Goal: Task Accomplishment & Management: Complete application form

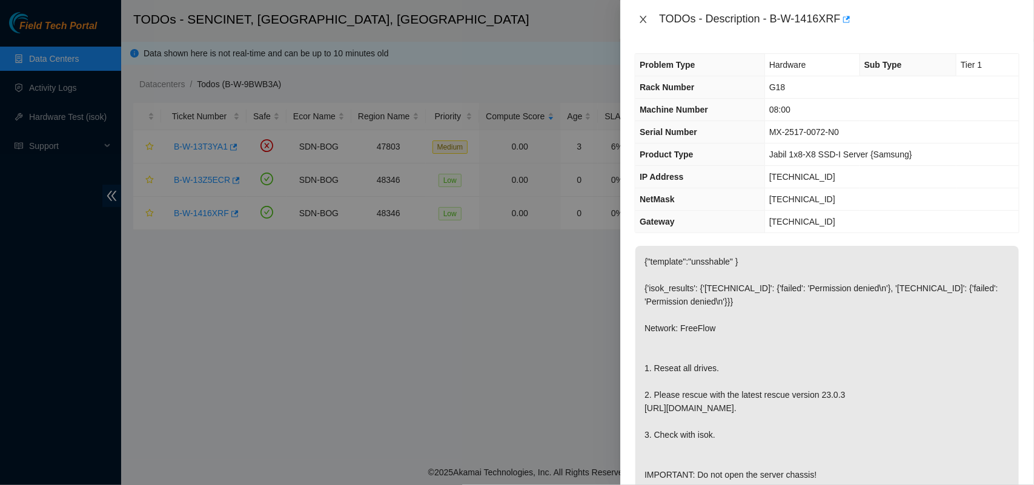
click at [640, 16] on icon "close" at bounding box center [644, 20] width 10 height 10
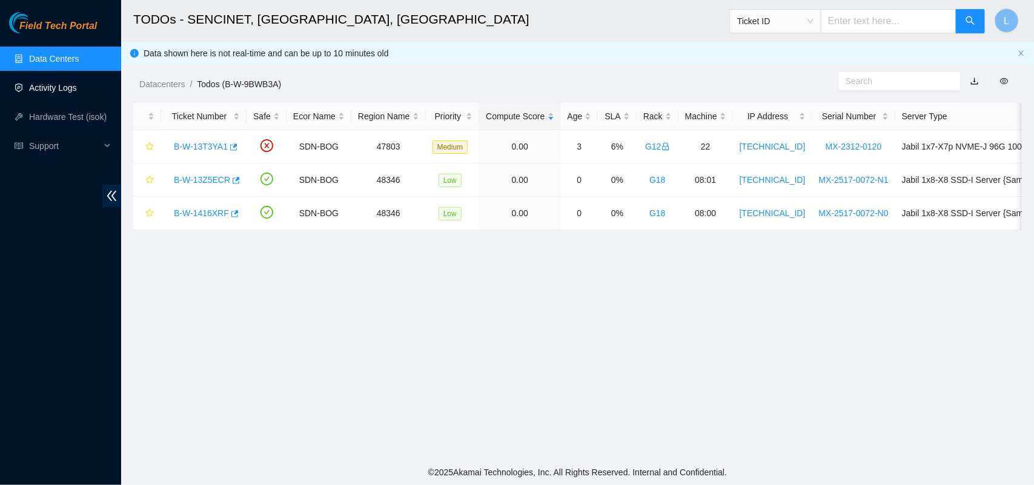
click at [42, 86] on link "Activity Logs" at bounding box center [53, 88] width 48 height 10
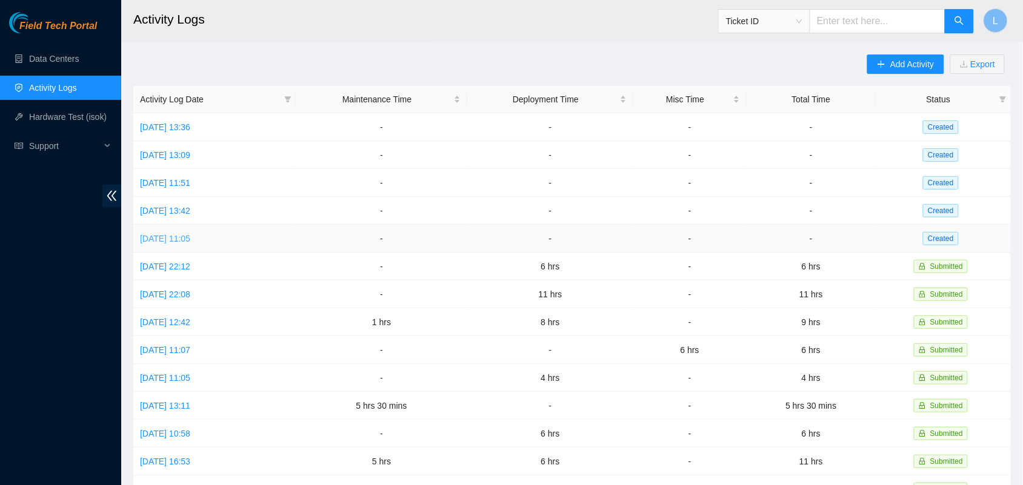
click at [185, 238] on link "[DATE] 11:05" at bounding box center [165, 239] width 50 height 10
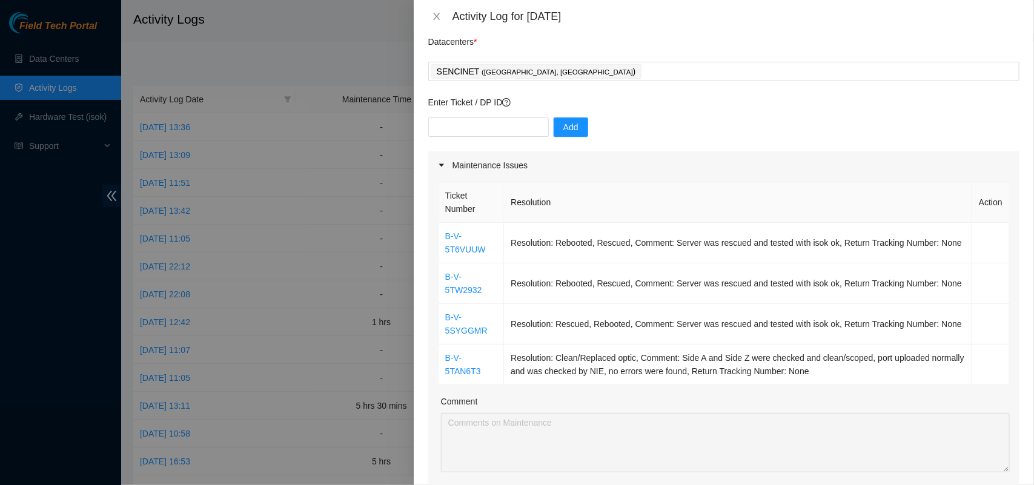
scroll to position [32, 0]
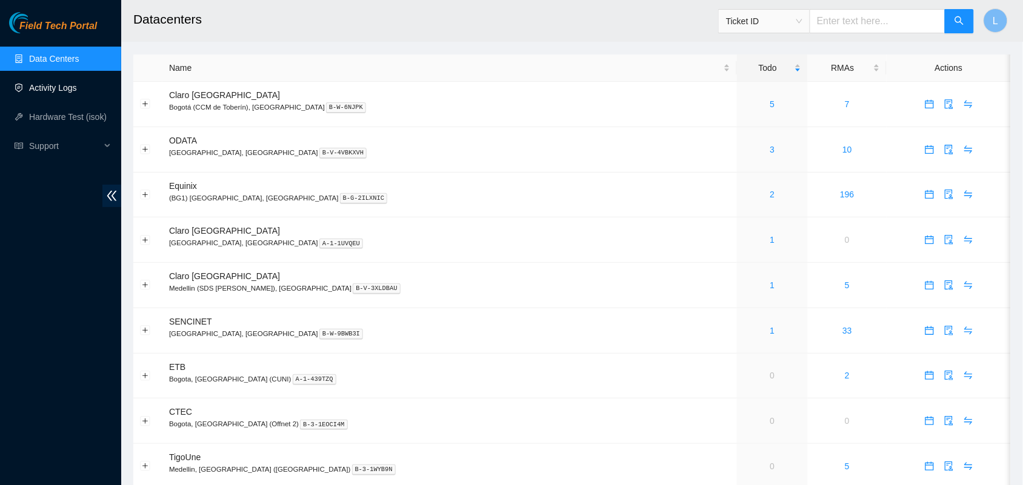
click at [50, 87] on link "Activity Logs" at bounding box center [53, 88] width 48 height 10
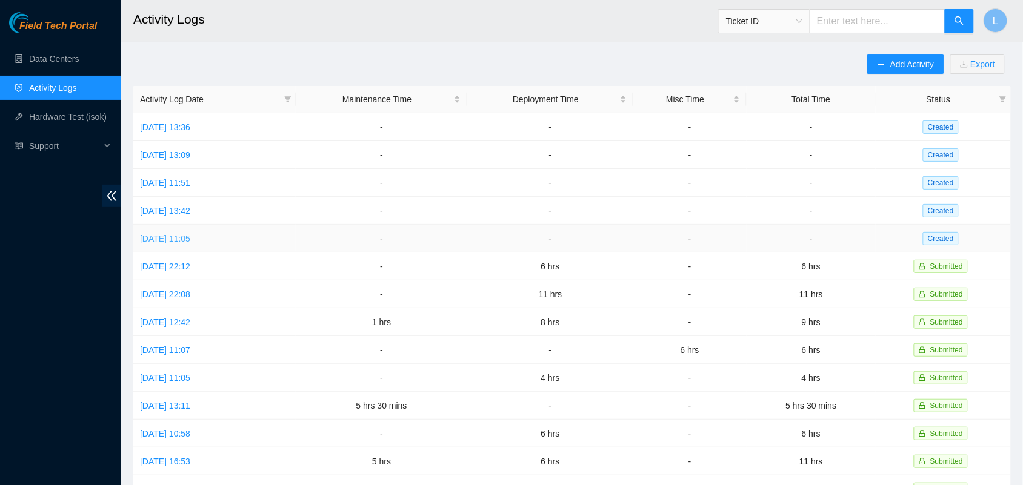
click at [179, 234] on link "[DATE] 11:05" at bounding box center [165, 239] width 50 height 10
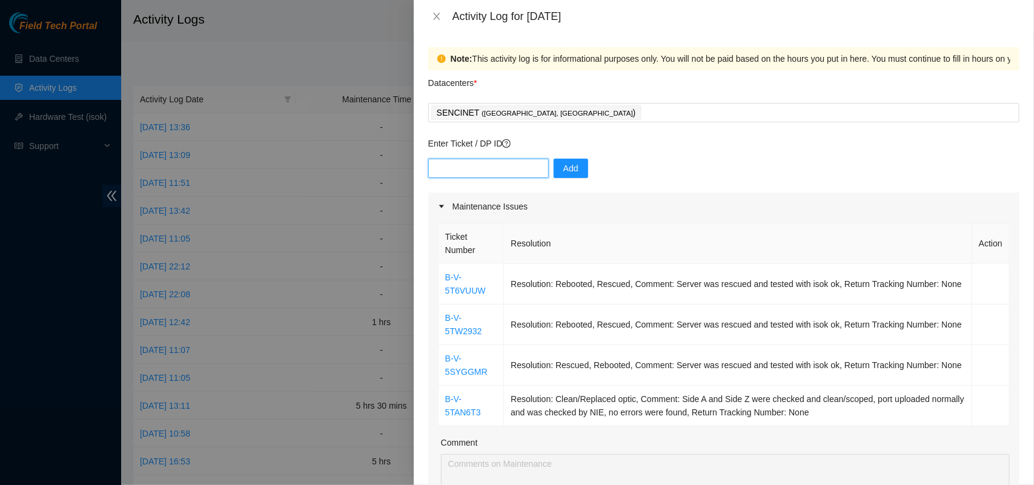
click at [496, 168] on input "text" at bounding box center [488, 168] width 121 height 19
paste input "B-V-5RY5T7U"
type input "B-V-5RY5T7U"
click at [570, 171] on button "Add" at bounding box center [571, 168] width 35 height 19
click at [437, 16] on icon "close" at bounding box center [436, 16] width 7 height 7
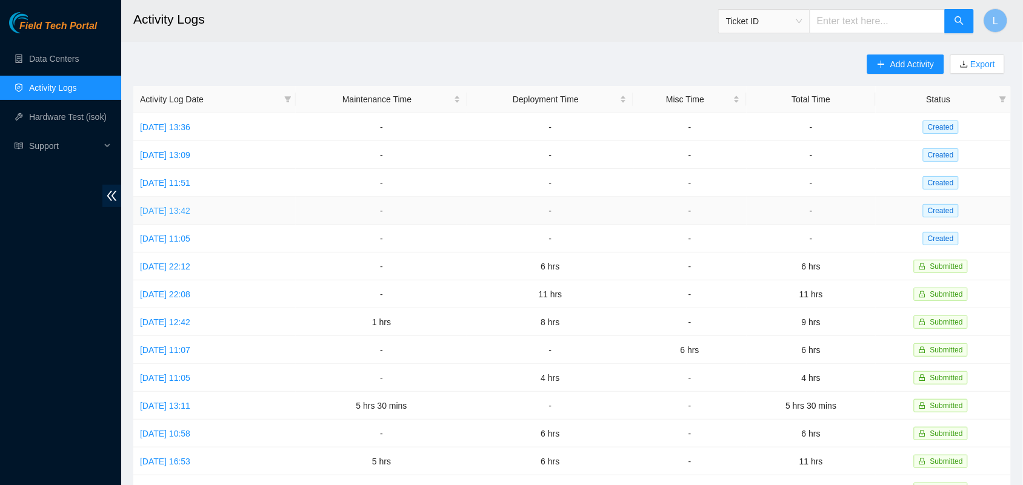
click at [190, 207] on link "[DATE] 13:42" at bounding box center [165, 211] width 50 height 10
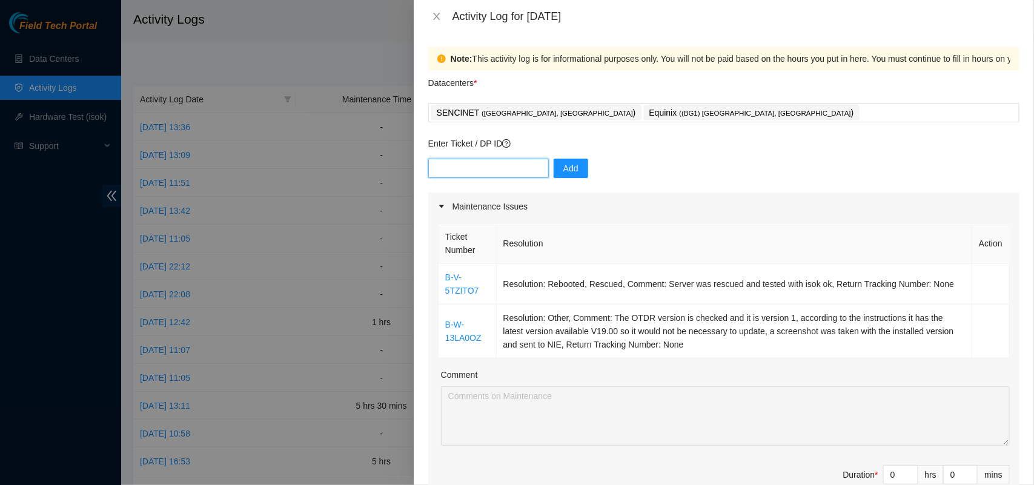
click at [488, 176] on input "text" at bounding box center [488, 168] width 121 height 19
paste input "B-W-13LA0OZ"
type input "B-W-13LA0OZ"
click at [563, 167] on span "Add" at bounding box center [570, 168] width 15 height 13
click at [656, 225] on th "Resolution" at bounding box center [735, 244] width 476 height 41
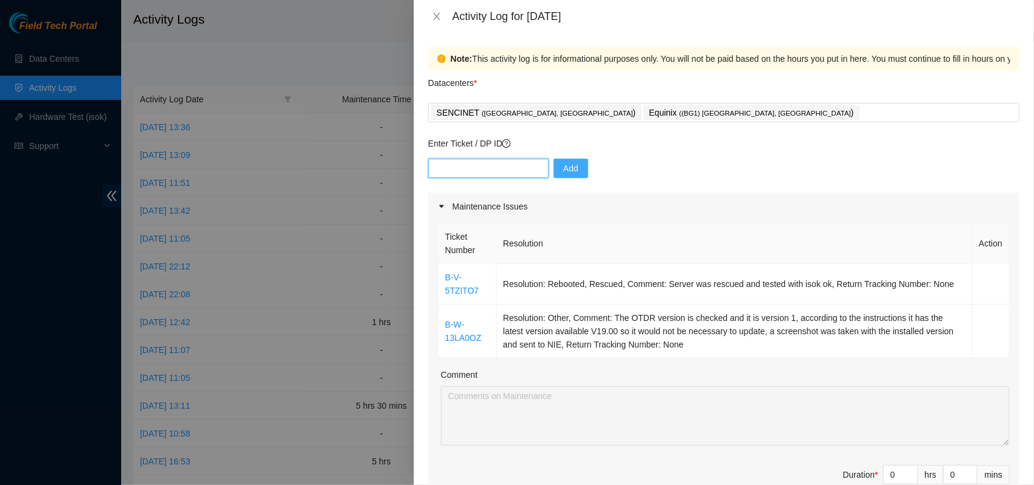
click at [479, 168] on input "text" at bounding box center [488, 168] width 121 height 19
paste input "B-V-5TAN6T3"
type input "B-V-5TAN6T3"
click at [439, 16] on icon "close" at bounding box center [437, 17] width 10 height 10
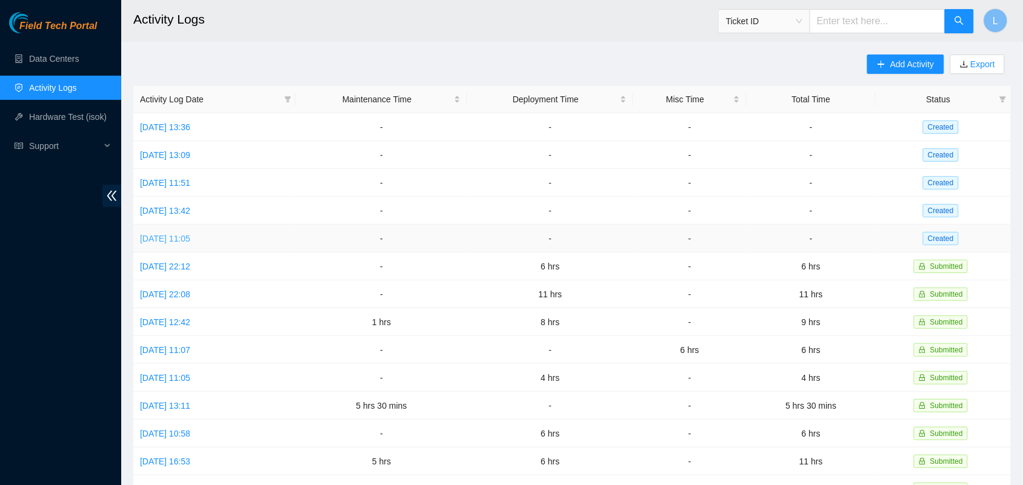
click at [181, 237] on link "[DATE] 11:05" at bounding box center [165, 239] width 50 height 10
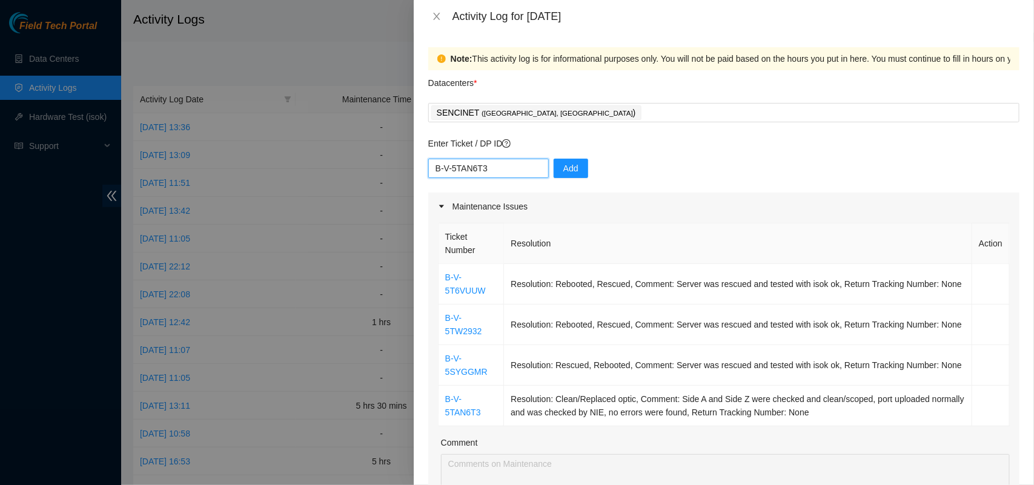
drag, startPoint x: 512, startPoint y: 168, endPoint x: 367, endPoint y: 165, distance: 144.8
click at [367, 165] on div "Activity Log for 14-08-2025 Note: This activity log is for informational purpos…" at bounding box center [517, 242] width 1034 height 485
click at [571, 404] on td "Resolution: Clean/Replaced optic, Comment: Side A and Side Z were checked and c…" at bounding box center [738, 406] width 468 height 41
click at [837, 411] on td "Resolution: Clean/Replaced optic, Comment: Side A and Side Z were checked and c…" at bounding box center [738, 406] width 468 height 41
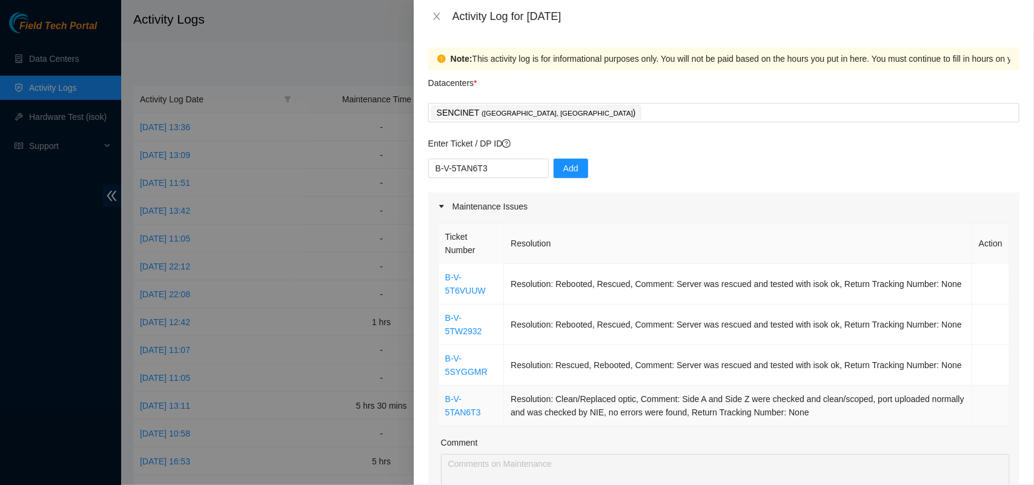
click at [837, 411] on td "Resolution: Clean/Replaced optic, Comment: Side A and Side Z were checked and c…" at bounding box center [738, 406] width 468 height 41
click at [991, 371] on td at bounding box center [991, 365] width 38 height 41
click at [441, 15] on icon "close" at bounding box center [437, 17] width 10 height 10
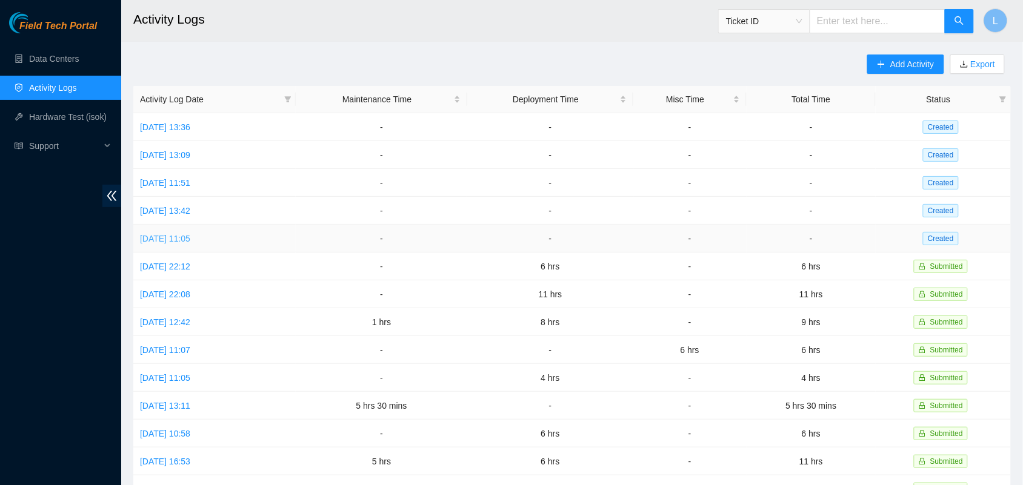
click at [184, 235] on link "[DATE] 11:05" at bounding box center [165, 239] width 50 height 10
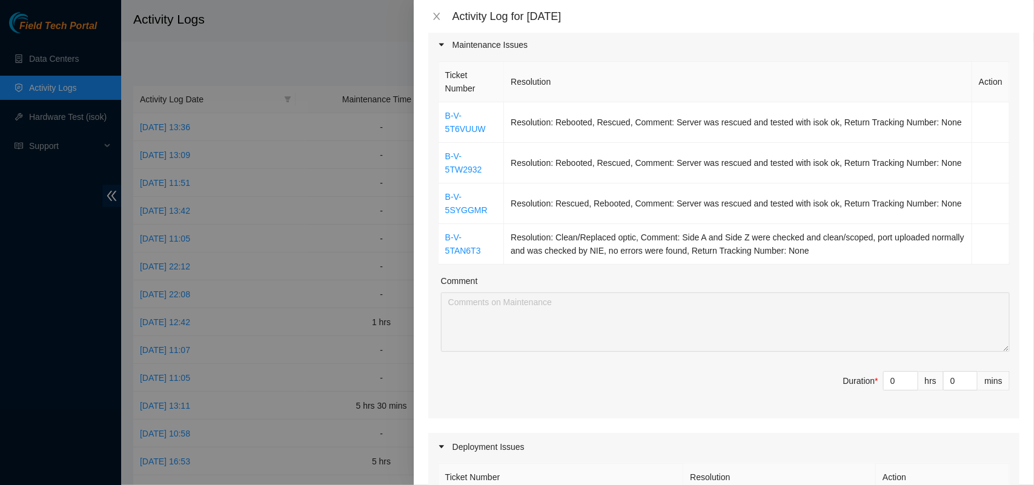
scroll to position [170, 0]
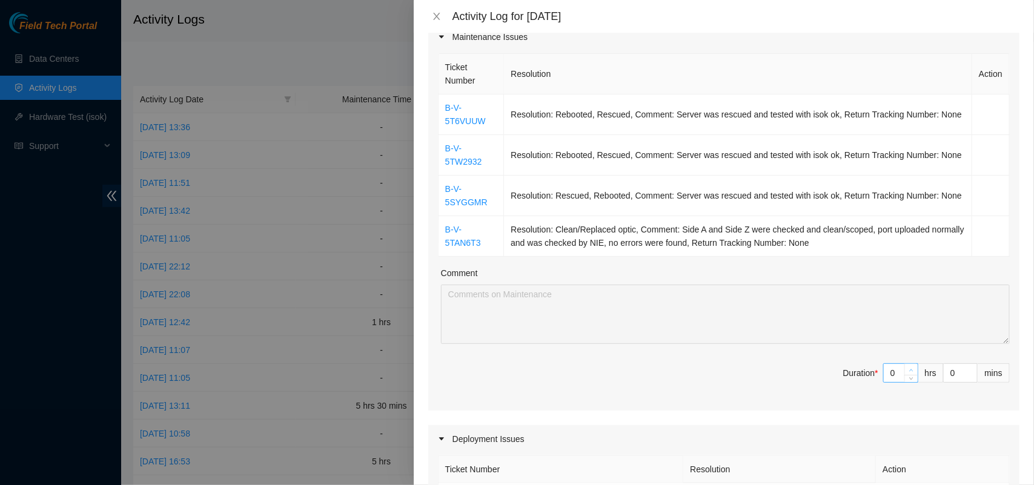
click at [909, 370] on icon "up" at bounding box center [911, 370] width 4 height 4
type input "1"
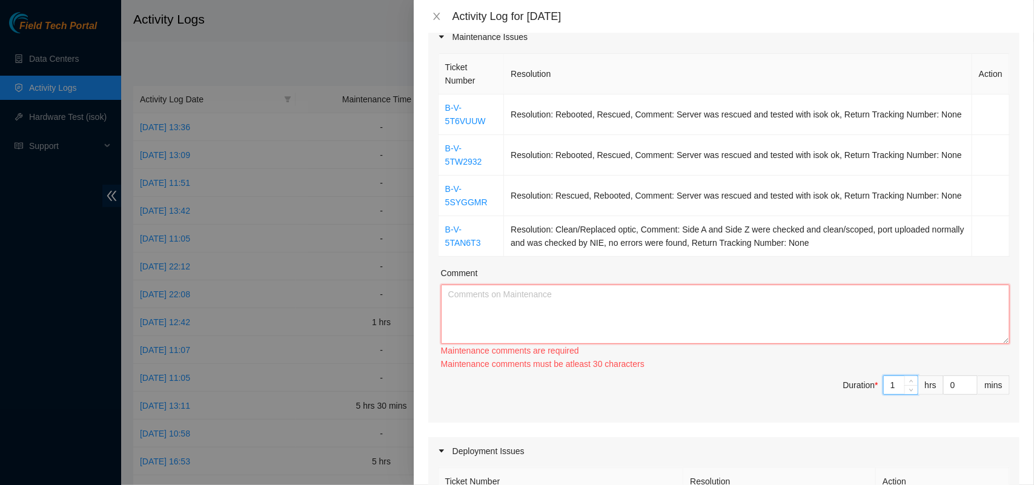
click at [657, 298] on textarea "Comment" at bounding box center [725, 314] width 569 height 59
paste textarea "B-V-5T6VUUW Resolution: Rebooted, Rescued, Comment: Server was rescued and test…"
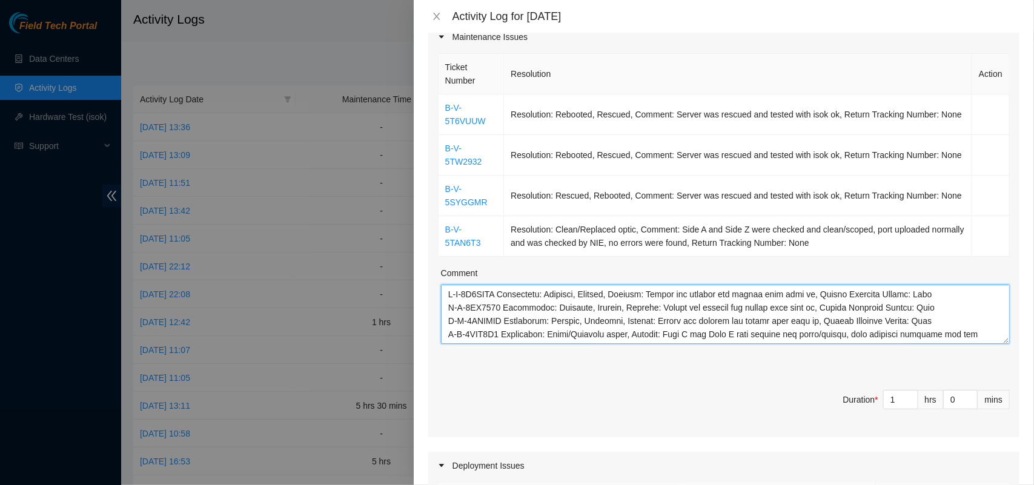
scroll to position [210, 0]
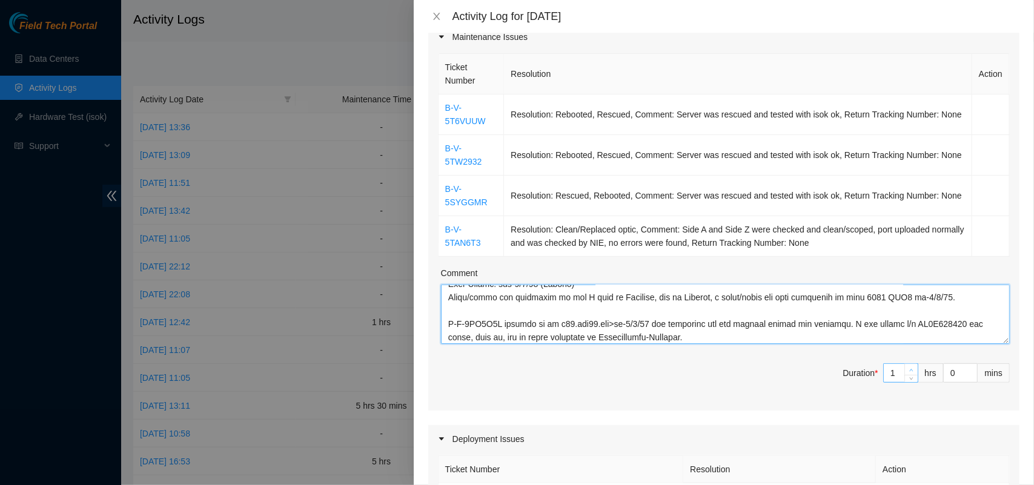
type textarea "B-V-5T6VUUW Resolution: Rebooted, Rescued, Comment: Server was rescued and test…"
click at [909, 370] on icon "up" at bounding box center [911, 370] width 4 height 4
type input "2"
click at [909, 370] on icon "up" at bounding box center [911, 370] width 4 height 4
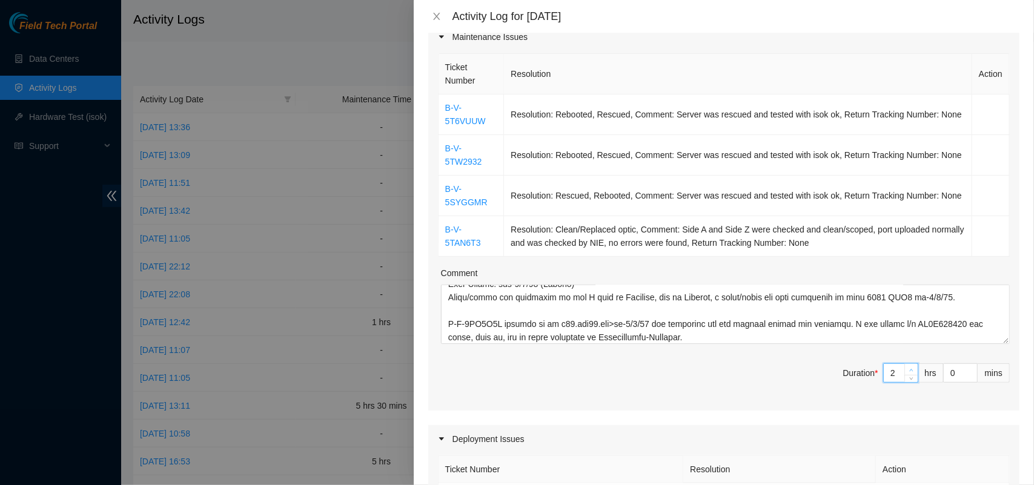
type input "3"
click at [909, 370] on icon "up" at bounding box center [911, 370] width 4 height 4
type input "4"
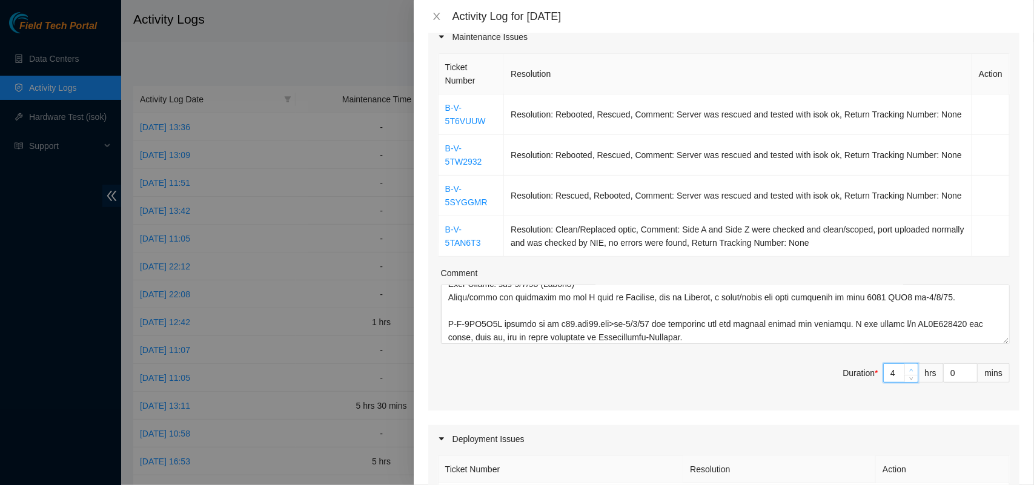
click at [909, 370] on icon "up" at bounding box center [911, 370] width 4 height 4
type input "5"
click at [909, 370] on icon "up" at bounding box center [911, 370] width 4 height 4
type input "6"
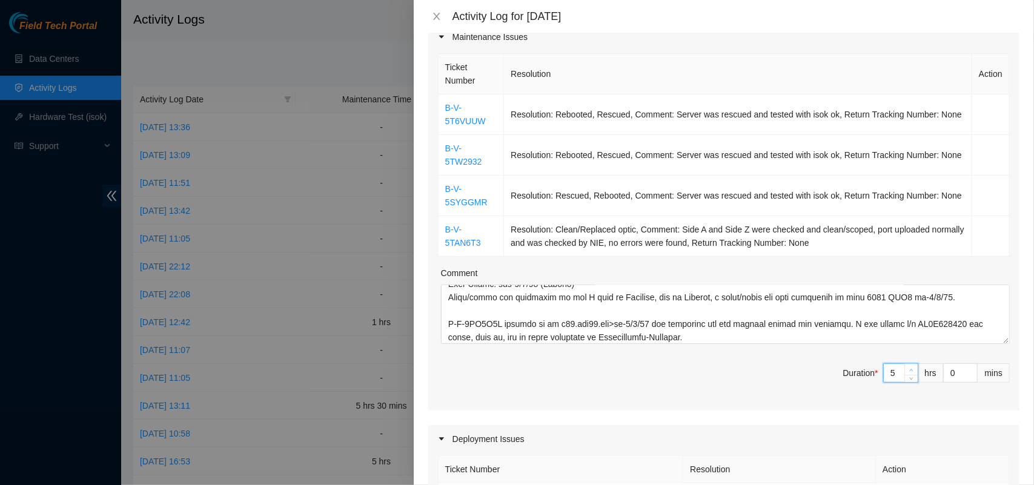
type input "6"
click at [909, 370] on icon "up" at bounding box center [911, 370] width 4 height 4
type input "7"
click at [909, 370] on icon "up" at bounding box center [911, 370] width 4 height 4
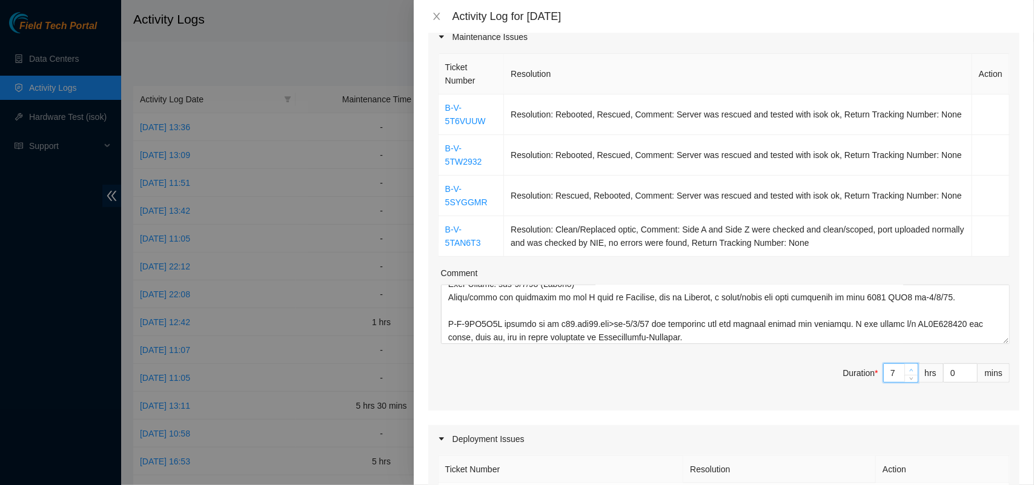
type input "8"
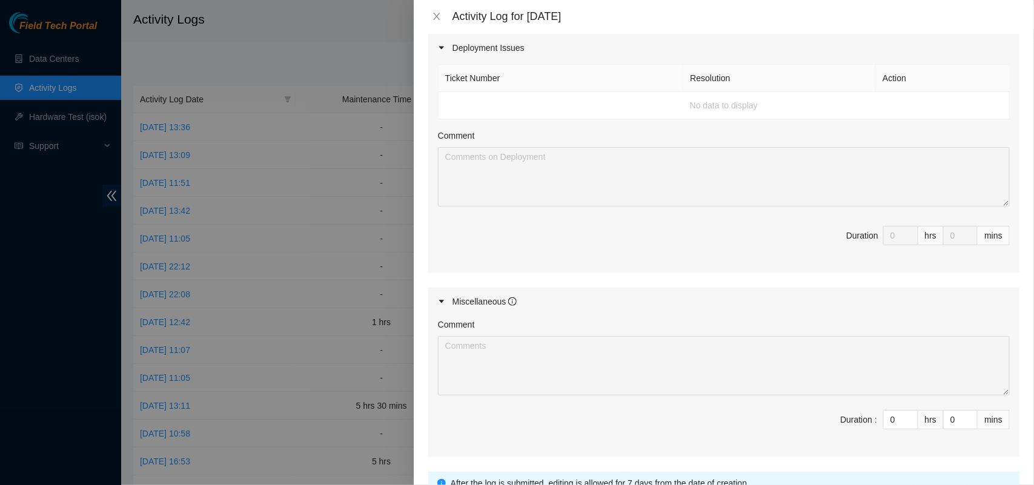
scroll to position [668, 0]
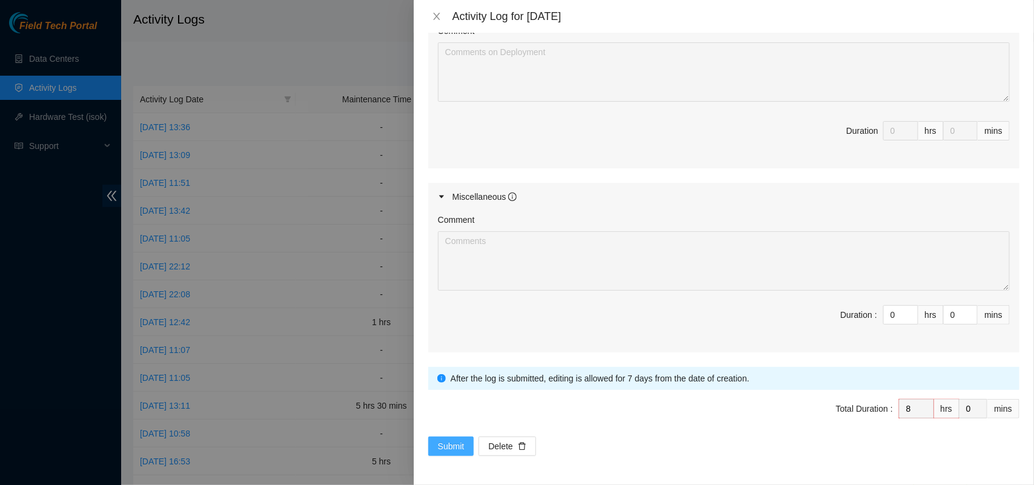
click at [453, 447] on span "Submit" at bounding box center [451, 446] width 27 height 13
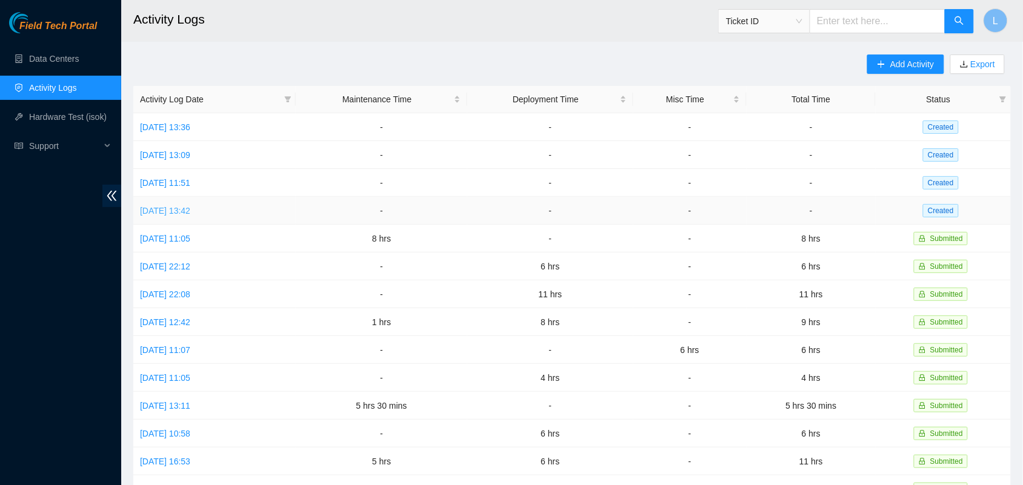
click at [184, 214] on link "[DATE] 13:42" at bounding box center [165, 211] width 50 height 10
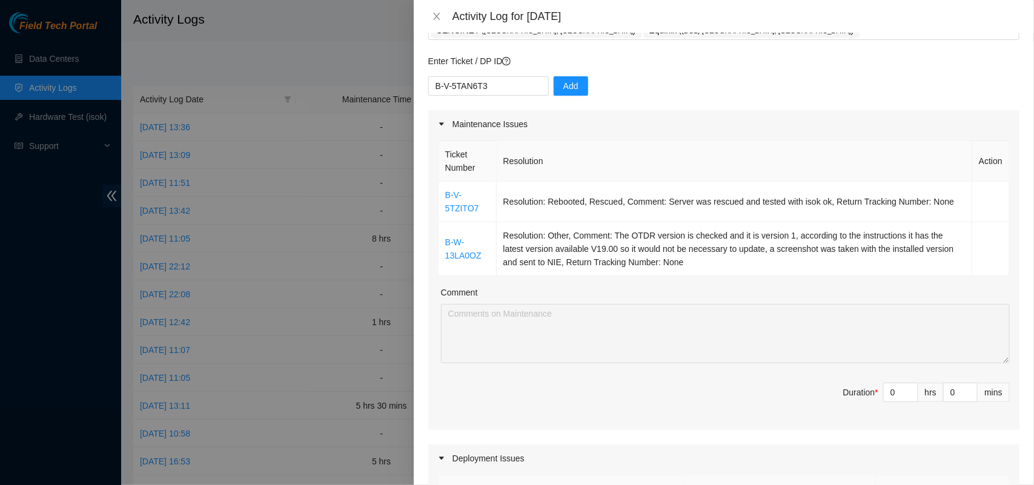
scroll to position [91, 0]
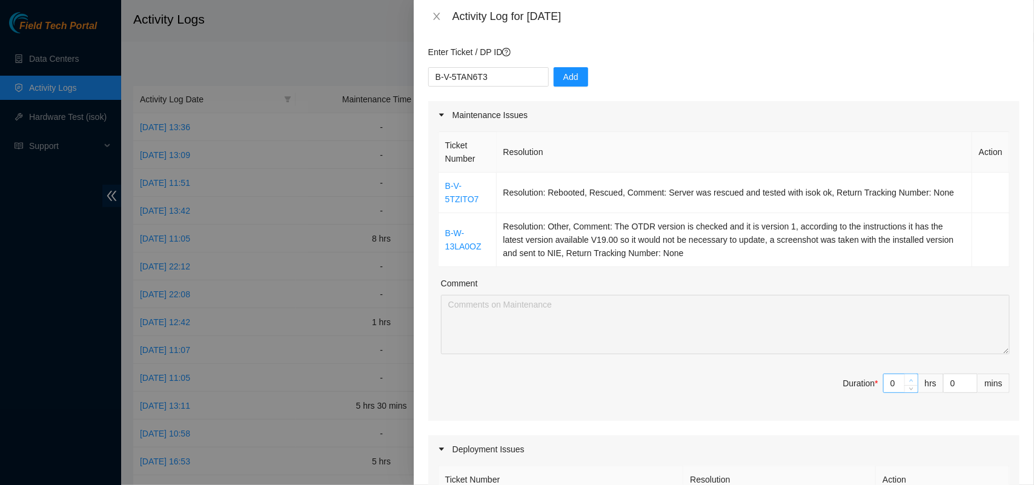
click at [908, 382] on span "up" at bounding box center [911, 380] width 7 height 7
type input "1"
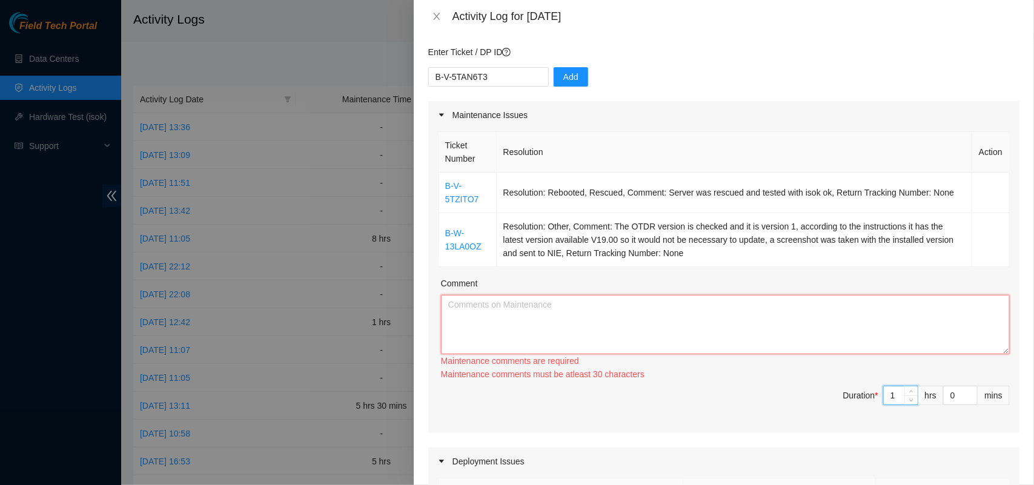
click at [742, 309] on textarea "Comment" at bounding box center [725, 324] width 569 height 59
paste textarea "B-W-13LA0OZ Resolution: Other, Comment: The OTDR version is checked and it is v…"
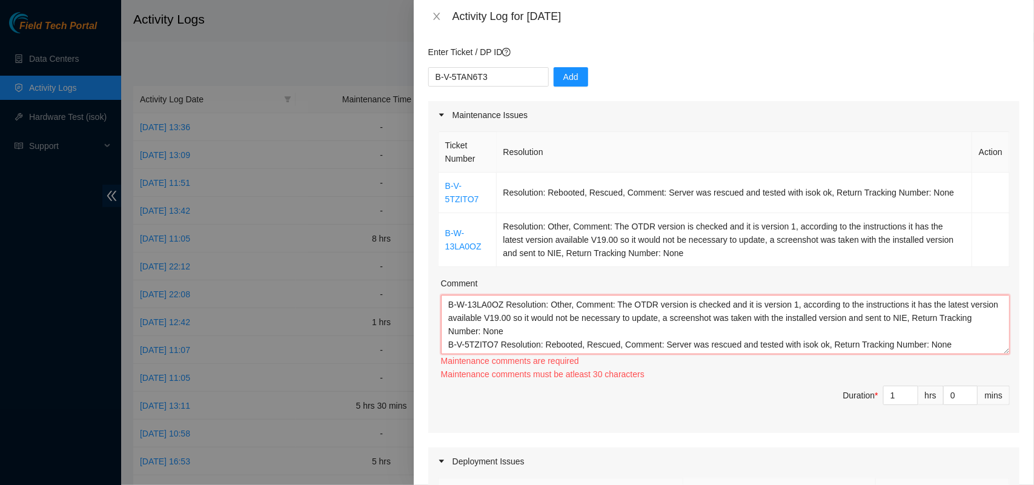
scroll to position [10, 0]
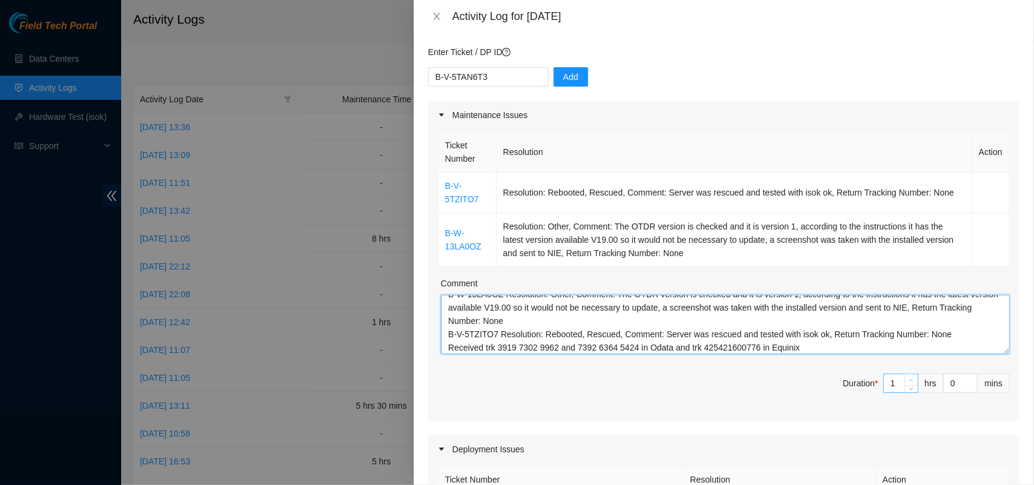
type textarea "B-W-13LA0OZ Resolution: Other, Comment: The OTDR version is checked and it is v…"
click at [909, 380] on icon "up" at bounding box center [911, 381] width 4 height 4
type input "2"
click at [909, 380] on icon "up" at bounding box center [911, 381] width 4 height 4
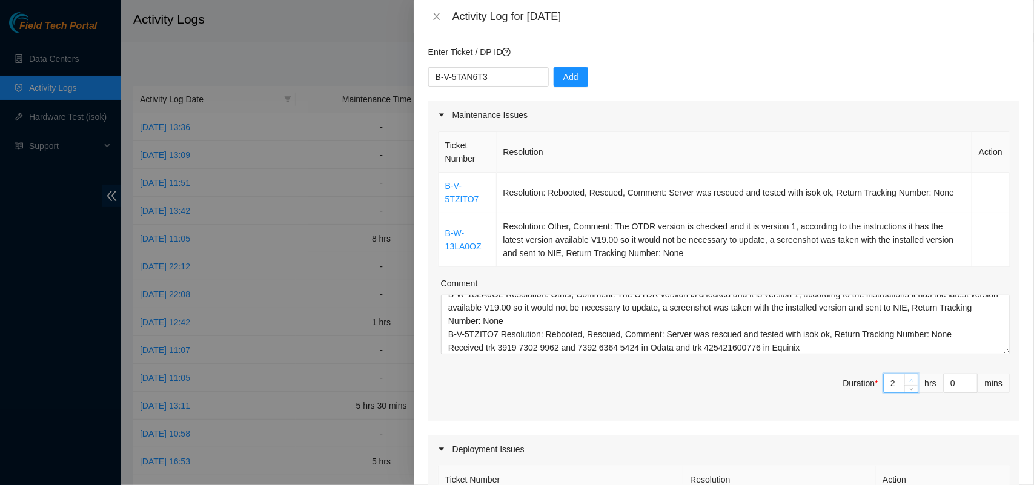
type input "3"
click at [909, 380] on icon "up" at bounding box center [911, 381] width 4 height 4
type input "4"
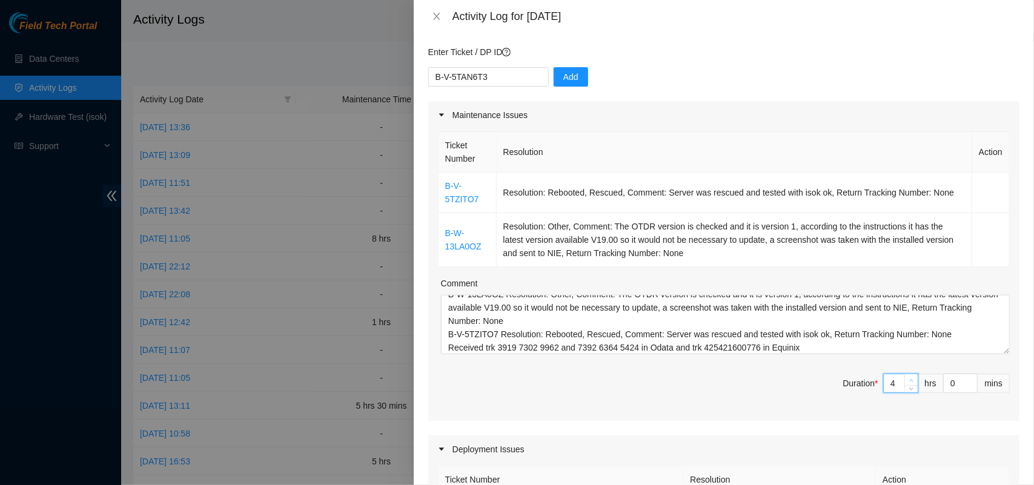
click at [909, 380] on icon "up" at bounding box center [911, 381] width 4 height 4
type input "5"
click at [946, 388] on input "0" at bounding box center [960, 383] width 33 height 18
type input "30"
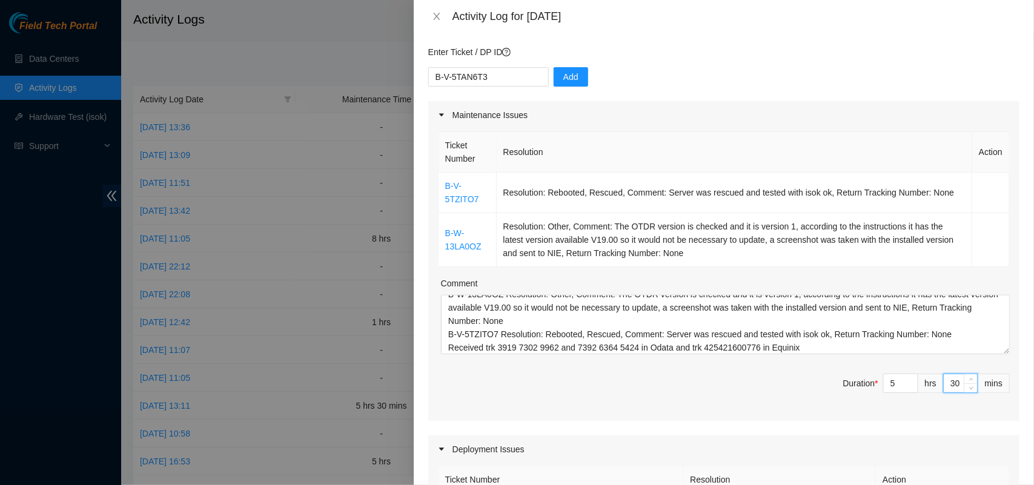
type input "30"
click at [838, 424] on div "Maintenance Issues Ticket Number Resolution Action B-V-5TZITO7 Resolution: Rebo…" at bounding box center [723, 480] width 591 height 758
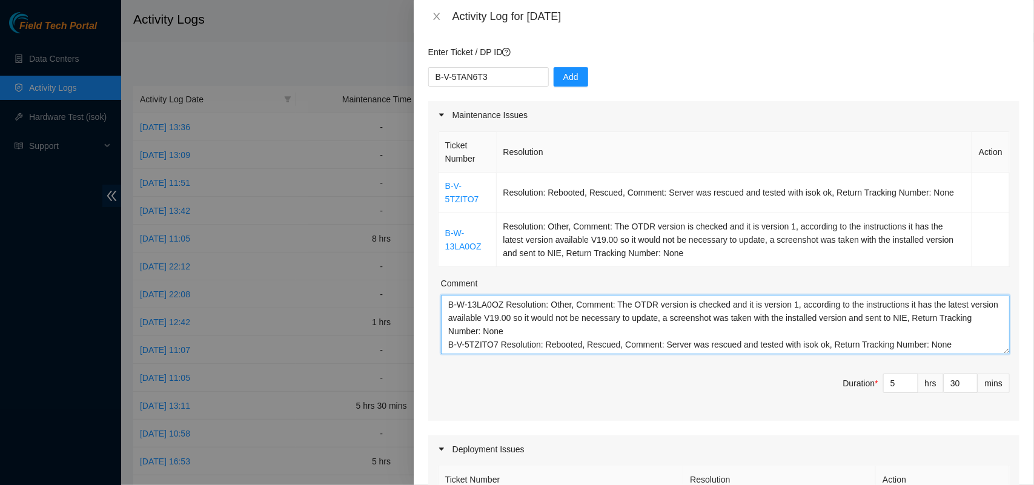
scroll to position [13, 0]
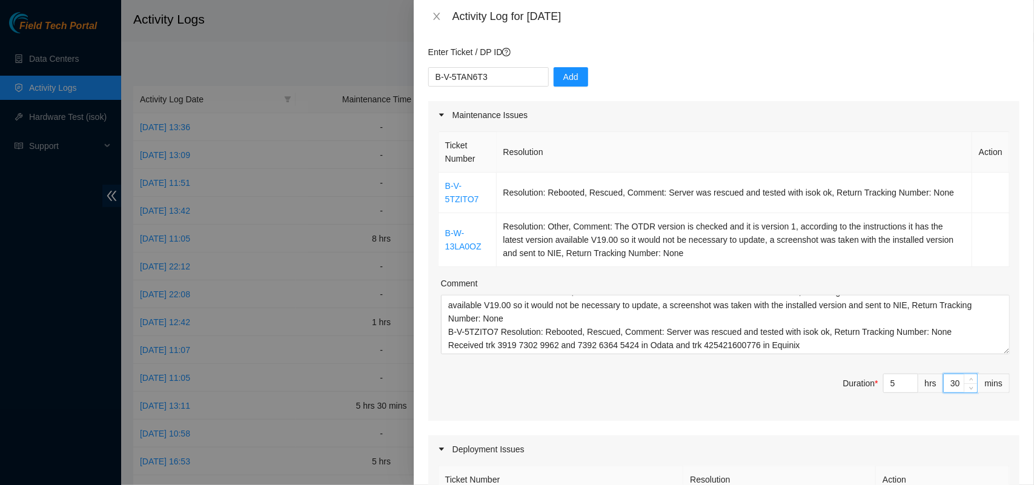
drag, startPoint x: 950, startPoint y: 387, endPoint x: 926, endPoint y: 385, distance: 24.3
click at [926, 385] on span "Duration * 5 hrs 30 mins" at bounding box center [724, 391] width 572 height 34
type input "0"
click at [761, 425] on div "Maintenance Issues Ticket Number Resolution Action B-V-5TZITO7 Resolution: Rebo…" at bounding box center [723, 480] width 591 height 758
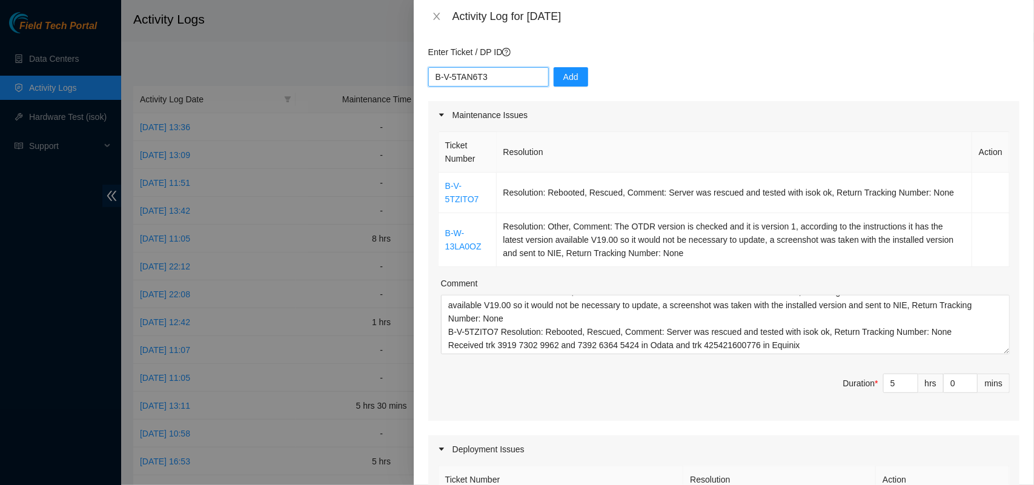
drag, startPoint x: 506, startPoint y: 73, endPoint x: 350, endPoint y: 82, distance: 156.0
click at [350, 82] on div "Activity Log for 15-08-2025 Note: This activity log is for informational purpos…" at bounding box center [517, 242] width 1034 height 485
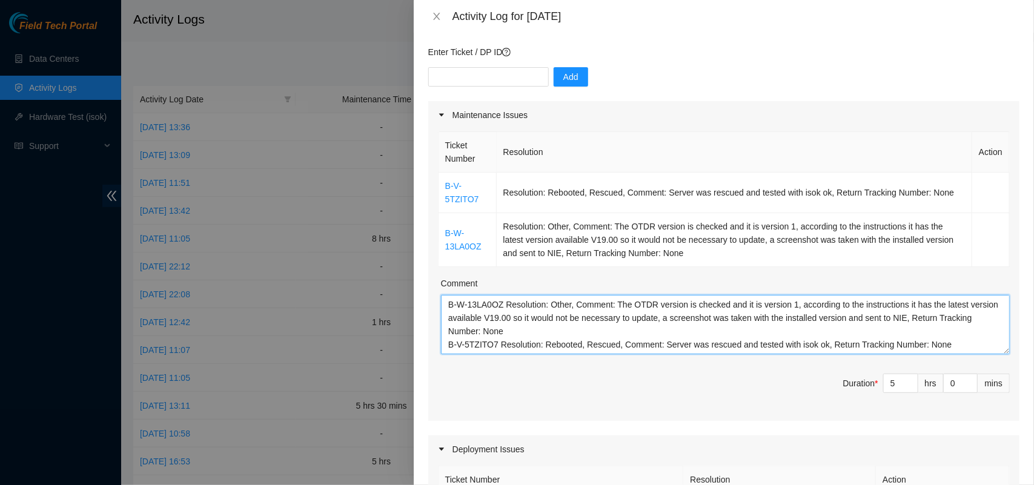
drag, startPoint x: 803, startPoint y: 343, endPoint x: 138, endPoint y: 198, distance: 681.6
click at [138, 198] on div "Activity Log for 15-08-2025 Note: This activity log is for informational purpos…" at bounding box center [517, 242] width 1034 height 485
paste textarea "and stored"
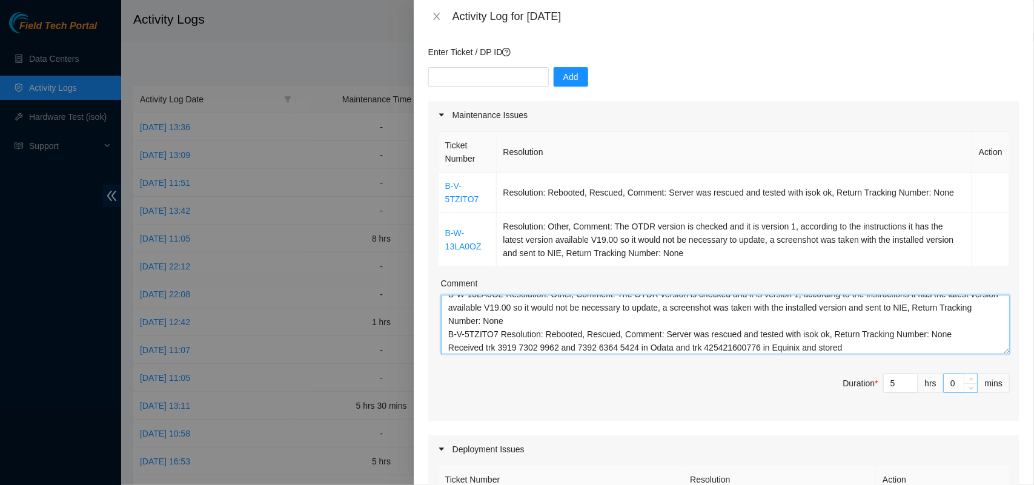
type textarea "B-W-13LA0OZ Resolution: Other, Comment: The OTDR version is checked and it is v…"
drag, startPoint x: 949, startPoint y: 382, endPoint x: 918, endPoint y: 382, distance: 30.9
click at [918, 382] on span "Duration * 5 hrs 0 mins" at bounding box center [724, 391] width 572 height 34
type input "3"
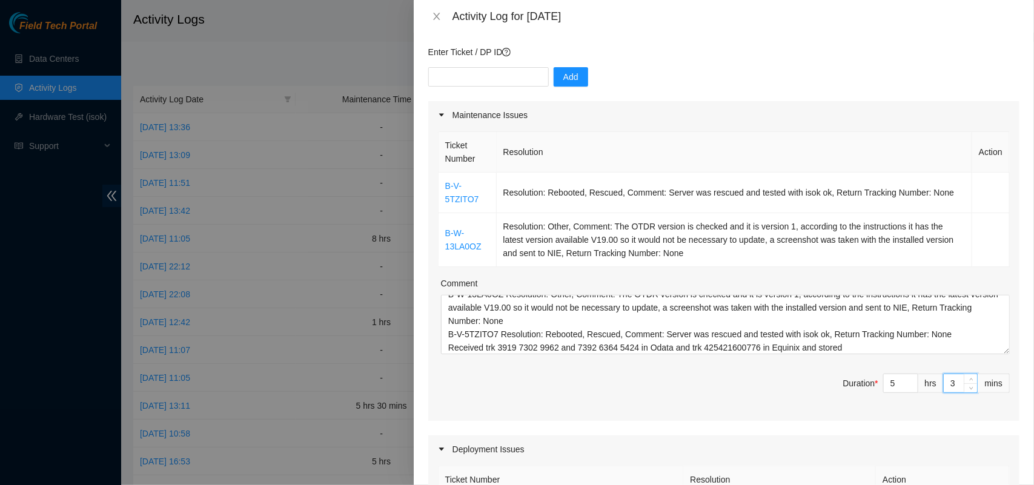
type input "30"
click at [745, 396] on span "Duration * 5 hrs 30 mins" at bounding box center [724, 391] width 572 height 34
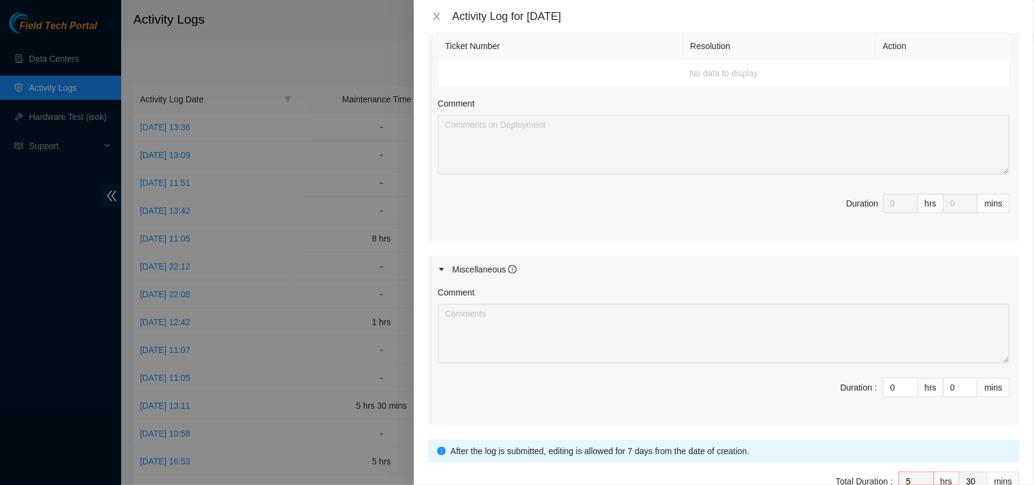
scroll to position [600, 0]
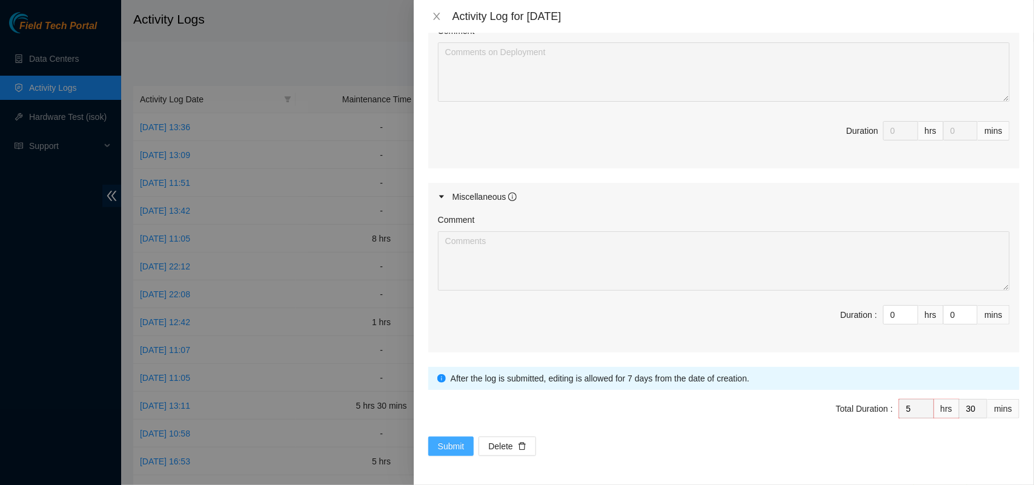
click at [447, 444] on span "Submit" at bounding box center [451, 446] width 27 height 13
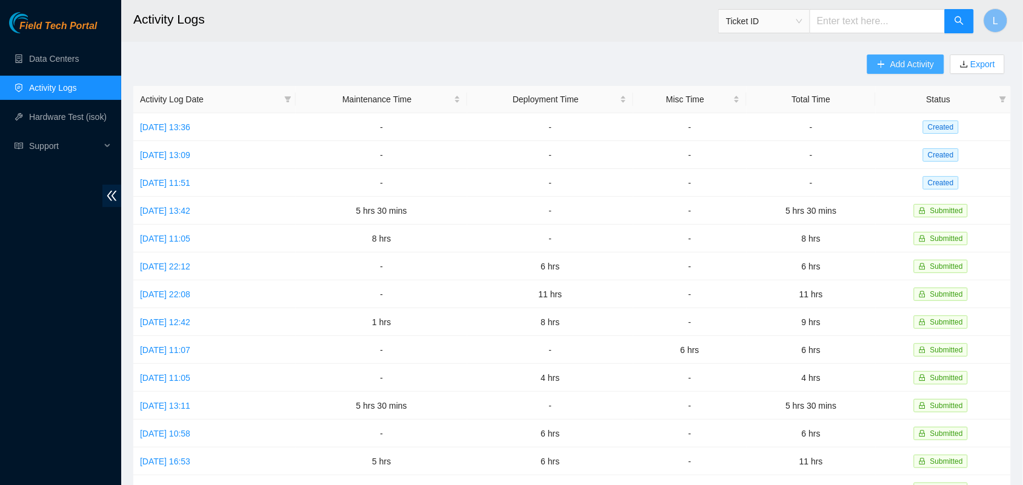
click at [891, 65] on span "Add Activity" at bounding box center [912, 64] width 44 height 13
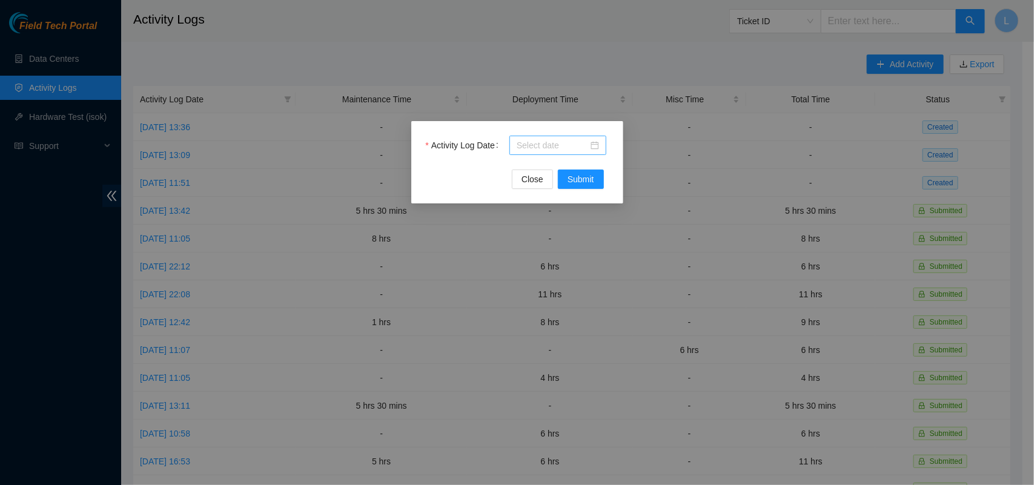
click at [594, 144] on div at bounding box center [558, 145] width 82 height 13
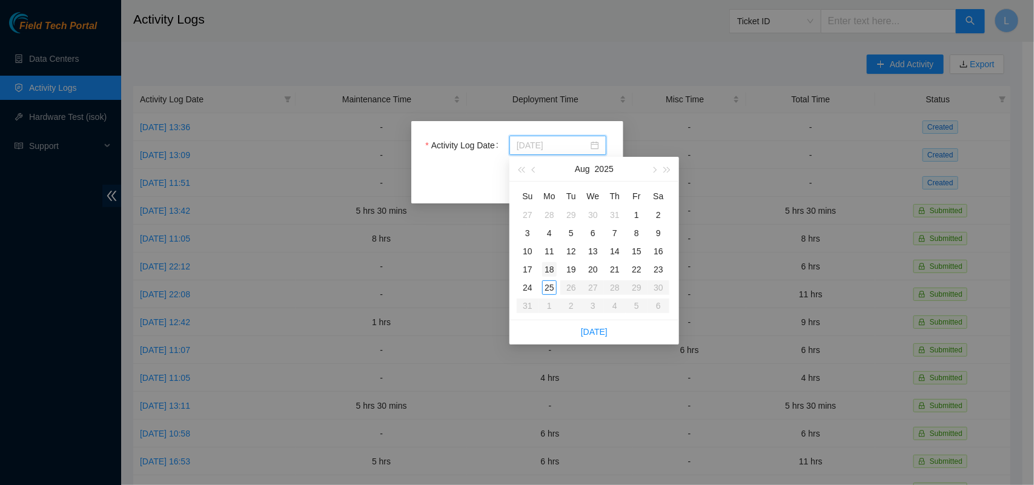
type input "2025-08-18"
click at [547, 265] on div "18" at bounding box center [549, 269] width 15 height 15
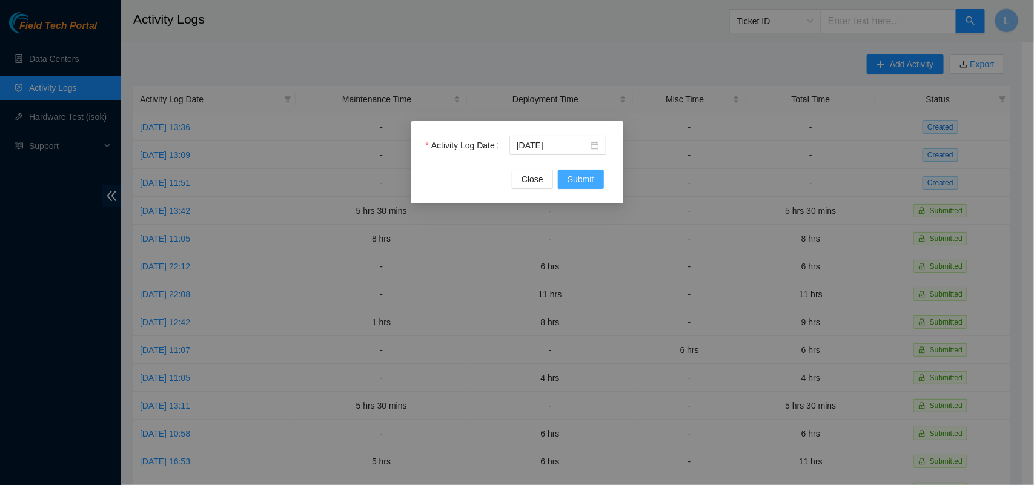
click at [585, 179] on span "Submit" at bounding box center [581, 179] width 27 height 13
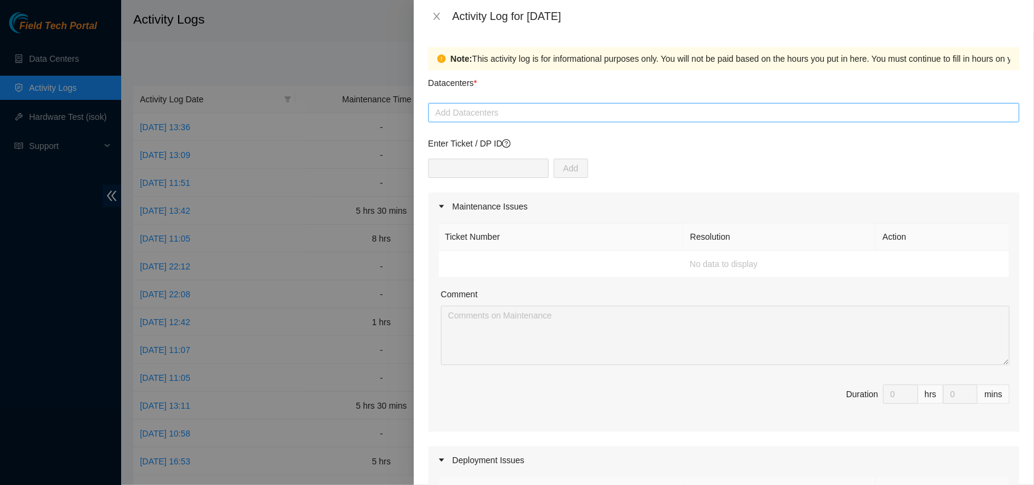
click at [503, 110] on div at bounding box center [723, 112] width 585 height 15
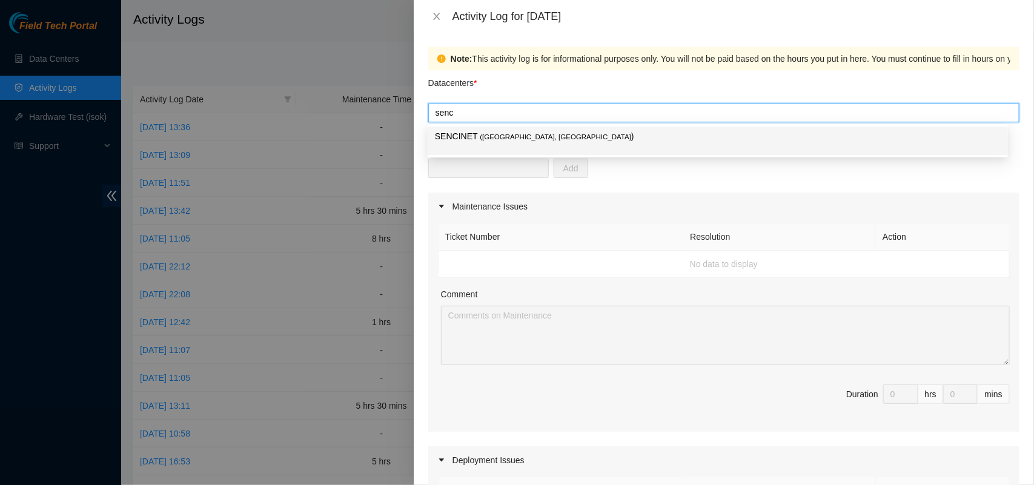
type input "sen"
click at [500, 130] on p "SENCINET ( Bogota, Colombia )" at bounding box center [718, 137] width 566 height 14
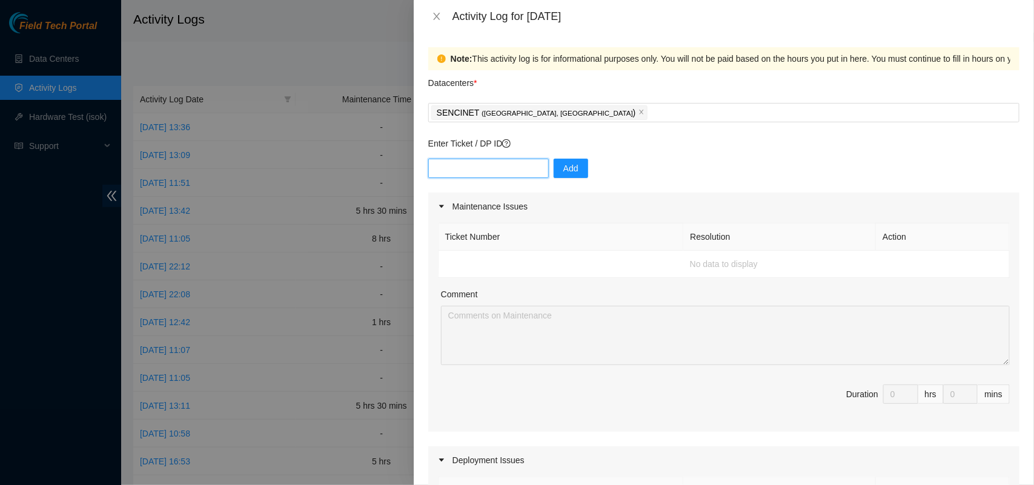
click at [494, 170] on input "text" at bounding box center [488, 168] width 121 height 19
paste input "DP83319"
type input "DP83319"
click at [567, 173] on span "Add" at bounding box center [570, 168] width 15 height 13
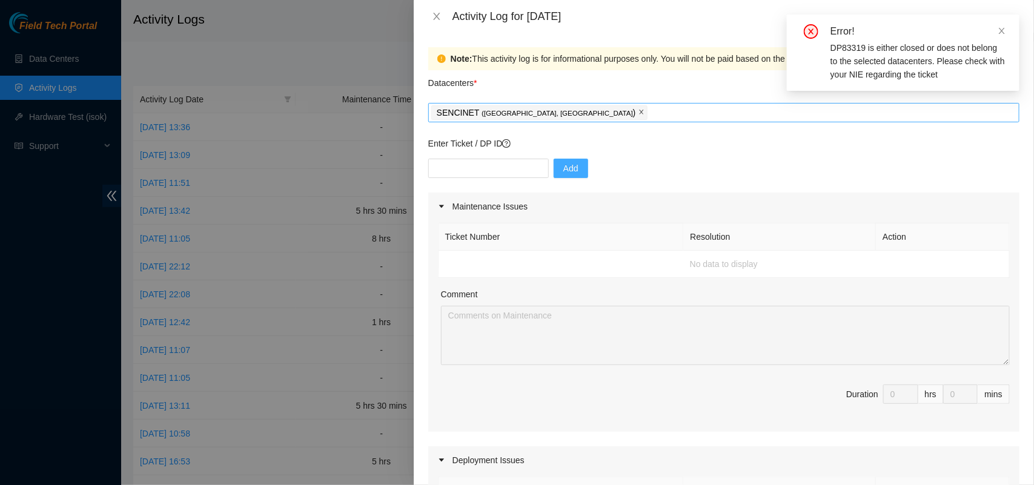
click at [639, 113] on icon "close" at bounding box center [641, 112] width 4 height 4
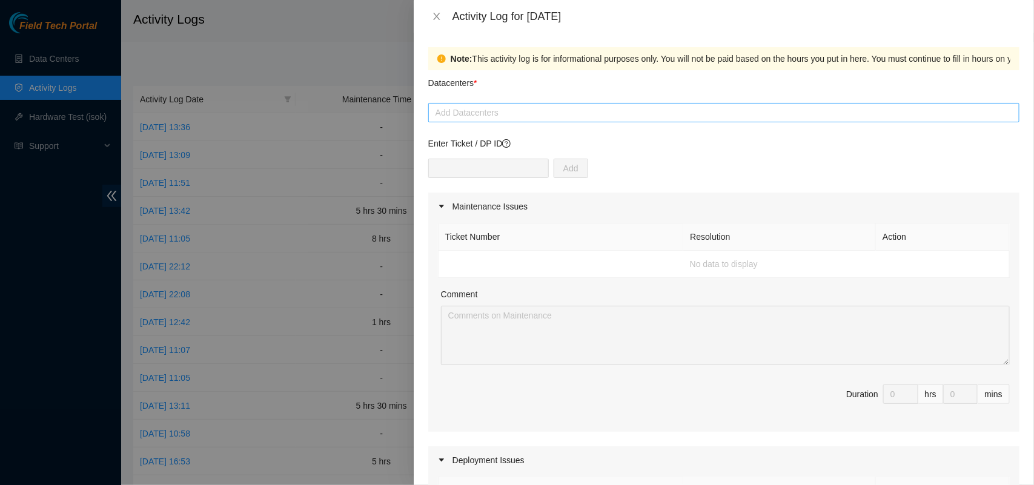
click at [482, 110] on div at bounding box center [723, 112] width 585 height 15
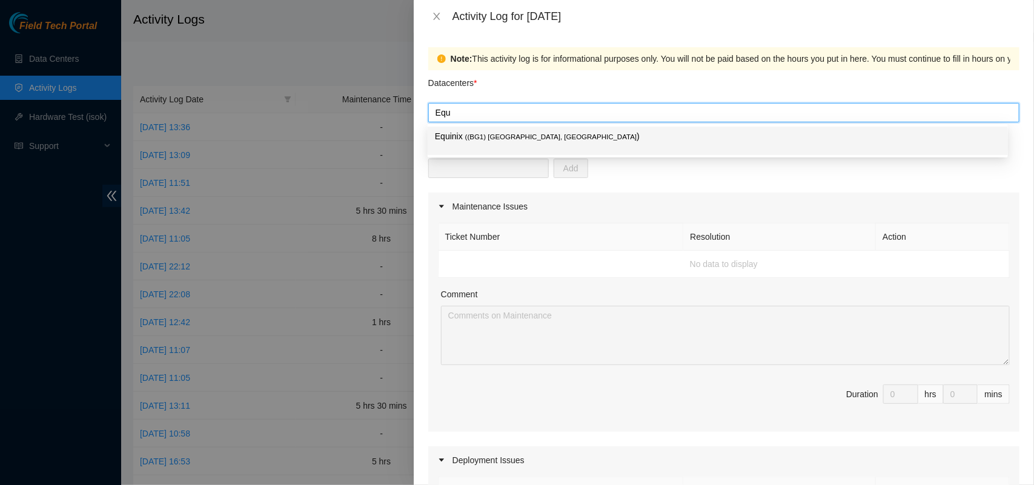
type input "Equi"
click at [482, 134] on span "( (BG1) Bogota, Colombia" at bounding box center [551, 136] width 172 height 7
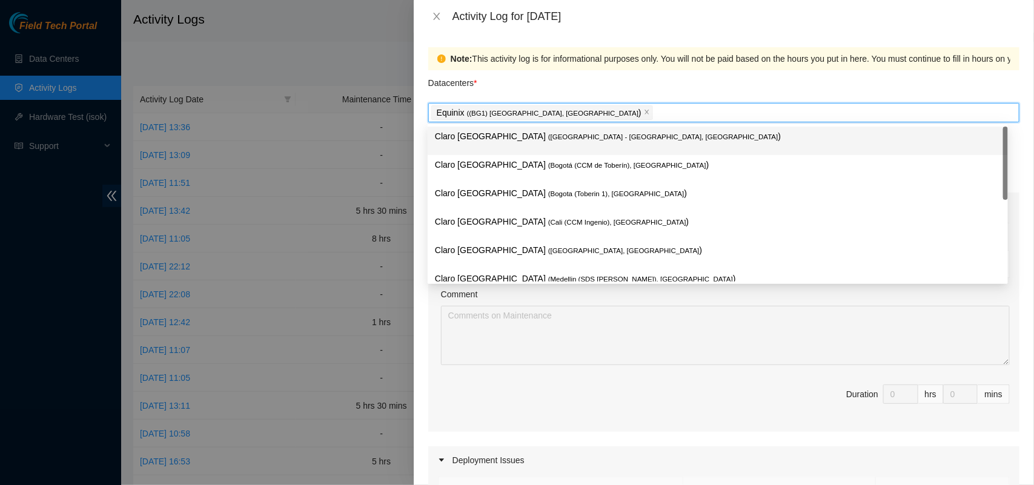
click at [552, 83] on div "Datacenters *" at bounding box center [723, 86] width 591 height 33
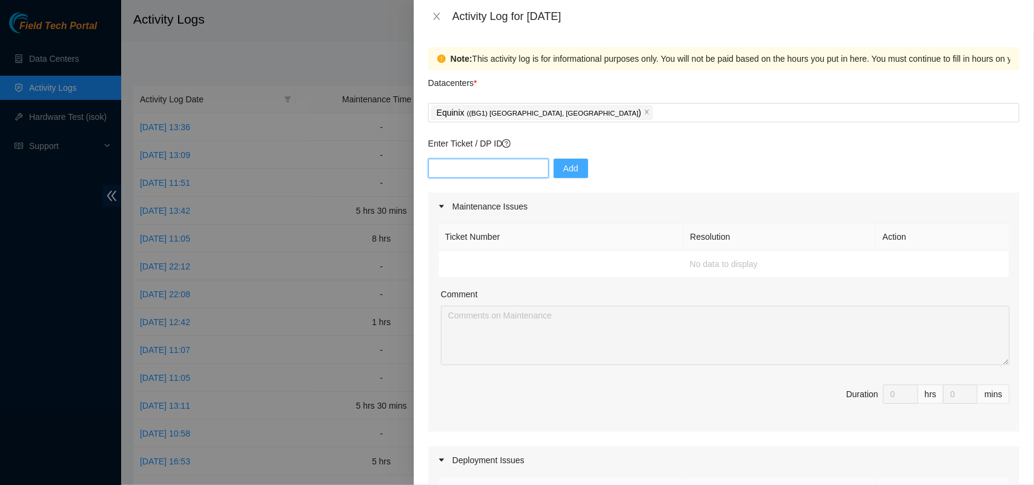
click at [471, 167] on input "text" at bounding box center [488, 168] width 121 height 19
paste input "DP83319"
type input "DP83319"
click at [563, 167] on span "Add" at bounding box center [570, 168] width 15 height 13
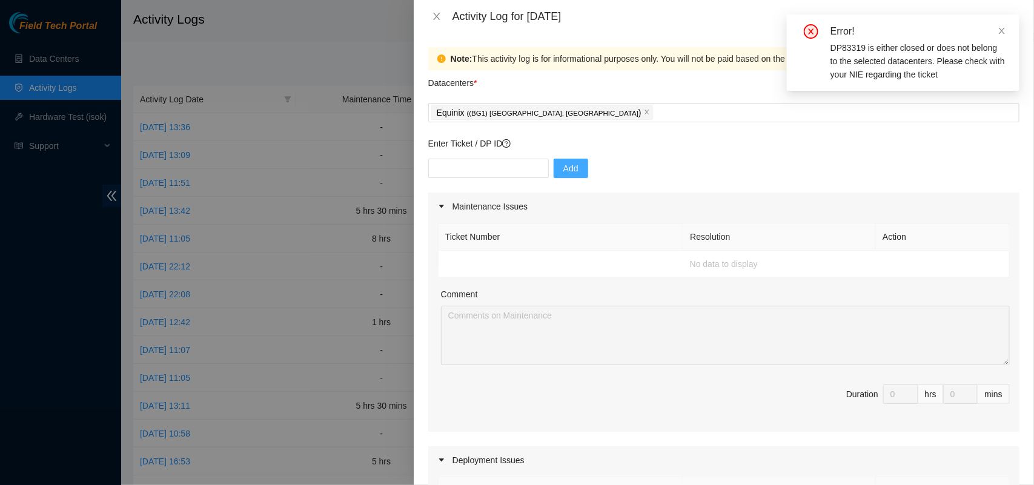
click at [489, 261] on td "No data to display" at bounding box center [724, 264] width 571 height 27
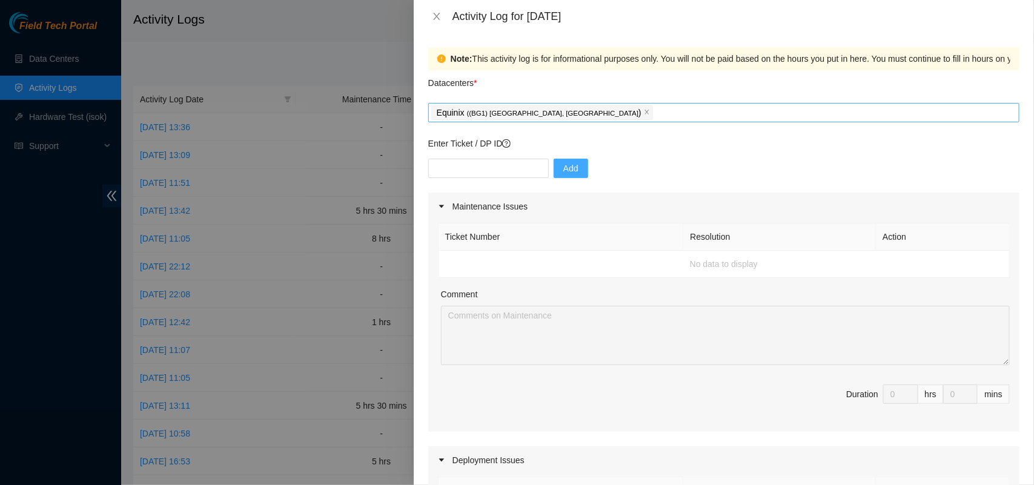
click at [644, 114] on icon "close" at bounding box center [647, 112] width 6 height 6
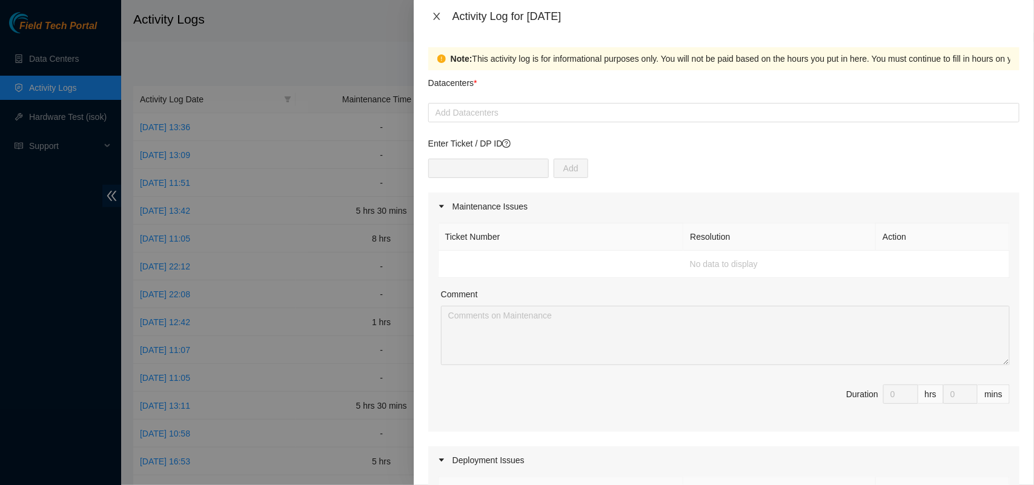
click at [435, 13] on icon "close" at bounding box center [437, 17] width 10 height 10
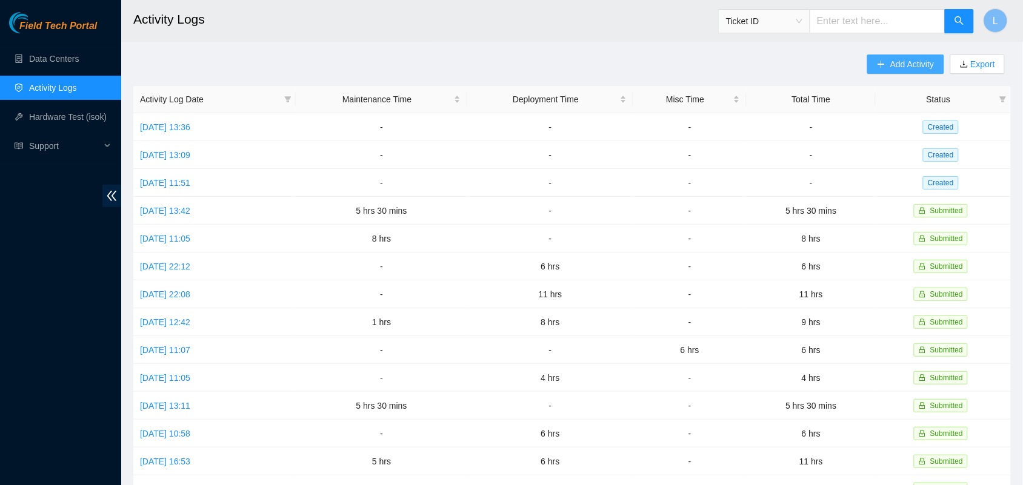
click at [922, 59] on span "Add Activity" at bounding box center [912, 64] width 44 height 13
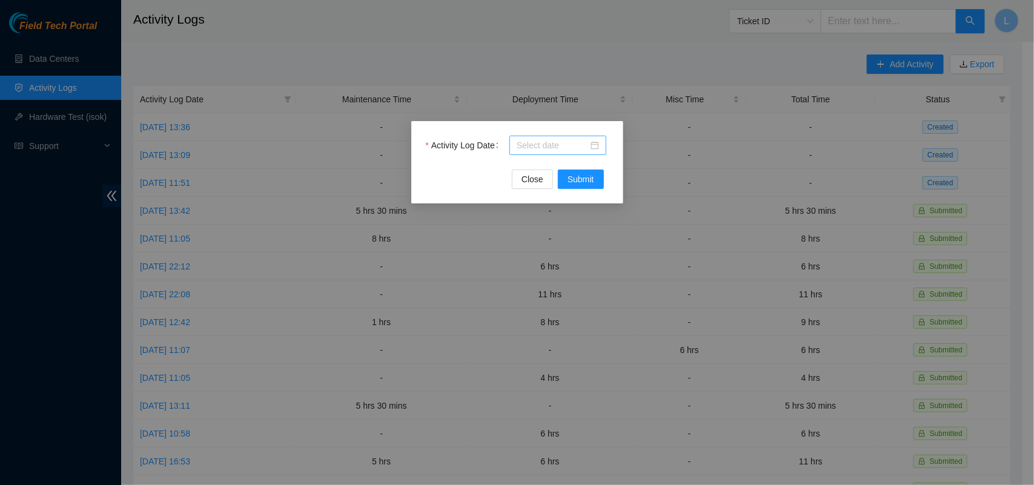
click at [598, 145] on div at bounding box center [558, 145] width 82 height 13
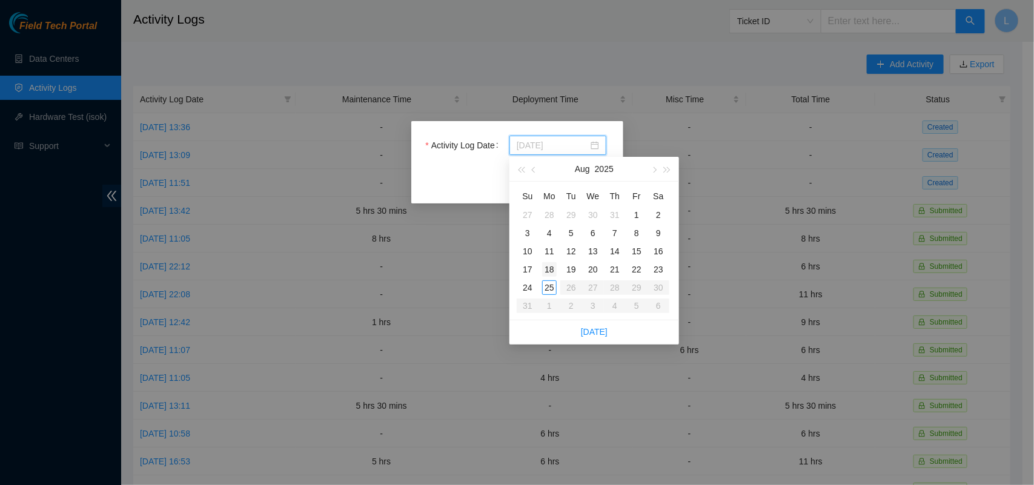
type input "2025-08-18"
click at [550, 270] on div "18" at bounding box center [549, 269] width 15 height 15
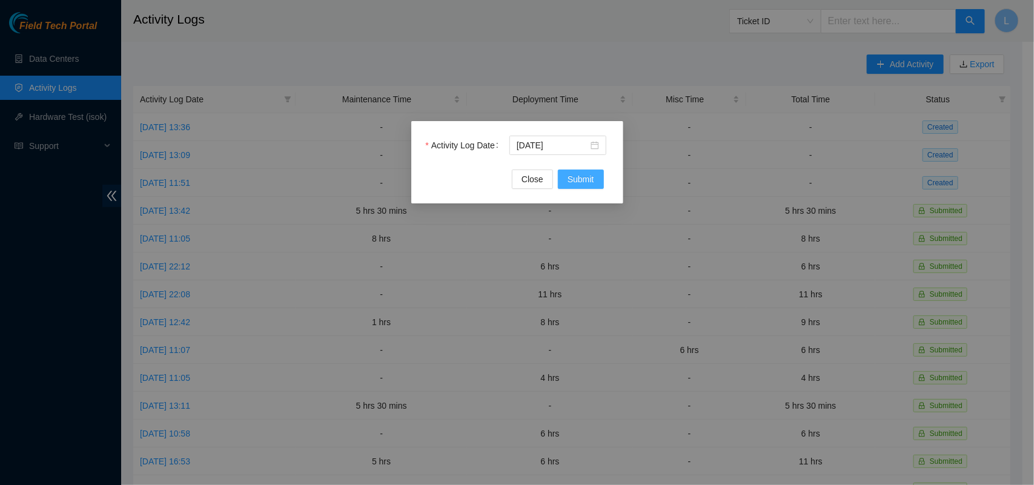
click at [577, 179] on span "Submit" at bounding box center [581, 179] width 27 height 13
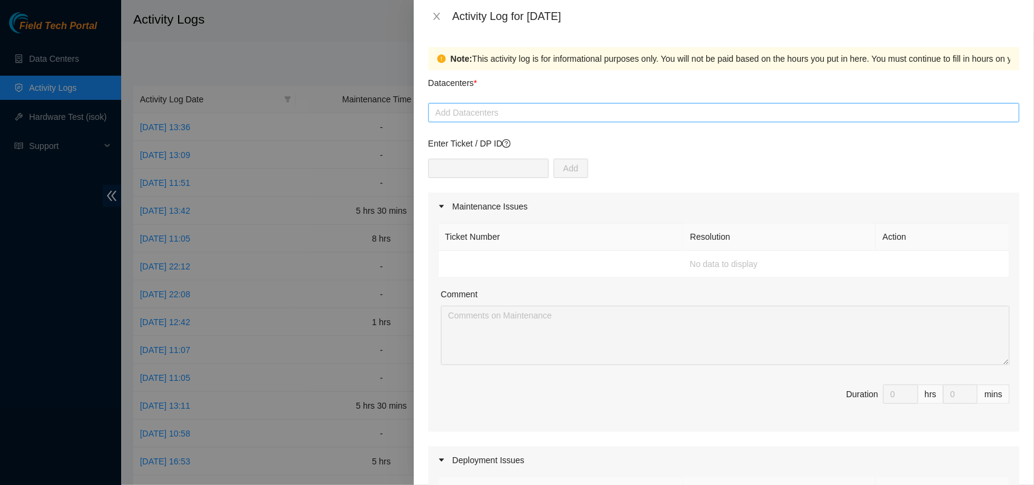
click at [509, 111] on div at bounding box center [723, 112] width 585 height 15
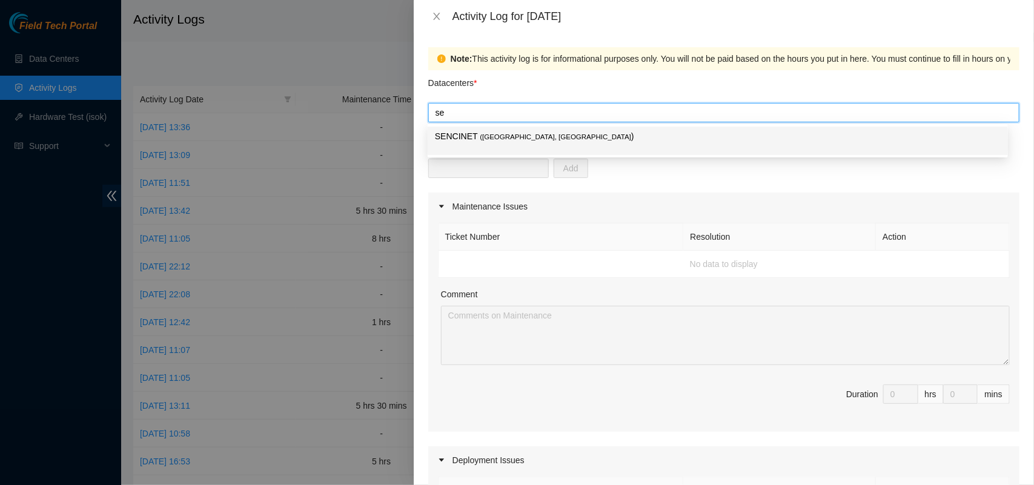
type input "sen"
click at [495, 139] on span "( Bogota, Colombia" at bounding box center [555, 136] width 151 height 7
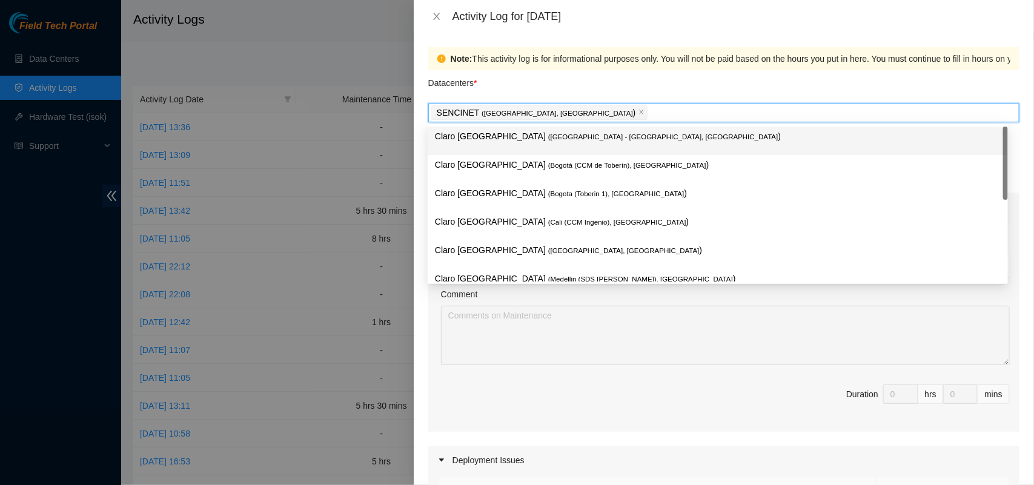
click at [557, 87] on div "Datacenters *" at bounding box center [723, 86] width 591 height 33
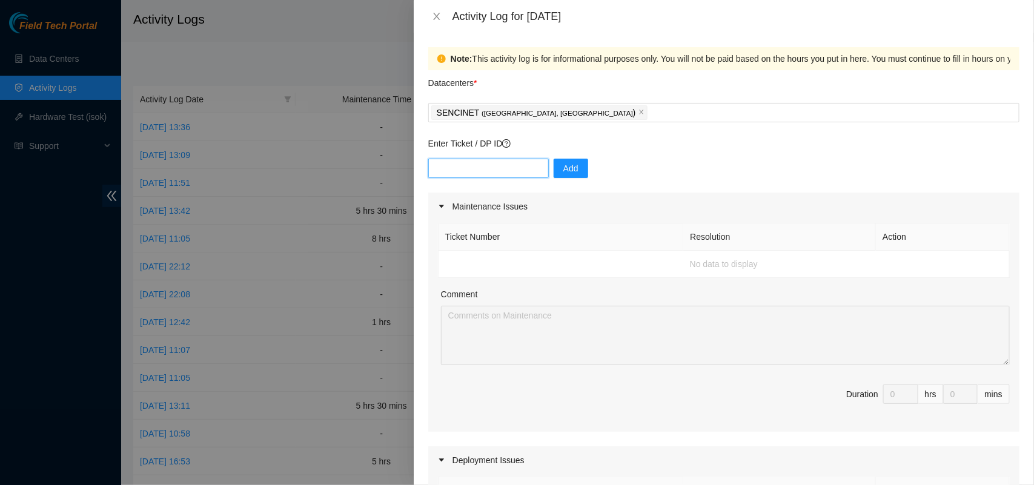
click at [483, 176] on input "text" at bounding box center [488, 168] width 121 height 19
paste input "DP83320"
type input "DP83320"
click at [563, 171] on span "Add" at bounding box center [570, 168] width 15 height 13
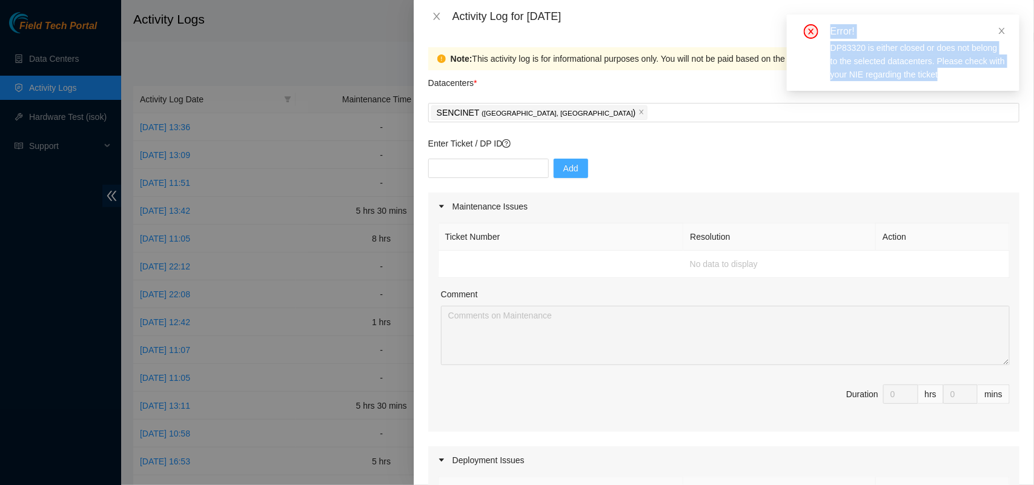
drag, startPoint x: 944, startPoint y: 78, endPoint x: 823, endPoint y: 29, distance: 130.5
click at [823, 29] on div "Error! DP83320 is either closed or does not belong to the selected datacenters.…" at bounding box center [904, 52] width 204 height 57
copy div "Error! DP83320 is either closed or does not belong to the selected datacenters.…"
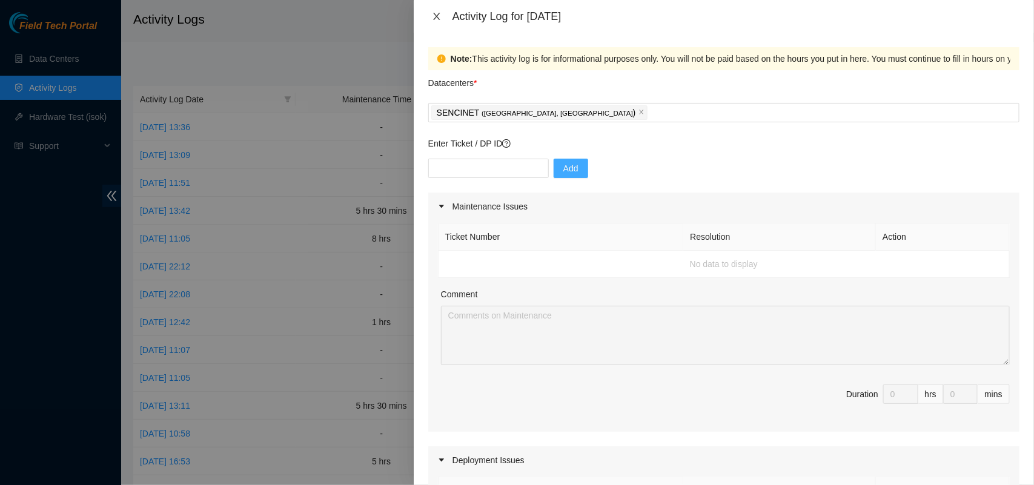
click at [437, 19] on icon "close" at bounding box center [437, 17] width 10 height 10
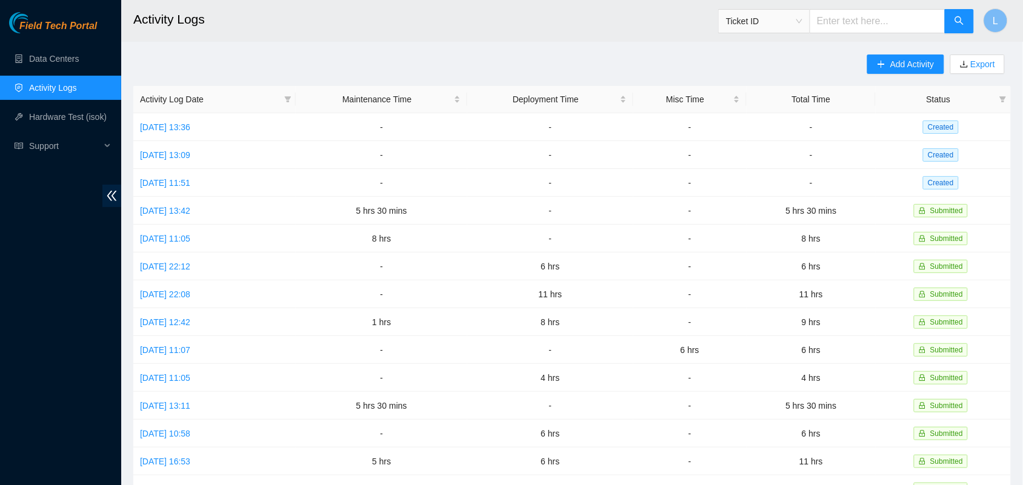
click at [550, 20] on h2 "Activity Logs" at bounding box center [482, 19] width 699 height 39
click at [909, 62] on span "Add Activity" at bounding box center [912, 64] width 44 height 13
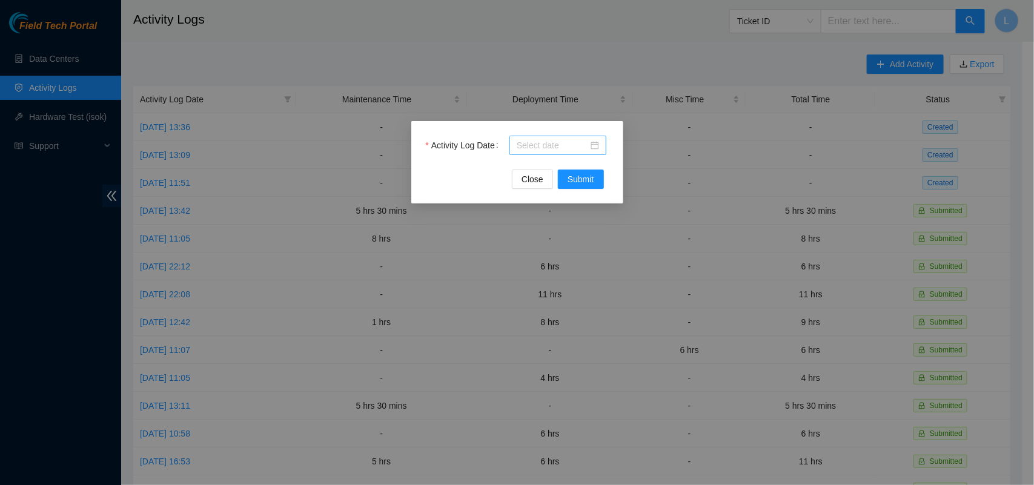
click at [594, 143] on div at bounding box center [558, 145] width 82 height 13
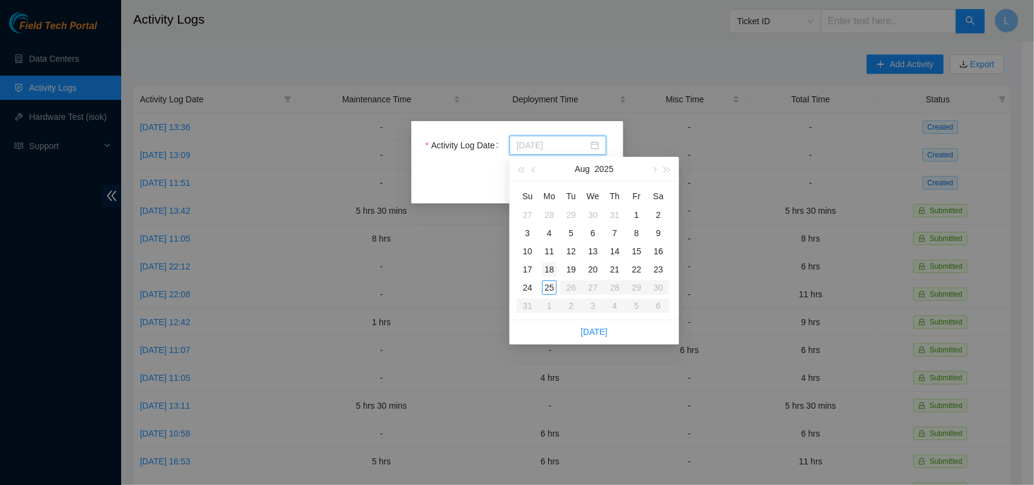
type input "2025-08-18"
click at [550, 270] on div "18" at bounding box center [549, 269] width 15 height 15
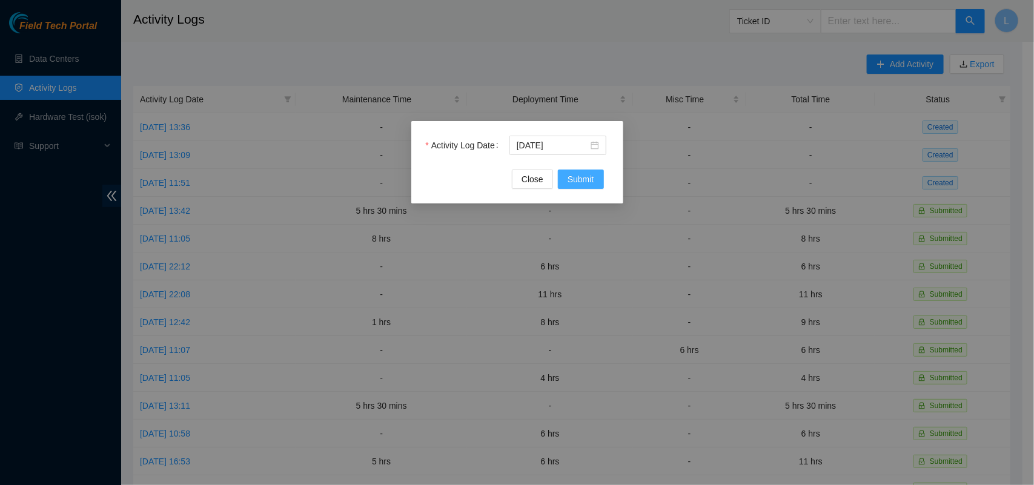
click at [582, 178] on span "Submit" at bounding box center [581, 179] width 27 height 13
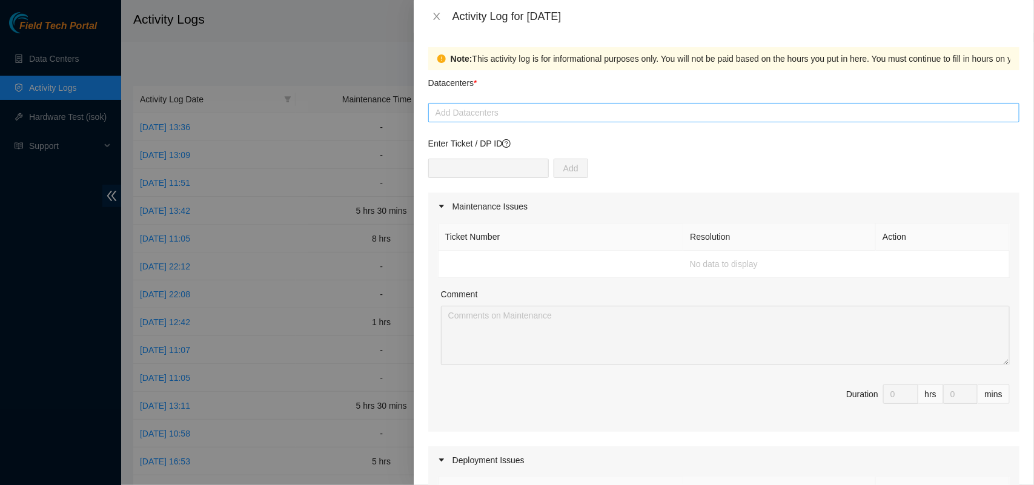
click at [533, 113] on div at bounding box center [723, 112] width 585 height 15
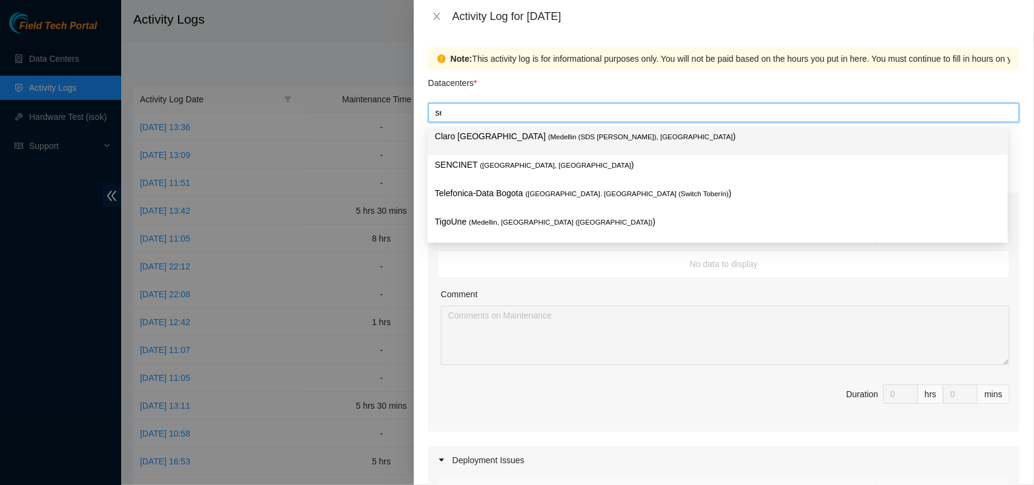
type input "sen"
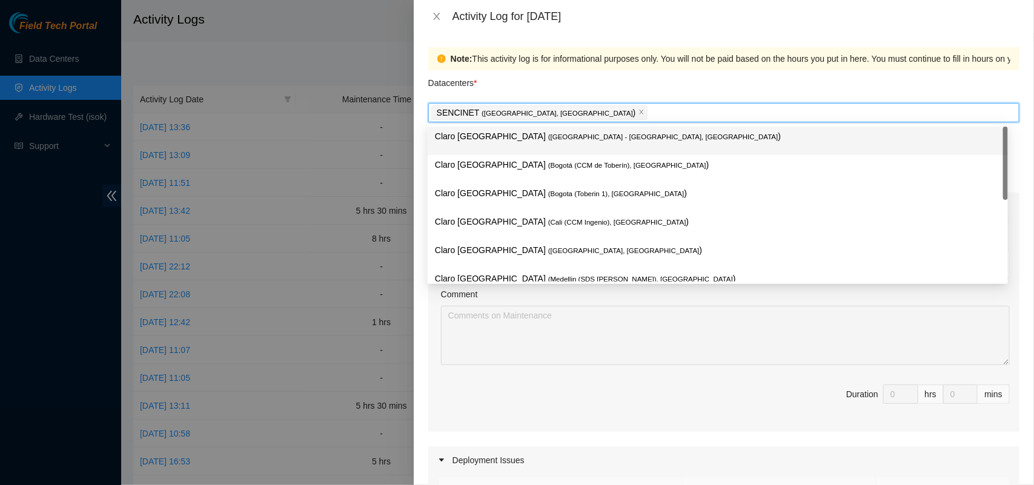
click at [543, 89] on div "Datacenters *" at bounding box center [723, 86] width 591 height 33
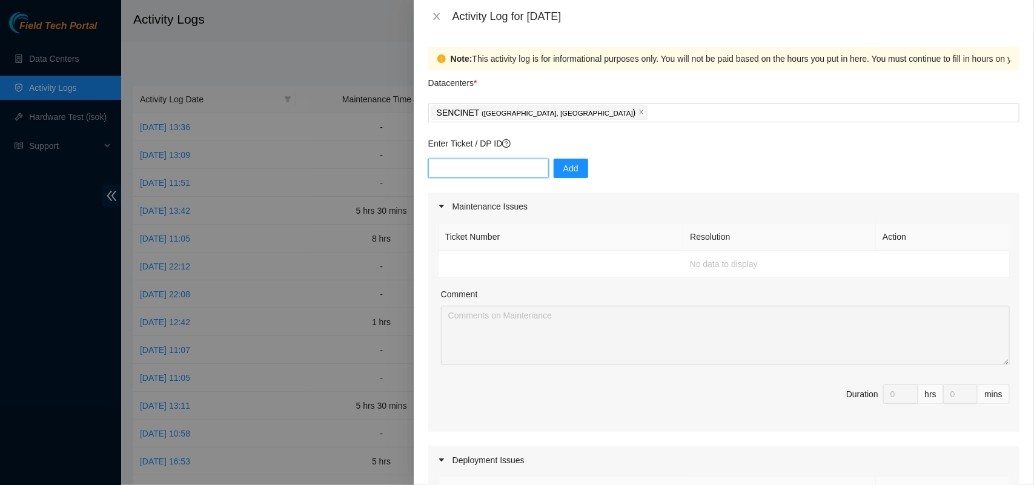
click at [485, 164] on input "text" at bounding box center [488, 168] width 121 height 19
paste input "DP82958"
type input "DP82958"
click at [563, 168] on span "Add" at bounding box center [570, 168] width 15 height 13
click at [639, 114] on icon "close" at bounding box center [642, 112] width 6 height 6
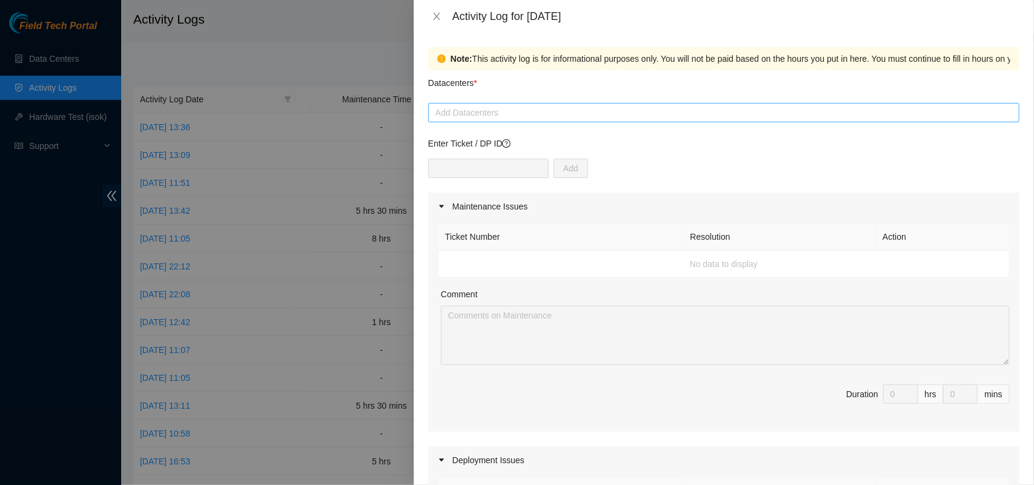
click at [543, 114] on div at bounding box center [723, 112] width 585 height 15
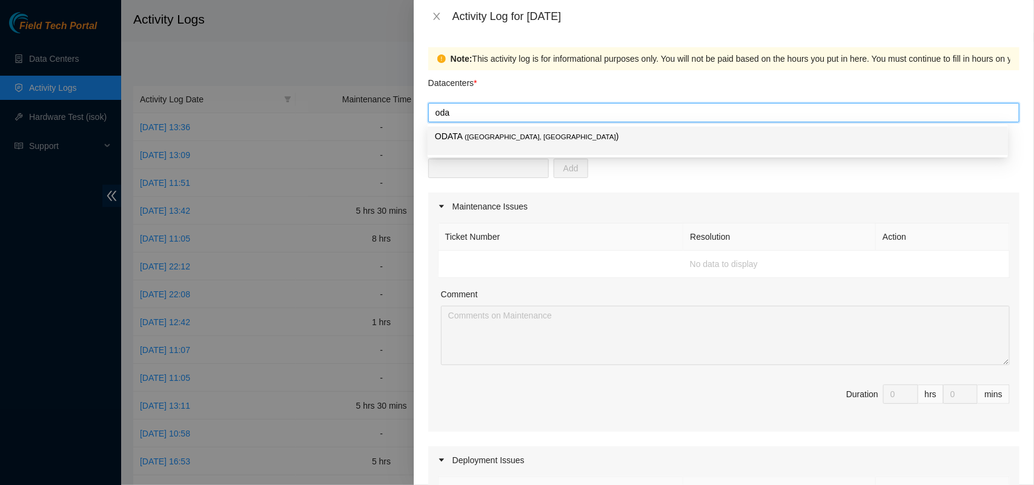
type input "odat"
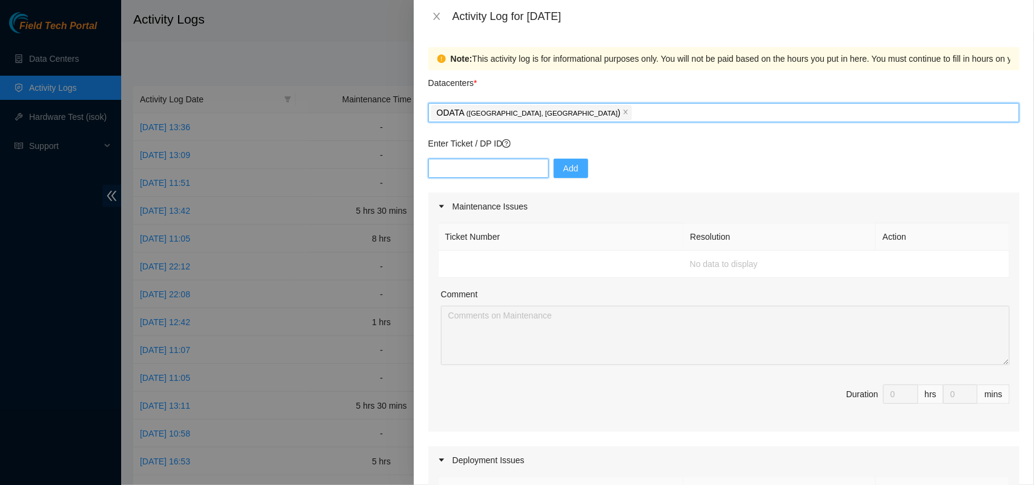
click at [473, 162] on input "text" at bounding box center [488, 168] width 121 height 19
paste input "DP82958"
type input "DP82958"
click at [563, 170] on span "Add" at bounding box center [570, 168] width 15 height 13
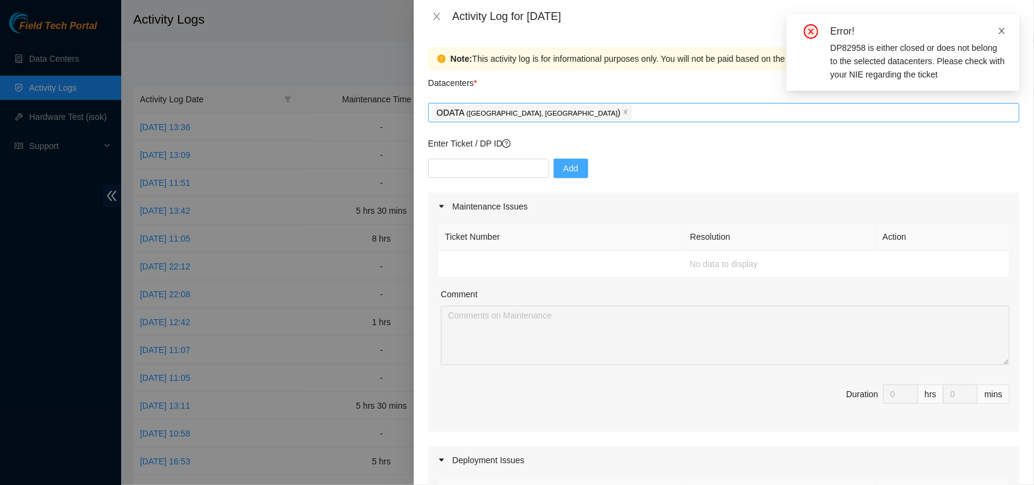
click at [1000, 28] on icon "close" at bounding box center [1002, 31] width 8 height 8
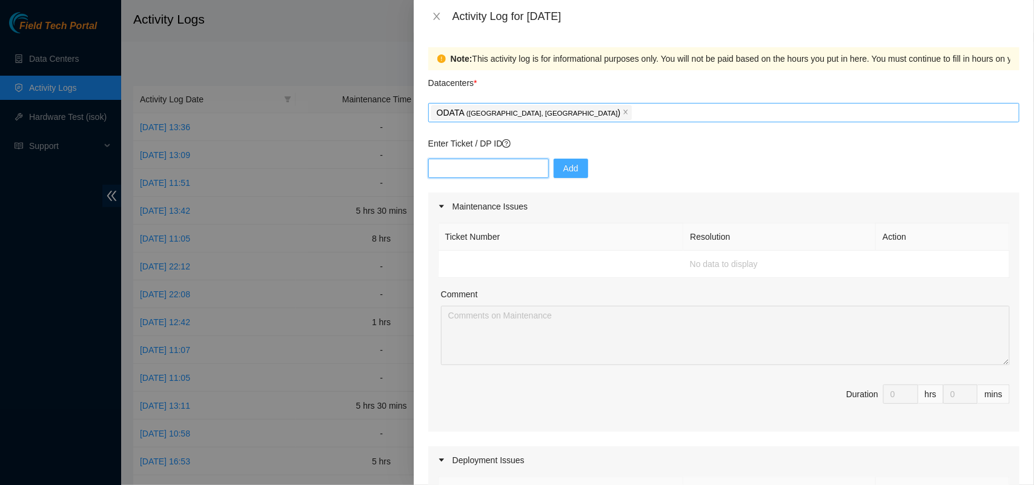
click at [464, 173] on input "text" at bounding box center [488, 168] width 121 height 19
paste input "DP83320"
type input "DP83320"
click at [568, 168] on span "Add" at bounding box center [570, 168] width 15 height 13
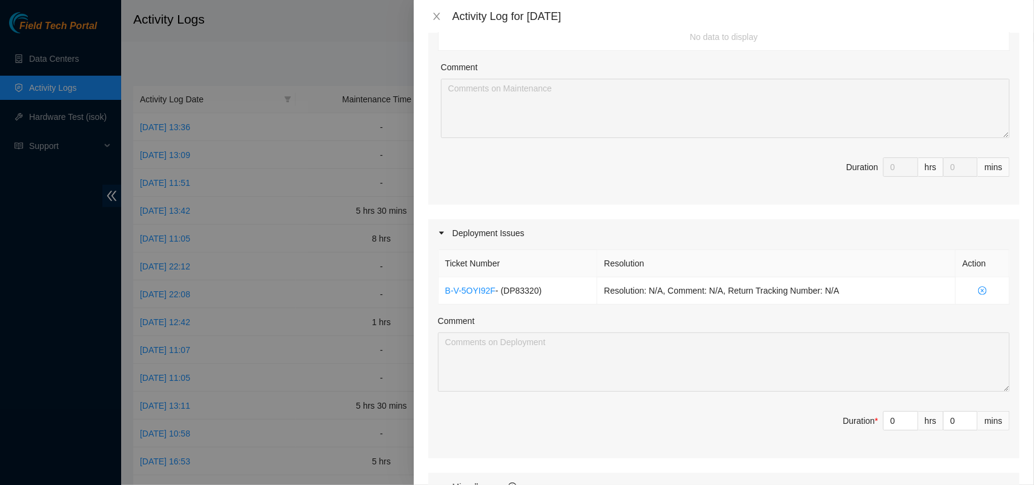
scroll to position [241, 0]
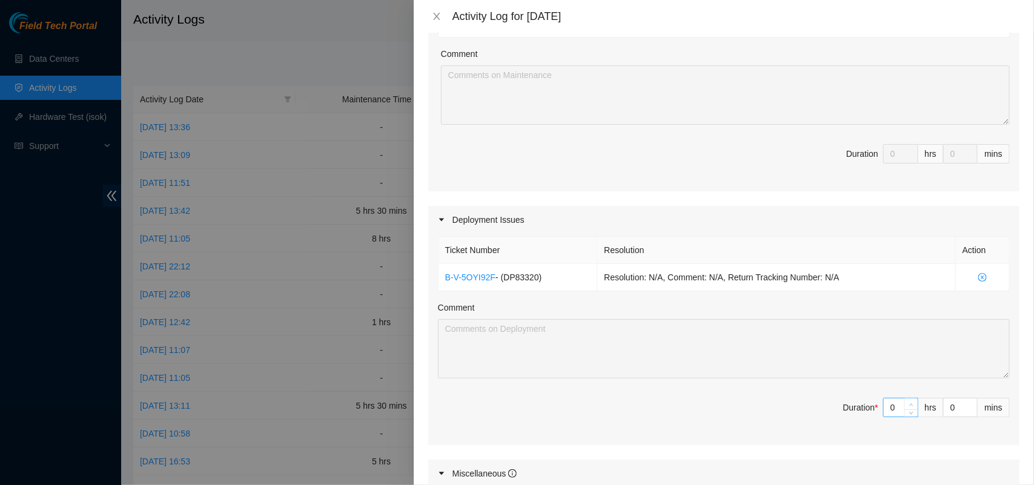
click at [908, 404] on span "up" at bounding box center [911, 404] width 7 height 7
type input "1"
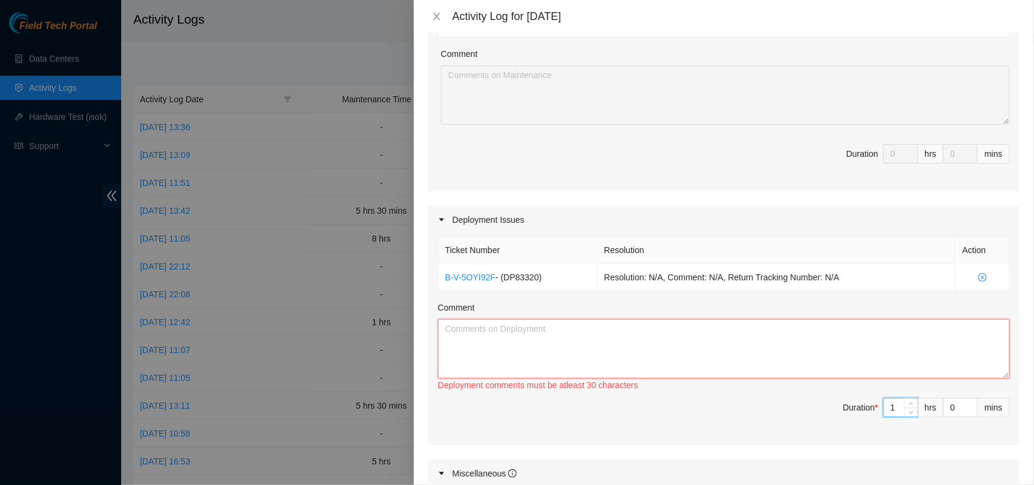
click at [522, 357] on textarea "Comment" at bounding box center [724, 348] width 572 height 59
paste textarea "DP83319 se hizo clean/scope en port grv3-1/1/5 va al border3 (rack AX14, S/N R3…"
type textarea "DP83319 se hizo clean/scope en port grv3-1/1/5 va al border3 (rack AX14, S/N R3…"
click at [530, 331] on textarea "Comment" at bounding box center [724, 348] width 572 height 59
paste textarea "DP83319 was clean/scoped on port grv3-1/1/5 going to border3 (rack AX14, S/N R3…"
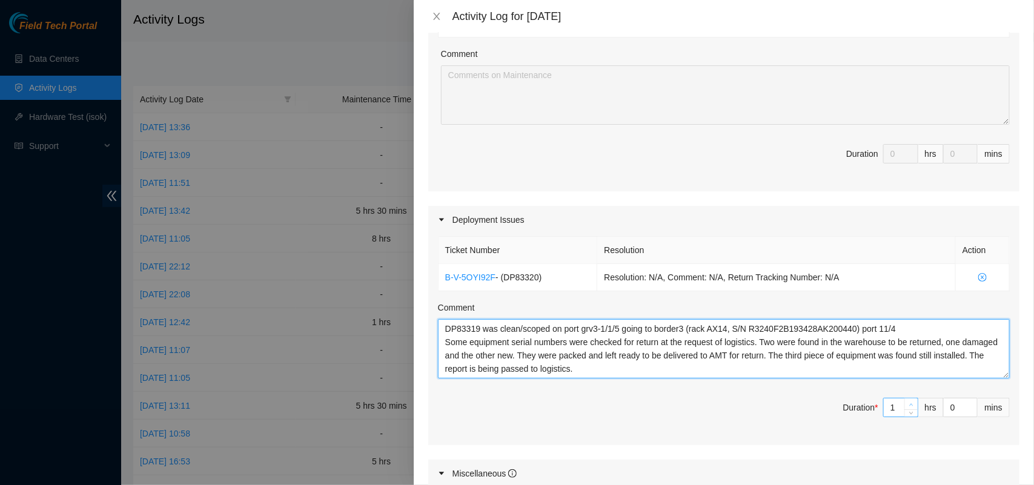
type textarea "DP83319 was clean/scoped on port grv3-1/1/5 going to border3 (rack AX14, S/N R3…"
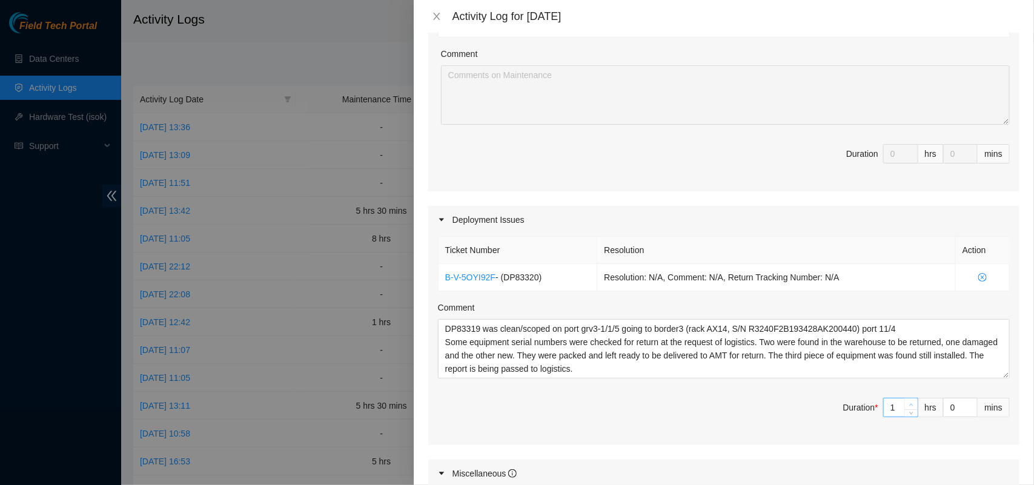
click at [910, 406] on icon "up" at bounding box center [912, 405] width 4 height 2
type input "2"
click at [910, 406] on icon "up" at bounding box center [912, 405] width 4 height 2
type input "3"
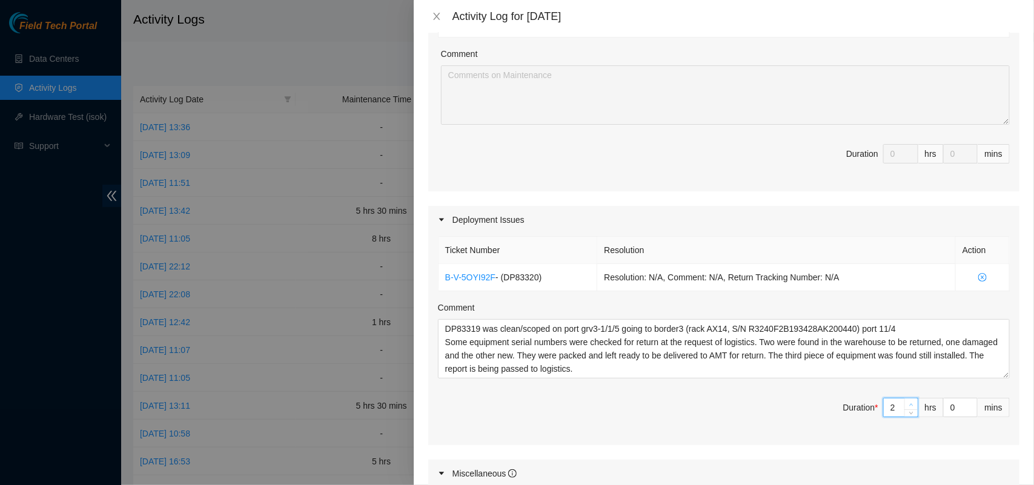
type input "3"
click at [910, 406] on icon "up" at bounding box center [912, 405] width 4 height 2
type input "4"
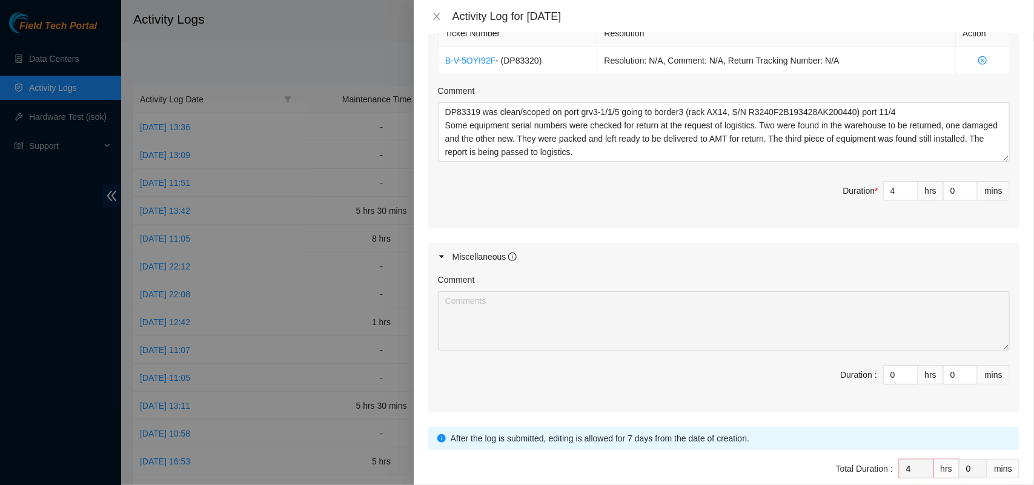
scroll to position [519, 0]
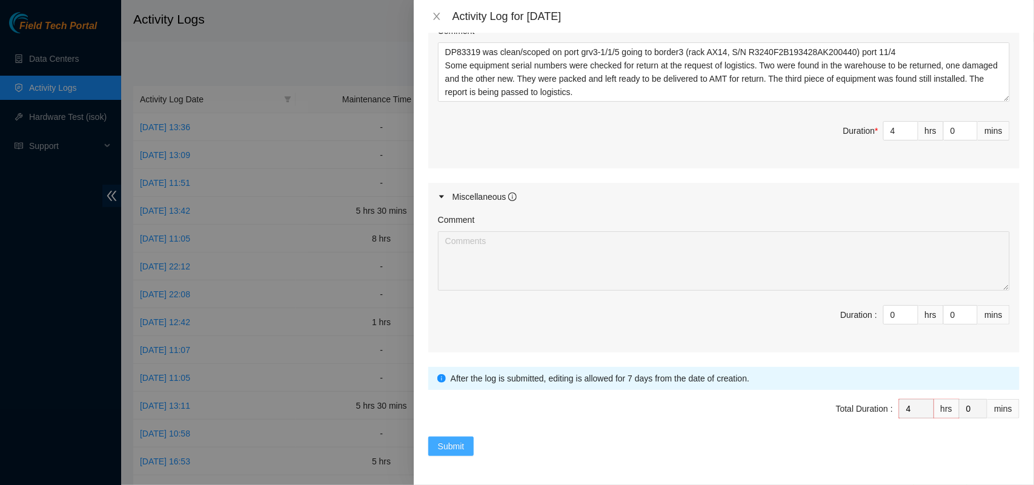
click at [450, 438] on button "Submit" at bounding box center [451, 446] width 46 height 19
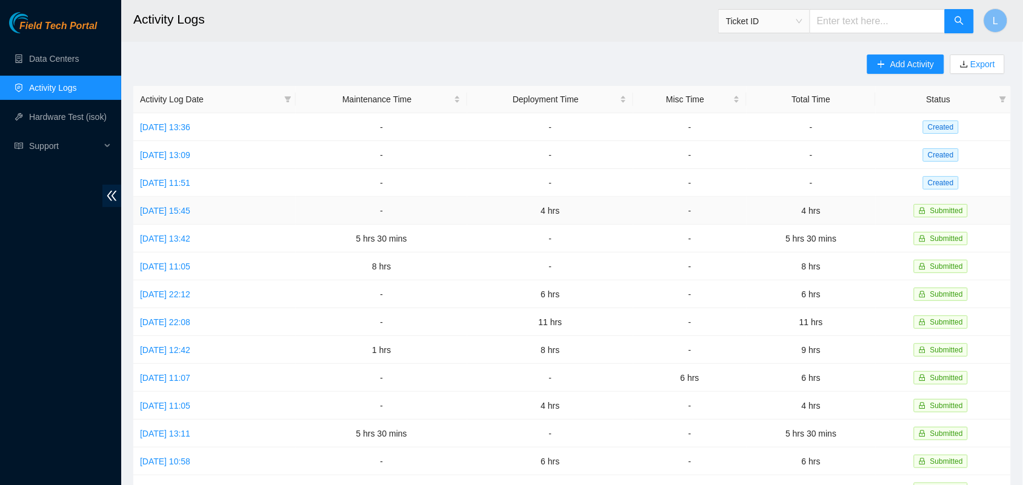
click at [192, 216] on td "Mon, 18 Aug 2025 15:45" at bounding box center [214, 211] width 162 height 28
click at [190, 183] on link "[DATE] 11:51" at bounding box center [165, 183] width 50 height 10
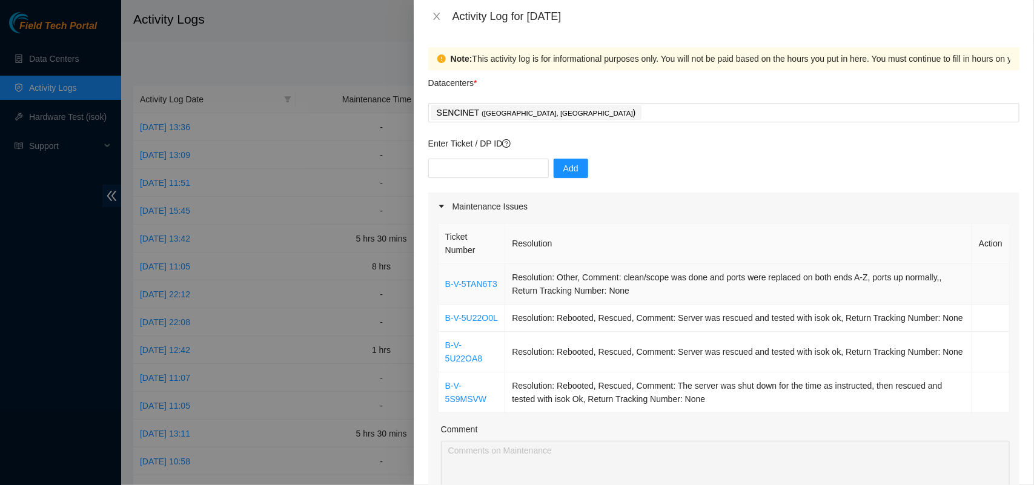
click at [753, 281] on td "Resolution: Other, Comment: clean/scope was done and ports were replaced on bot…" at bounding box center [738, 284] width 467 height 41
click at [671, 285] on td "Resolution: Other, Comment: clean/scope was done and ports were replaced on bot…" at bounding box center [738, 284] width 467 height 41
click at [667, 281] on td "Resolution: Other, Comment: clean/scope was done and ports were replaced on bot…" at bounding box center [738, 284] width 467 height 41
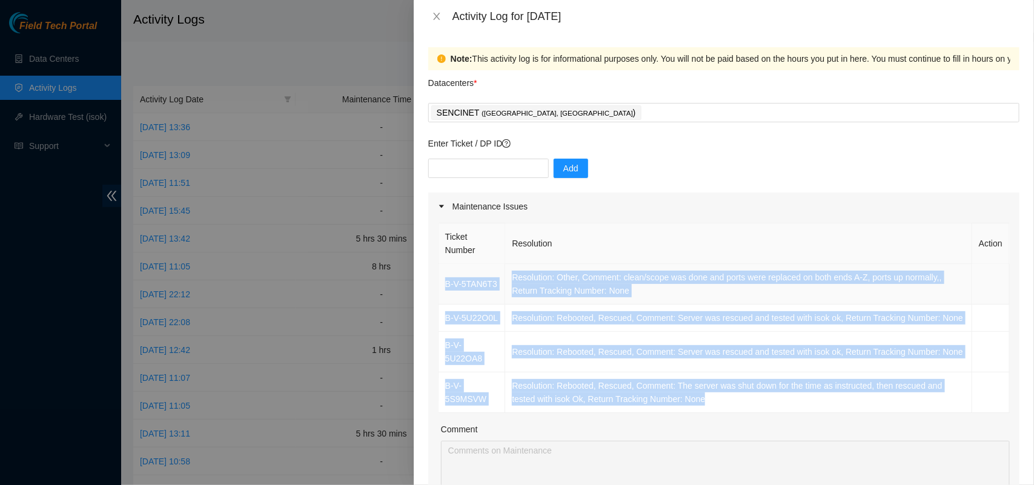
drag, startPoint x: 738, startPoint y: 416, endPoint x: 443, endPoint y: 285, distance: 322.5
click at [443, 285] on tbody "B-V-5TAN6T3 Resolution: Other, Comment: clean/scope was done and ports were rep…" at bounding box center [724, 338] width 571 height 149
copy tbody "B-V-5TAN6T3 Resolution: Other, Comment: clean/scope was done and ports were rep…"
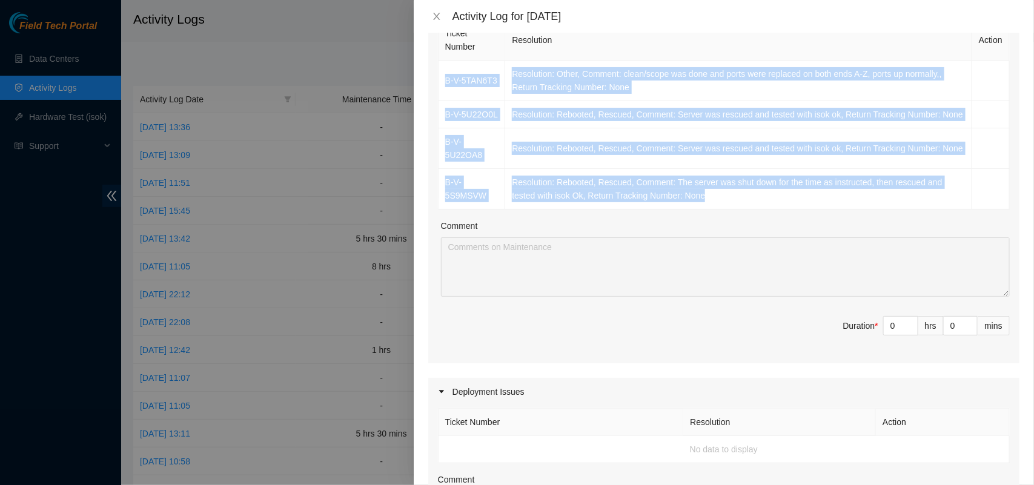
scroll to position [277, 0]
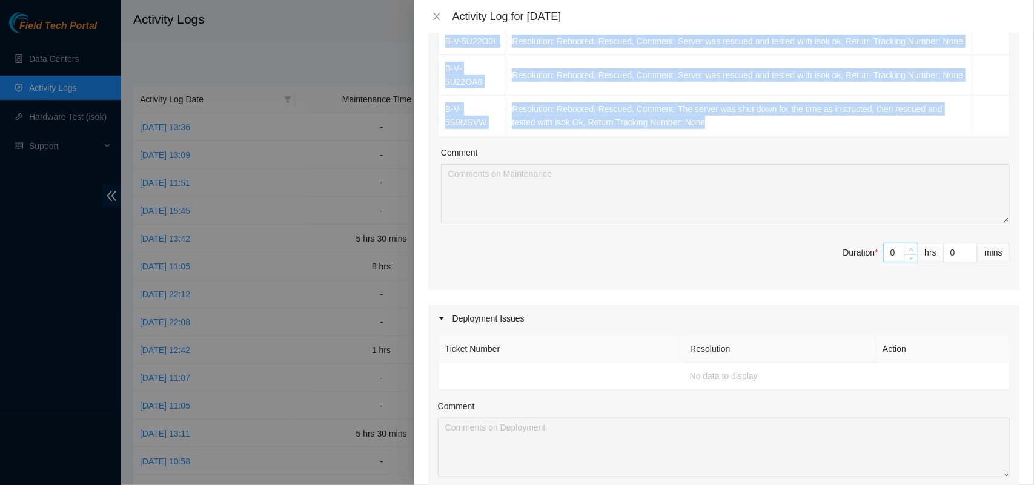
click at [909, 252] on icon "up" at bounding box center [911, 250] width 4 height 4
type input "1"
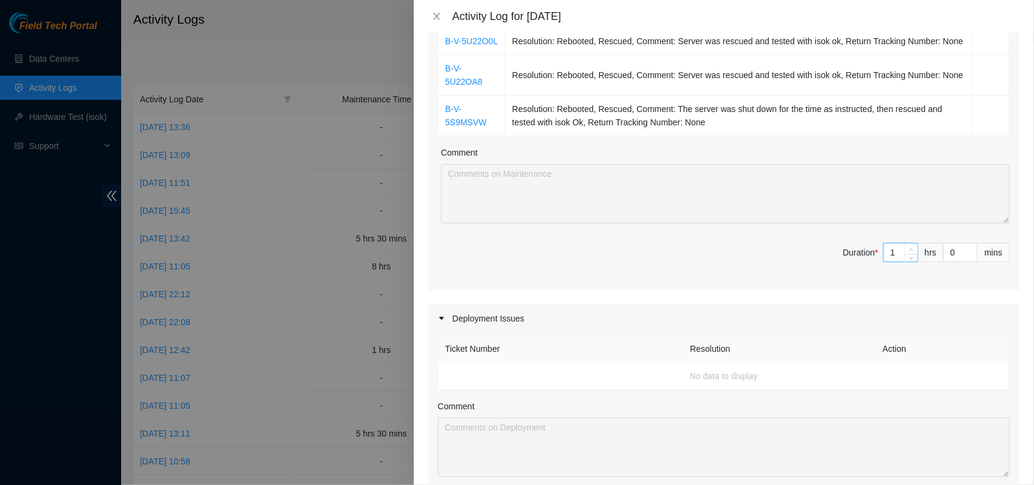
click at [909, 252] on icon "up" at bounding box center [911, 250] width 4 height 4
type input "2"
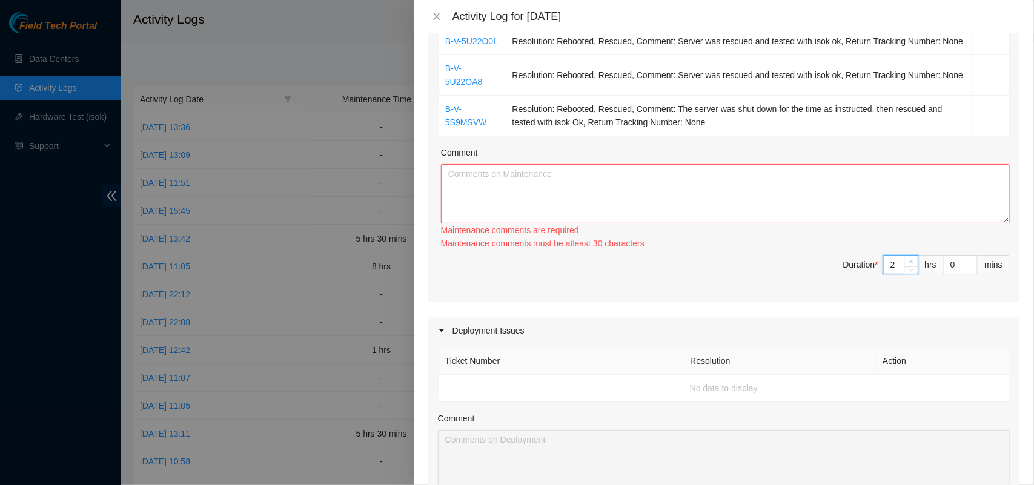
click at [905, 262] on span "Increase Value" at bounding box center [911, 261] width 13 height 11
click at [908, 262] on span "up" at bounding box center [911, 261] width 7 height 7
type input "4"
click at [654, 224] on textarea "Comment" at bounding box center [725, 193] width 569 height 59
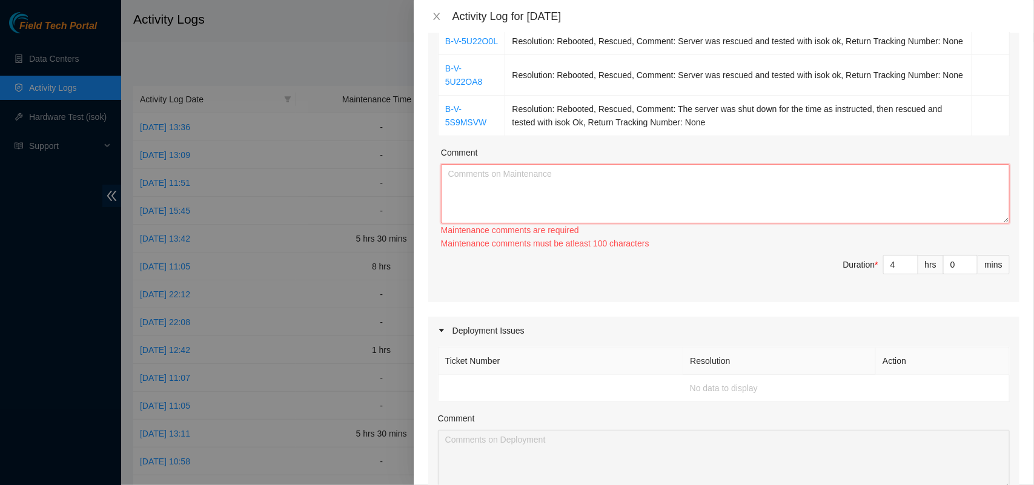
paste textarea "B-V-5TAN6T3 Resolution: Other, Comment: clean/scope was done and ports were rep…"
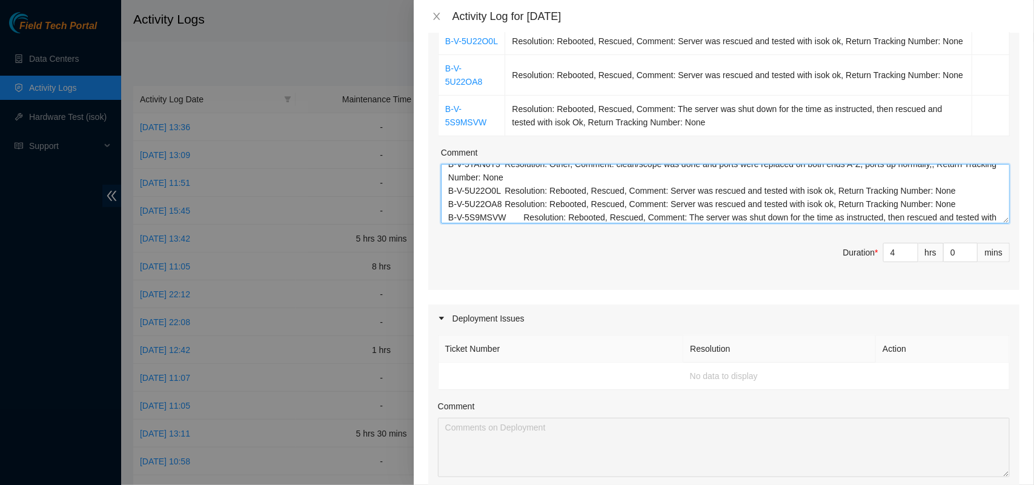
scroll to position [0, 0]
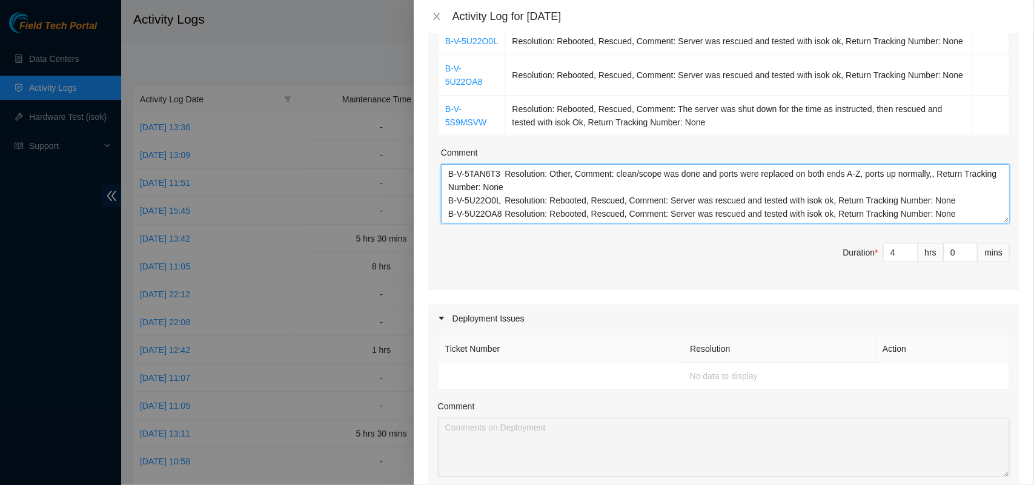
click at [559, 202] on textarea "B-V-5TAN6T3 Resolution: Other, Comment: clean/scope was done and ports were rep…" at bounding box center [725, 193] width 569 height 59
paste textarea "Side A: fqdn_router_name = r03.tor.bog01.sdn.netarch.akamai.com serial_number =…"
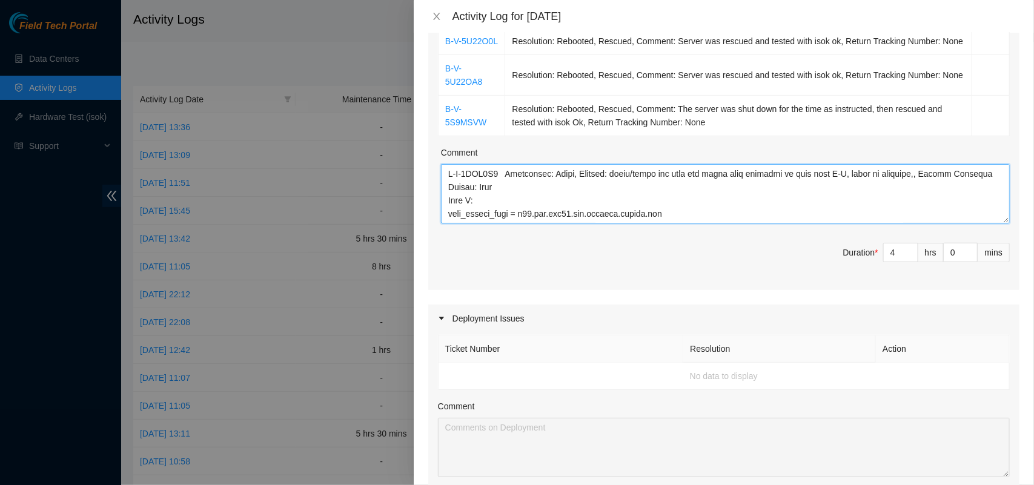
click at [494, 210] on textarea "Comment" at bounding box center [725, 193] width 569 height 59
click at [708, 212] on textarea "Comment" at bounding box center [725, 193] width 569 height 59
click at [828, 212] on textarea "Comment" at bounding box center [725, 193] width 569 height 59
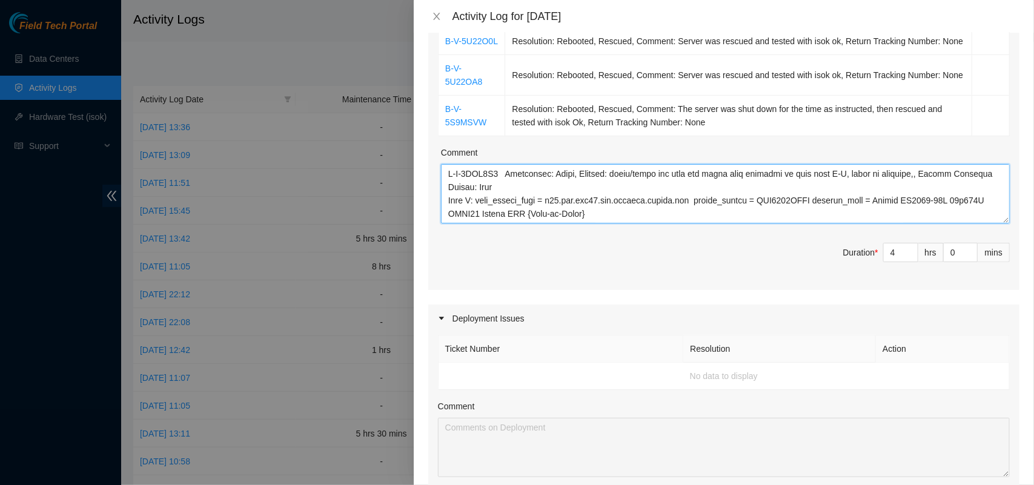
click at [670, 224] on textarea "Comment" at bounding box center [725, 193] width 569 height 59
click at [650, 222] on textarea "Comment" at bounding box center [725, 193] width 569 height 59
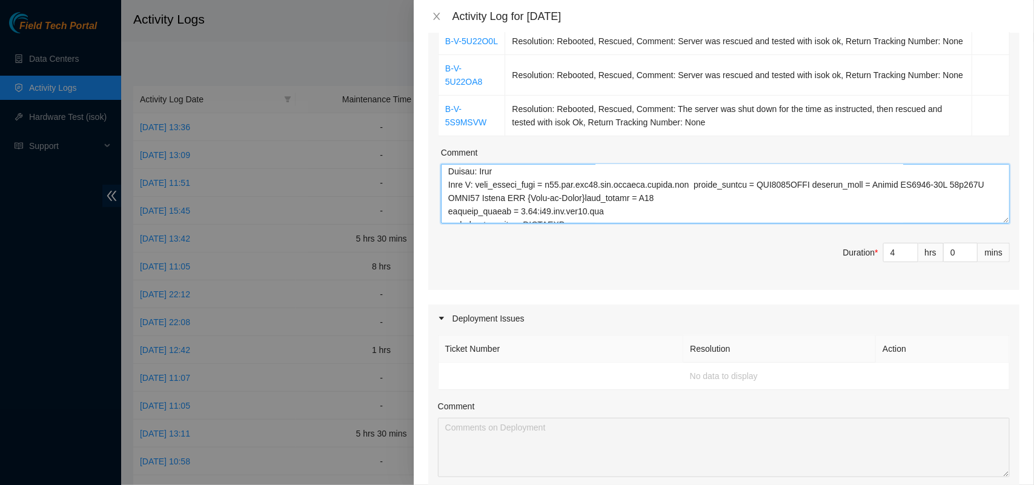
scroll to position [30, 0]
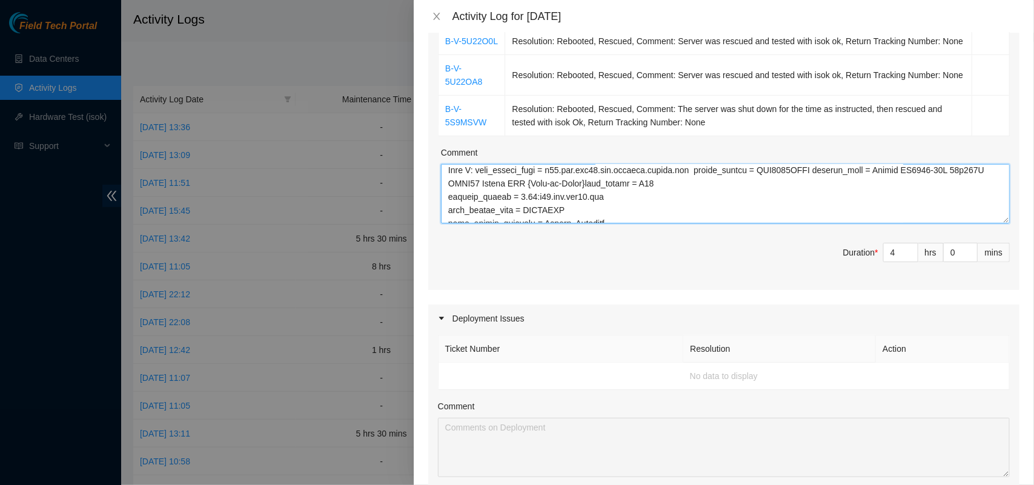
click at [702, 204] on textarea "Comment" at bounding box center [725, 193] width 569 height 59
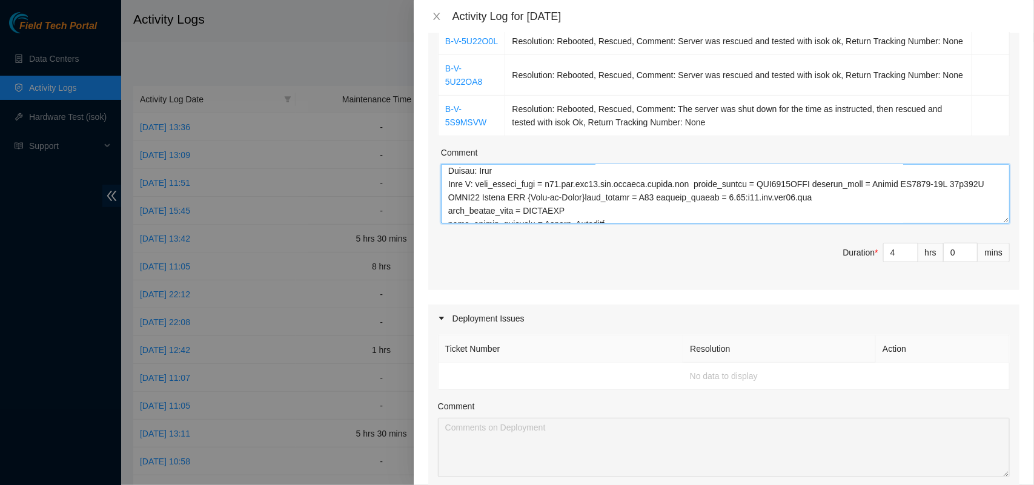
click at [858, 219] on textarea "Comment" at bounding box center [725, 193] width 569 height 59
click at [858, 215] on textarea "Comment" at bounding box center [725, 193] width 569 height 59
click at [680, 218] on textarea "Comment" at bounding box center [725, 193] width 569 height 59
click at [659, 224] on textarea "Comment" at bounding box center [725, 193] width 569 height 59
click at [651, 222] on textarea "Comment" at bounding box center [725, 193] width 569 height 59
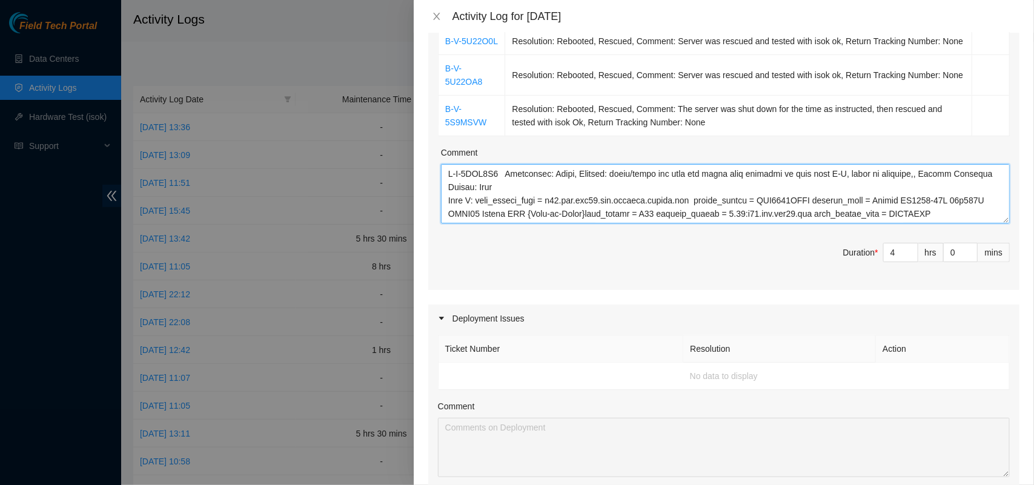
scroll to position [41, 0]
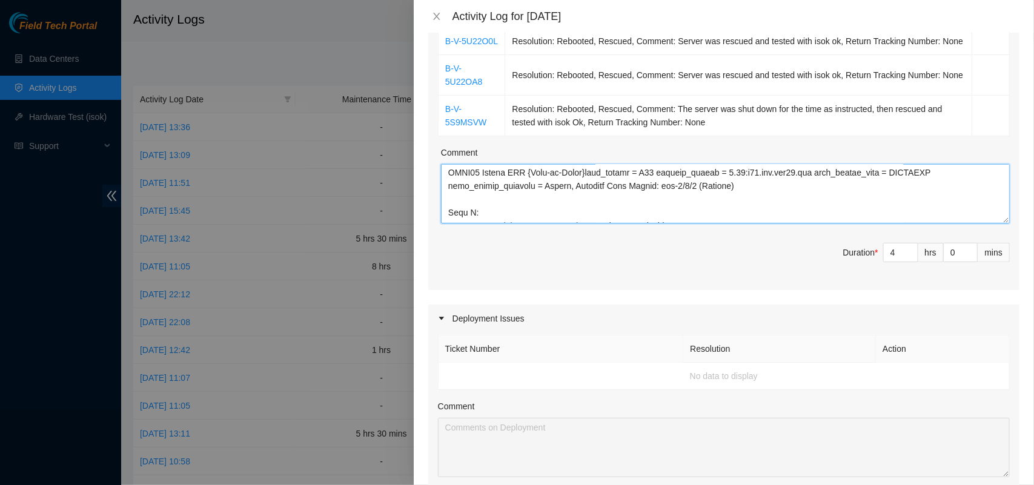
click at [503, 224] on textarea "Comment" at bounding box center [725, 193] width 569 height 59
click at [729, 224] on textarea "Comment" at bounding box center [725, 193] width 569 height 59
click at [837, 222] on textarea "Comment" at bounding box center [725, 193] width 569 height 59
click at [849, 224] on textarea "Comment" at bounding box center [725, 193] width 569 height 59
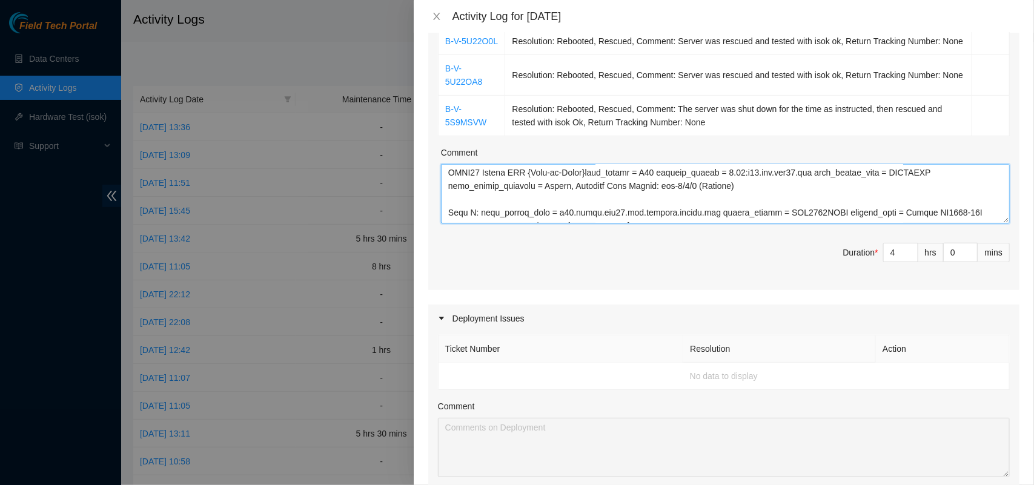
scroll to position [71, 0]
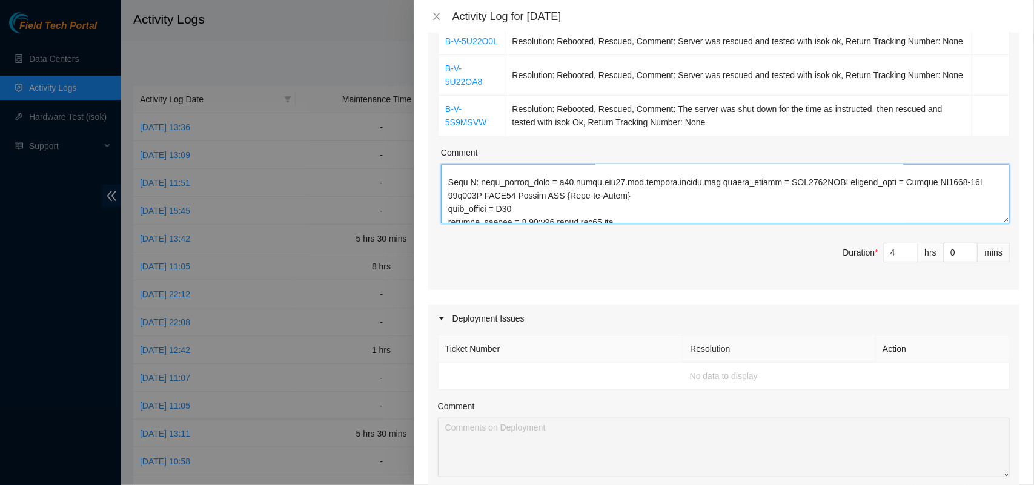
click at [972, 201] on textarea "Comment" at bounding box center [725, 193] width 569 height 59
click at [734, 208] on textarea "Comment" at bounding box center [725, 193] width 569 height 59
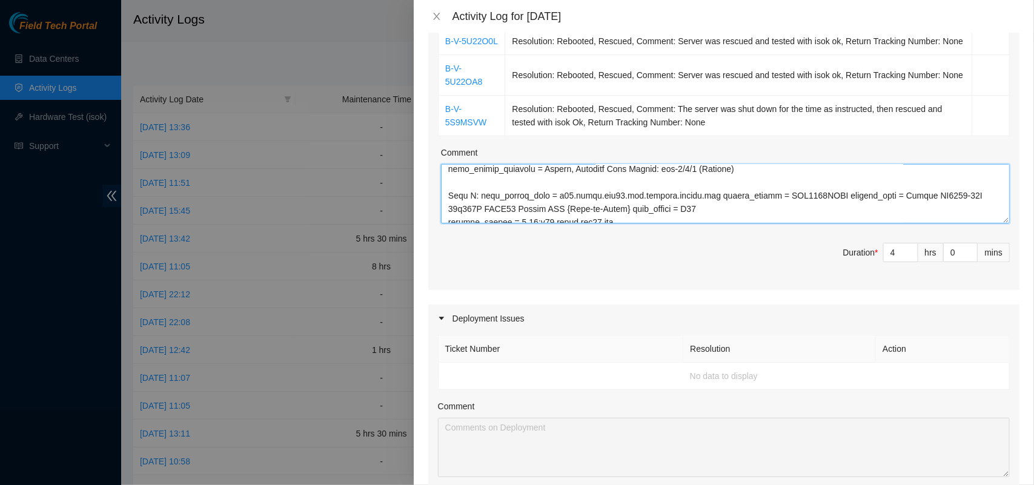
click at [713, 219] on textarea "Comment" at bounding box center [725, 193] width 569 height 59
click at [866, 224] on textarea "Comment" at bounding box center [725, 193] width 569 height 59
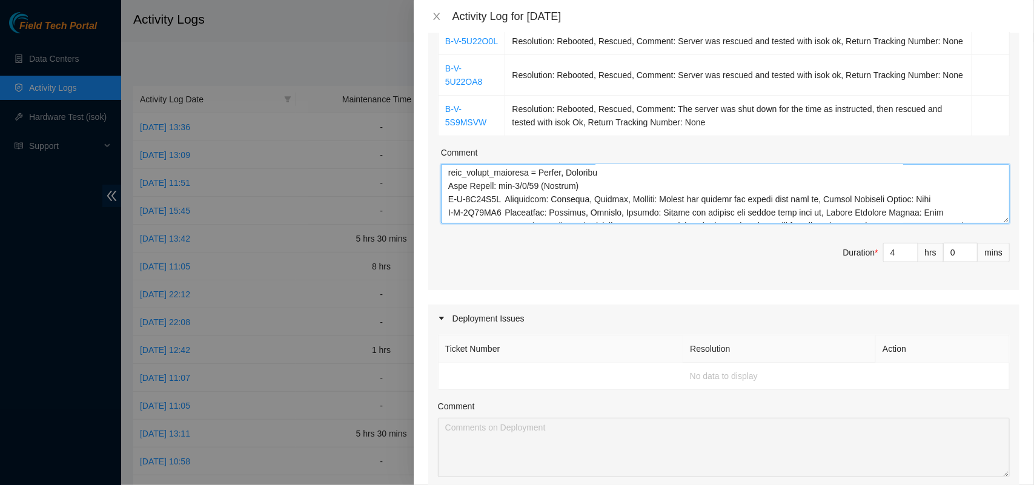
scroll to position [75, 0]
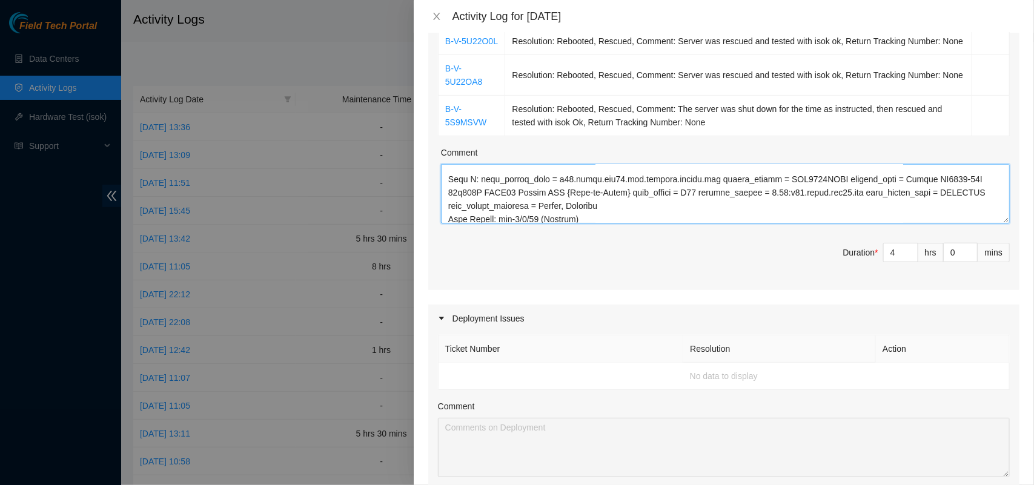
click at [645, 221] on textarea "Comment" at bounding box center [725, 193] width 569 height 59
click at [819, 219] on textarea "Comment" at bounding box center [725, 193] width 569 height 59
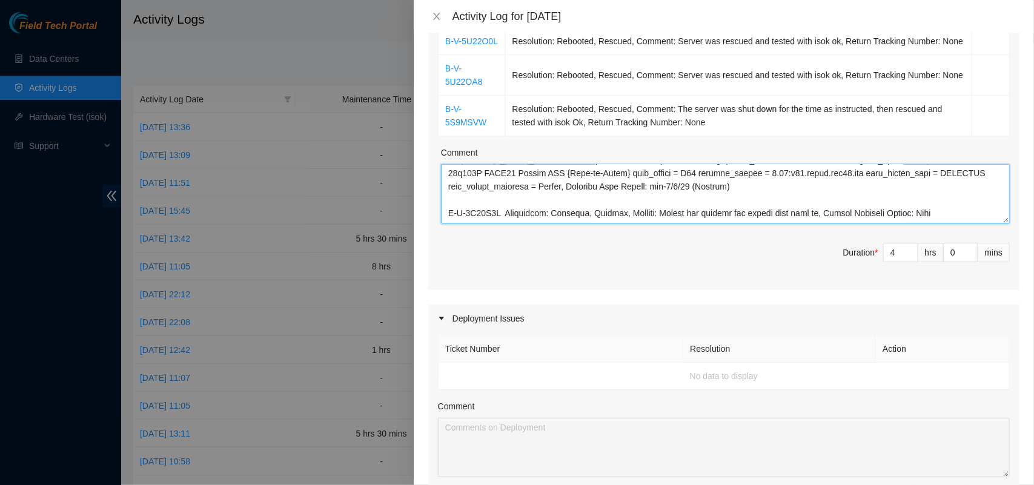
scroll to position [77, 0]
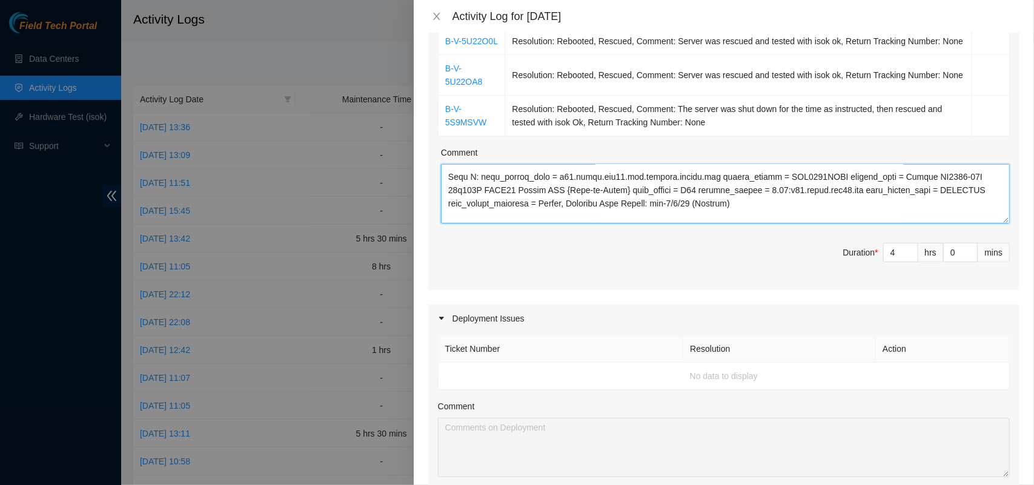
click at [763, 219] on textarea "Comment" at bounding box center [725, 193] width 569 height 59
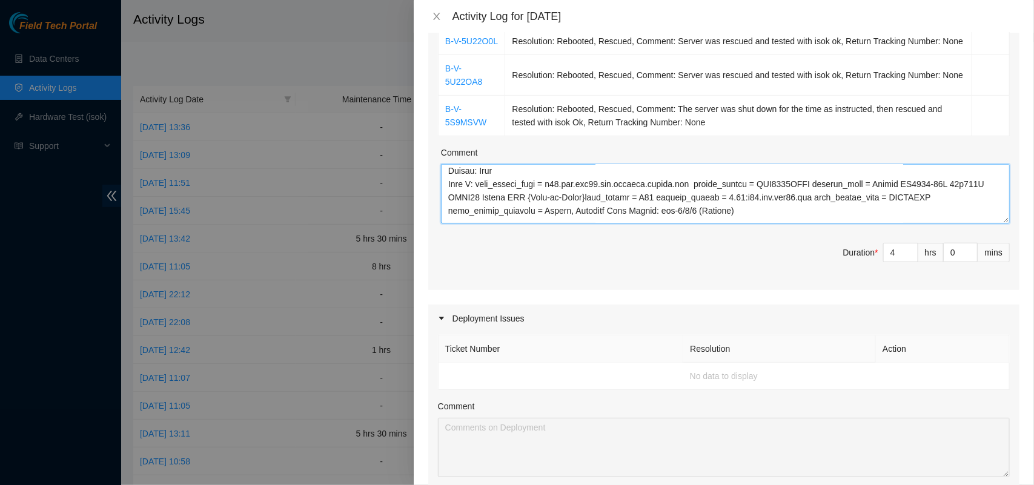
click at [749, 224] on textarea "Comment" at bounding box center [725, 193] width 569 height 59
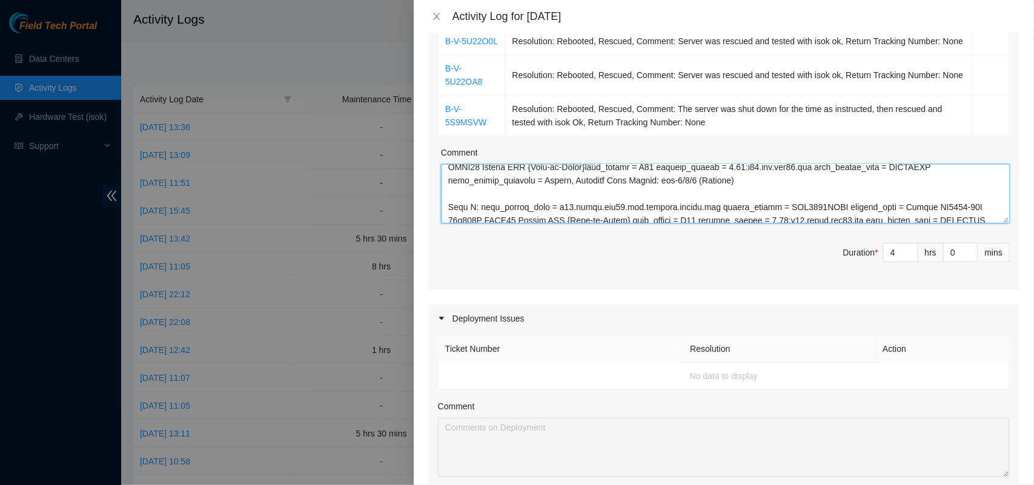
scroll to position [77, 0]
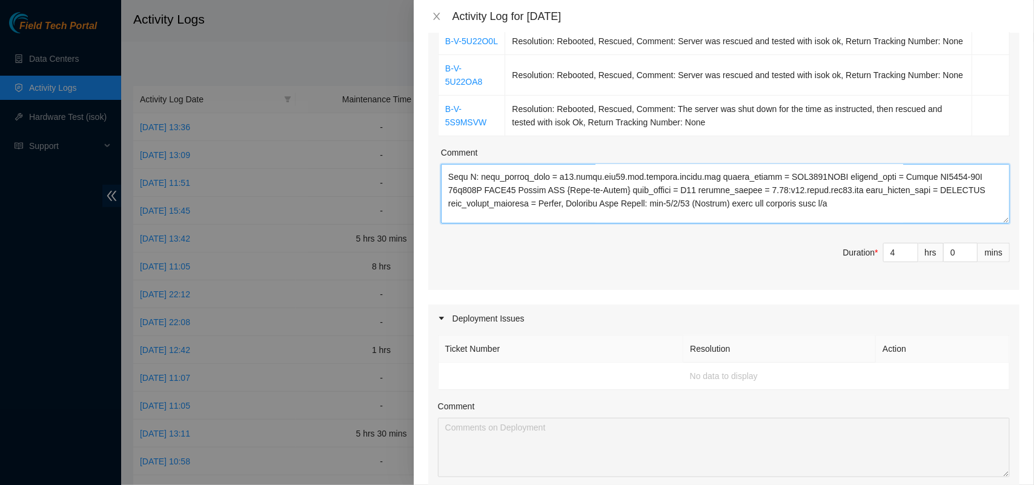
click at [895, 221] on textarea "Comment" at bounding box center [725, 193] width 569 height 59
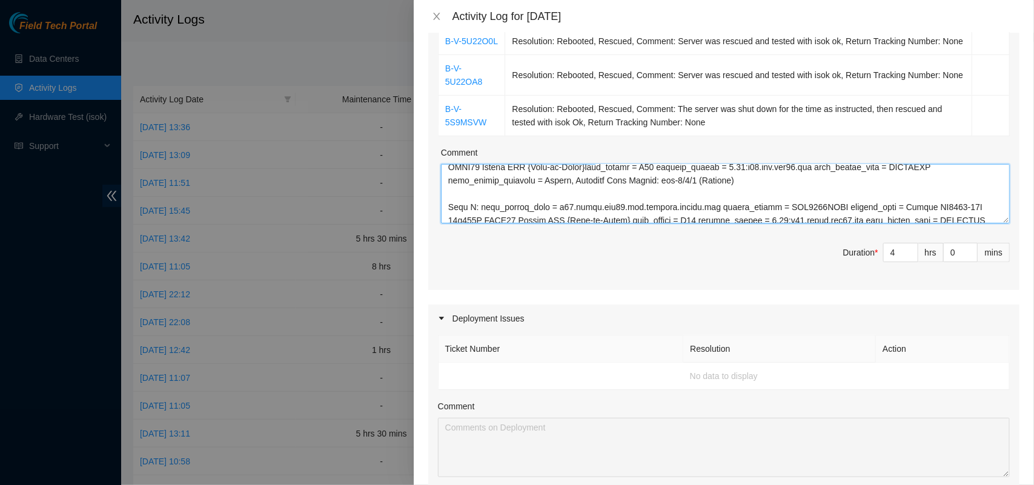
click at [766, 198] on textarea "Comment" at bounding box center [725, 193] width 569 height 59
click at [755, 270] on span "Duration * 4 hrs 0 mins" at bounding box center [724, 260] width 572 height 34
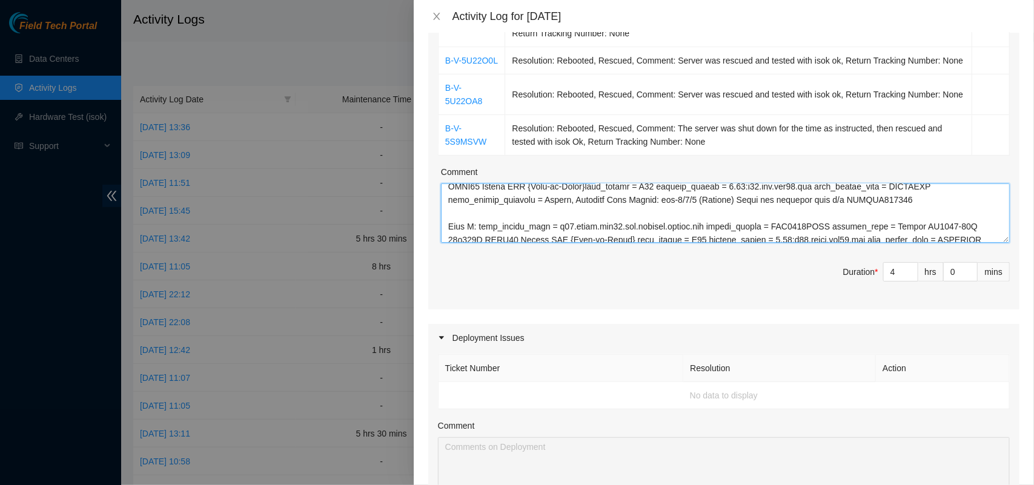
click at [451, 228] on textarea "Comment" at bounding box center [725, 213] width 569 height 59
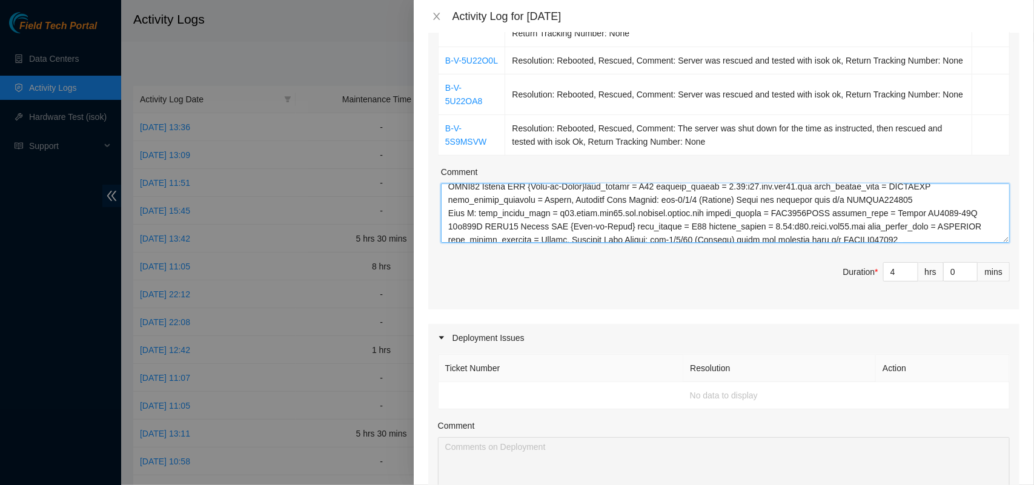
scroll to position [77, 0]
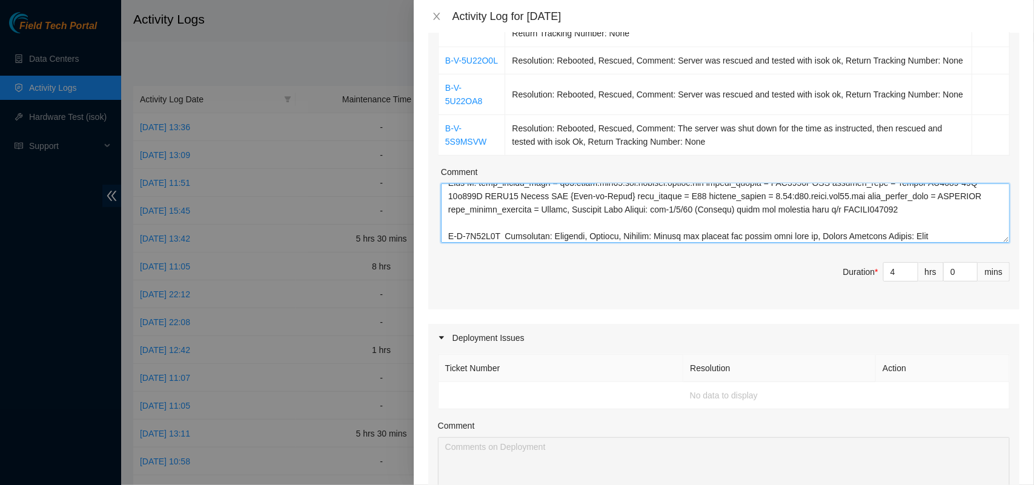
click at [943, 237] on textarea "Comment" at bounding box center [725, 213] width 569 height 59
type textarea "B-V-5TAN6T3 Resolution: Other, Comment: clean/scope was done and ports were rep…"
click at [905, 274] on span "Increase Value" at bounding box center [911, 268] width 13 height 11
type input "5"
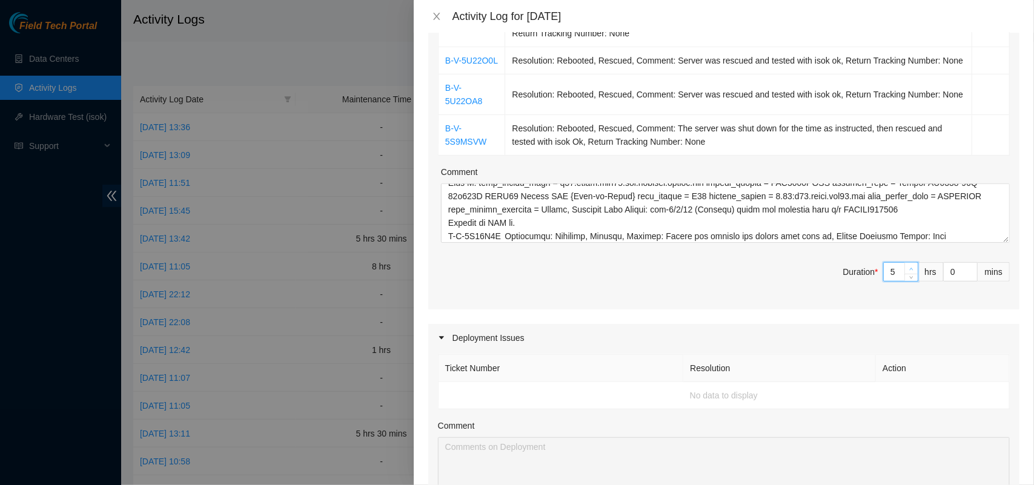
click at [905, 274] on span "Increase Value" at bounding box center [911, 268] width 13 height 11
type input "6"
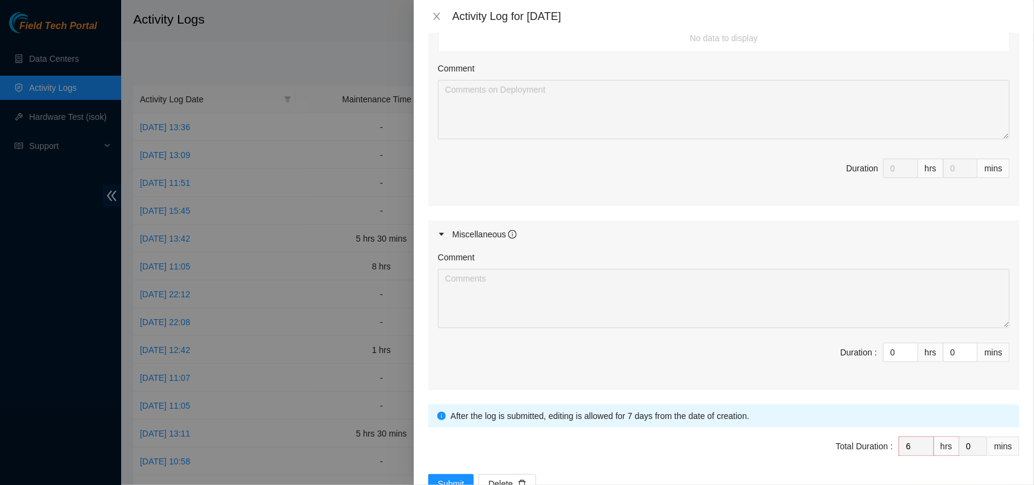
scroll to position [668, 0]
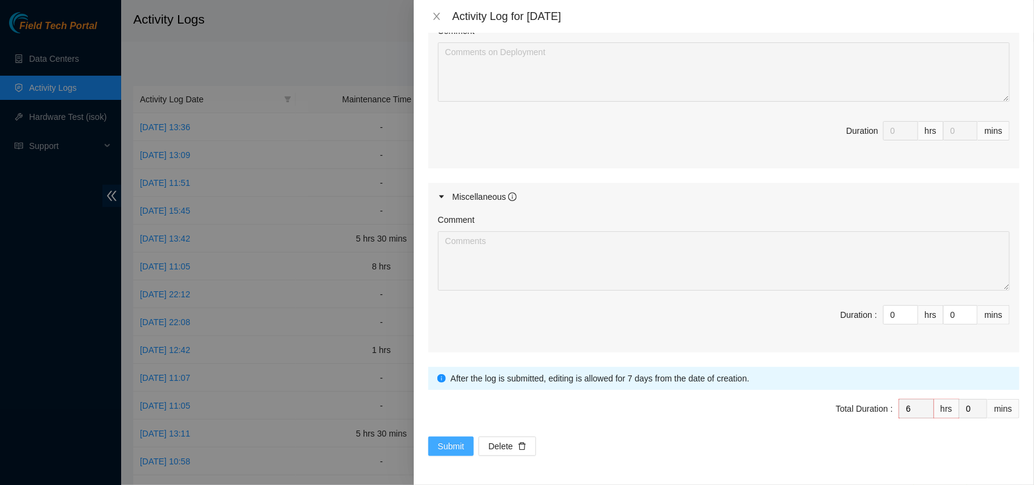
click at [440, 439] on button "Submit" at bounding box center [451, 446] width 46 height 19
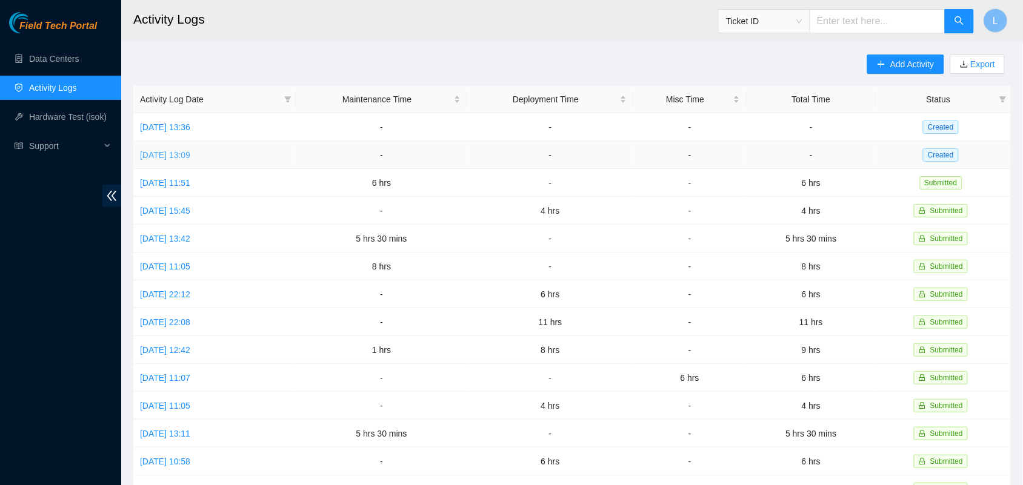
click at [185, 152] on link "[DATE] 13:09" at bounding box center [165, 155] width 50 height 10
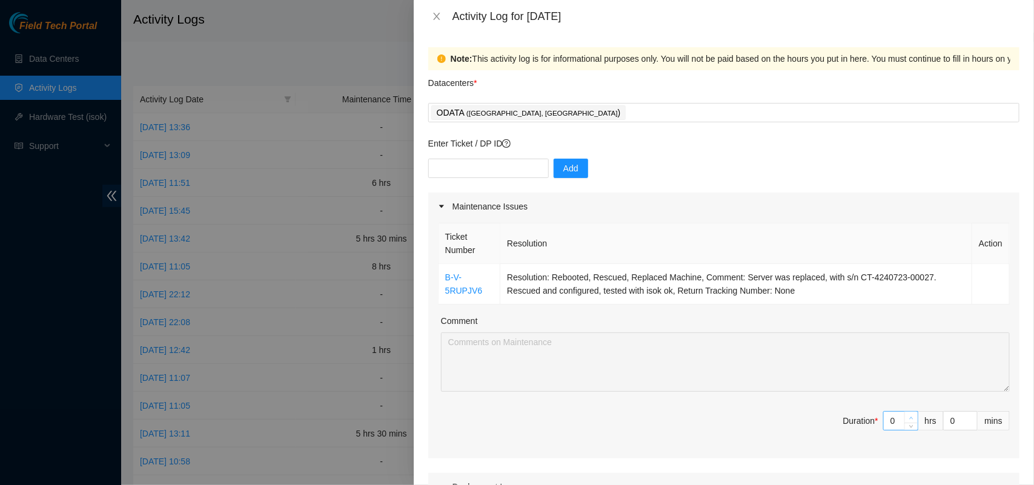
click at [909, 418] on icon "up" at bounding box center [911, 418] width 4 height 4
type input "1"
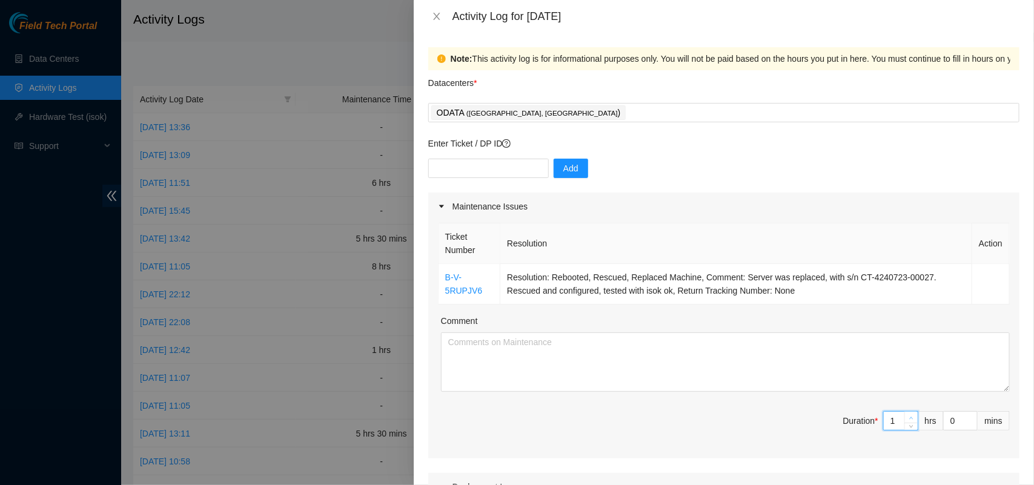
click at [909, 418] on icon "up" at bounding box center [911, 418] width 4 height 4
type input "2"
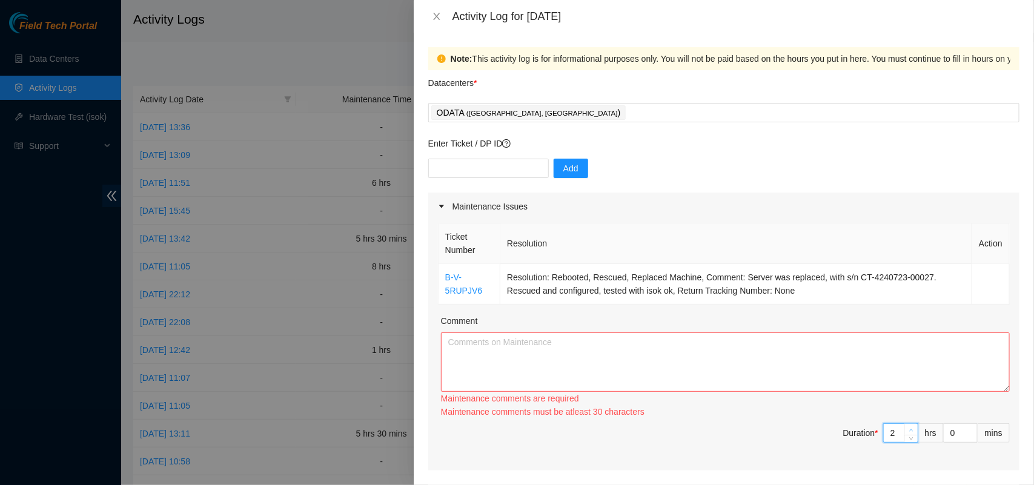
click at [909, 428] on icon "up" at bounding box center [911, 430] width 4 height 4
type input "3"
click at [902, 418] on div "Maintenance comments are required Maintenance comments must be atleast 30 chara…" at bounding box center [725, 405] width 569 height 27
click at [670, 350] on textarea "Comment" at bounding box center [725, 362] width 569 height 59
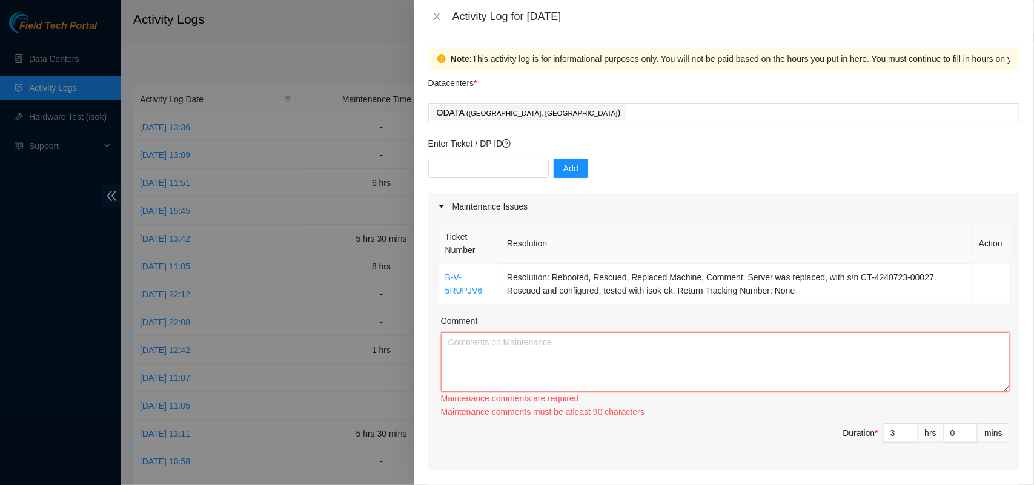
paste textarea "B-V-5RUPJV6 Received trk3919 7302 9962. Internal move request was made and move…"
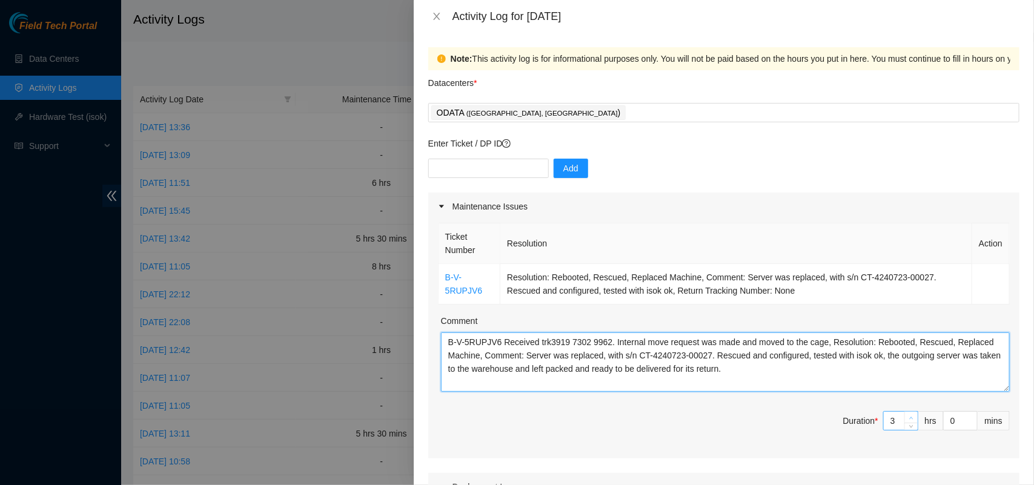
type textarea "B-V-5RUPJV6 Received trk3919 7302 9962. Internal move request was made and move…"
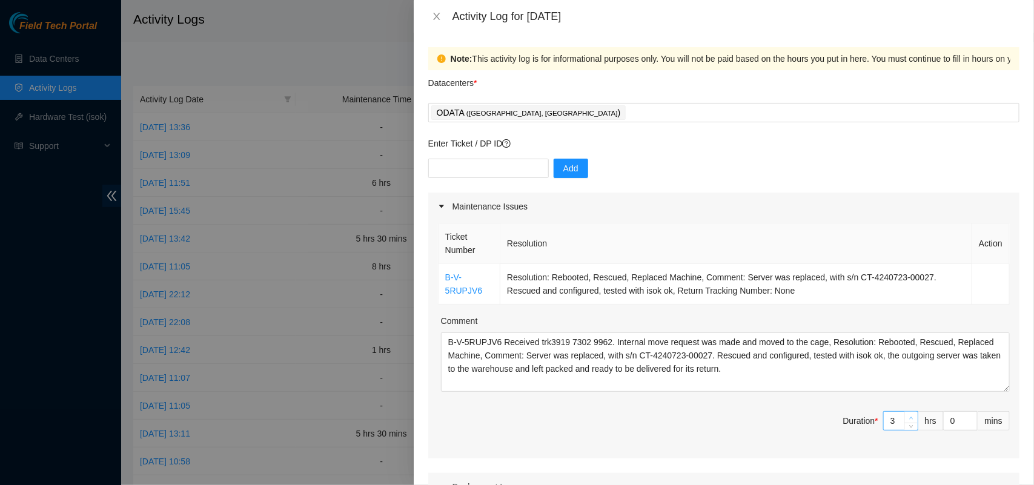
click at [909, 418] on icon "up" at bounding box center [911, 418] width 4 height 4
type input "4"
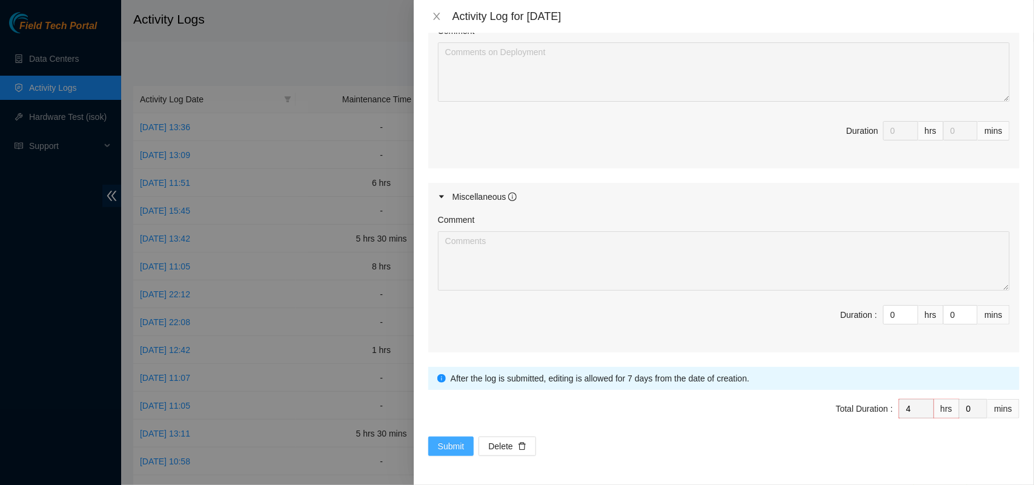
click at [450, 444] on span "Submit" at bounding box center [451, 446] width 27 height 13
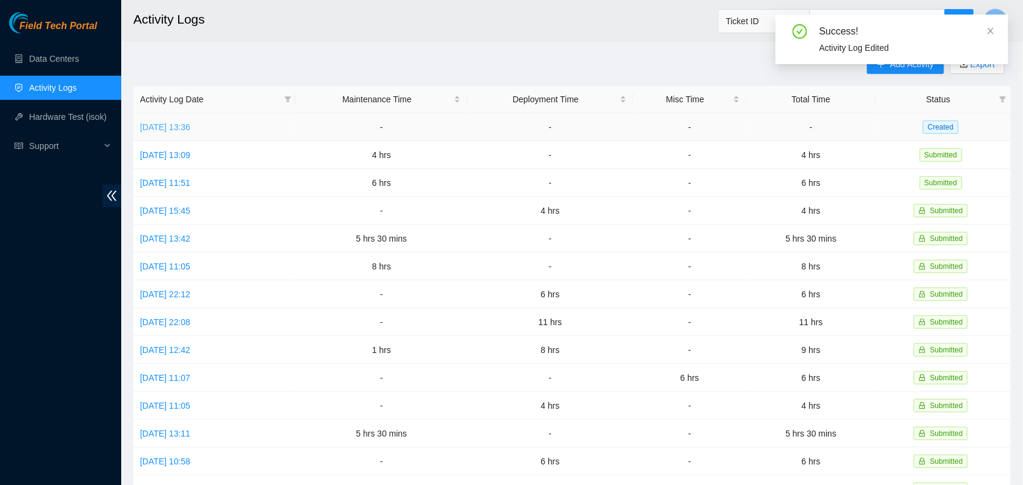
click at [179, 128] on link "[DATE] 13:36" at bounding box center [165, 127] width 50 height 10
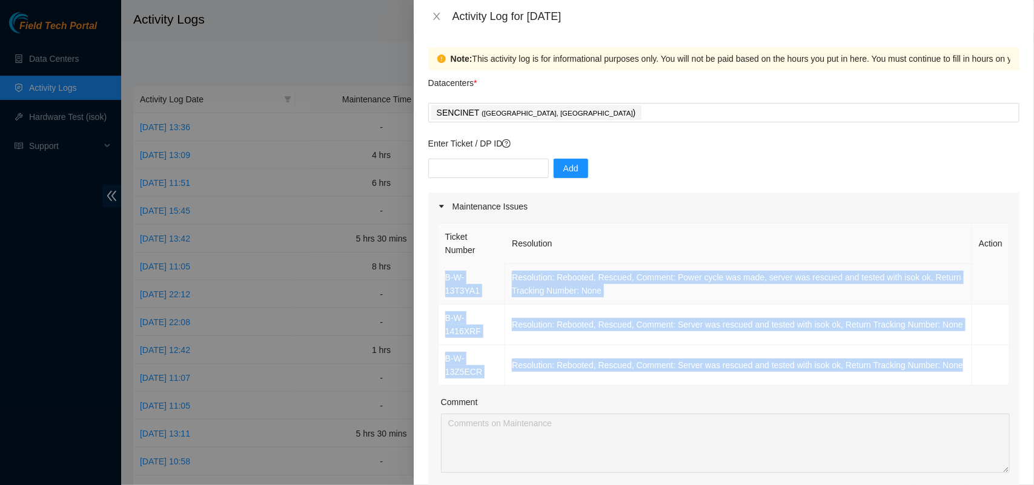
drag, startPoint x: 541, startPoint y: 377, endPoint x: 444, endPoint y: 288, distance: 131.6
click at [444, 288] on tbody "B-W-13T3YA1 Resolution: Rebooted, Rescued, Comment: Power cycle was made, serve…" at bounding box center [724, 325] width 571 height 122
copy tbody "B-W-13T3YA1 Resolution: Rebooted, Rescued, Comment: Power cycle was made, serve…"
click at [437, 14] on icon "close" at bounding box center [437, 17] width 10 height 10
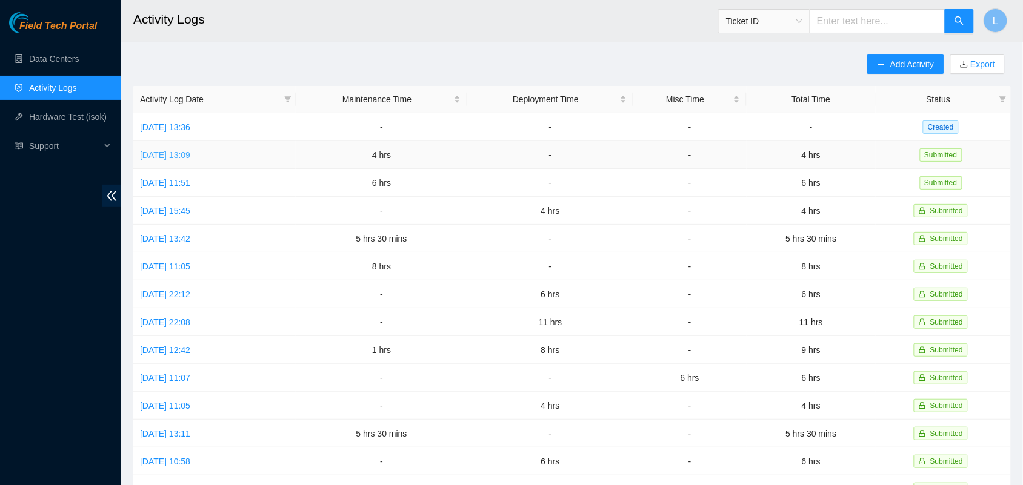
click at [185, 152] on link "[DATE] 13:09" at bounding box center [165, 155] width 50 height 10
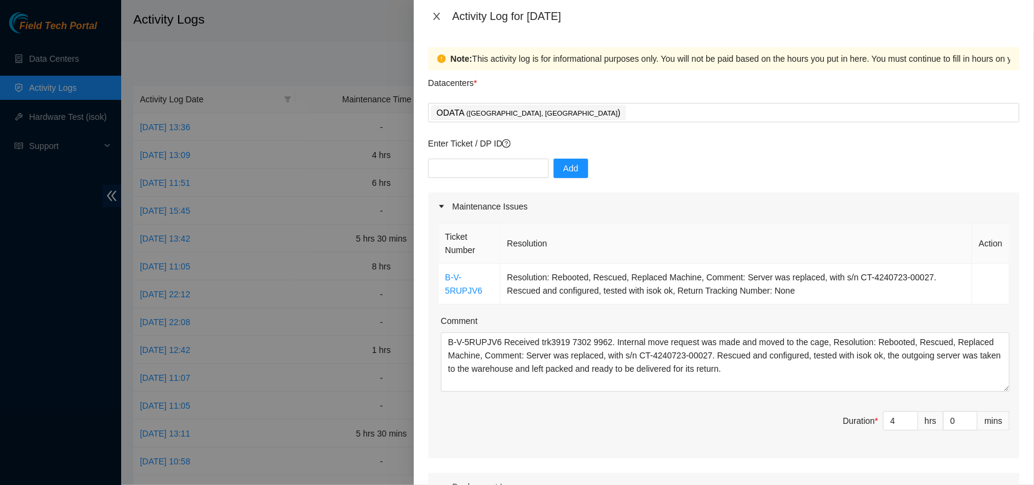
click at [438, 21] on button "Close" at bounding box center [436, 17] width 17 height 12
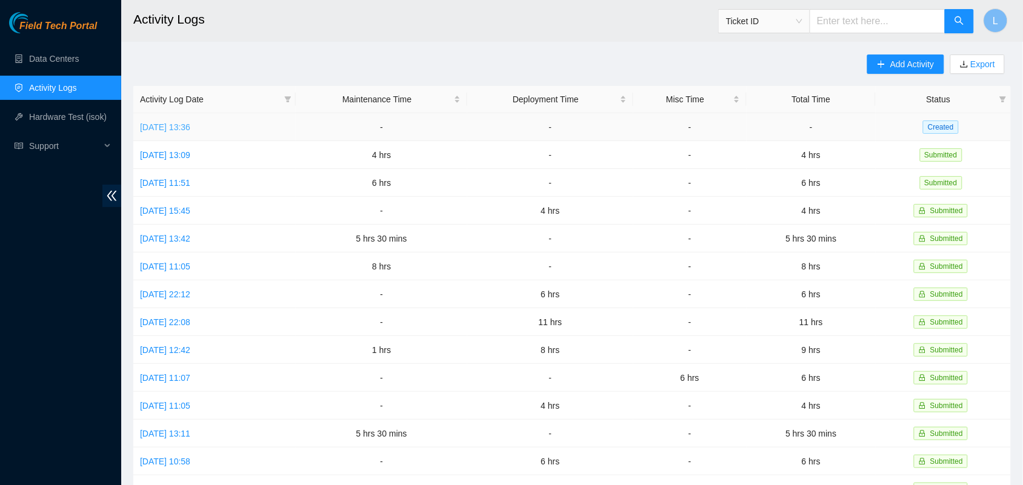
click at [177, 123] on link "[DATE] 13:36" at bounding box center [165, 127] width 50 height 10
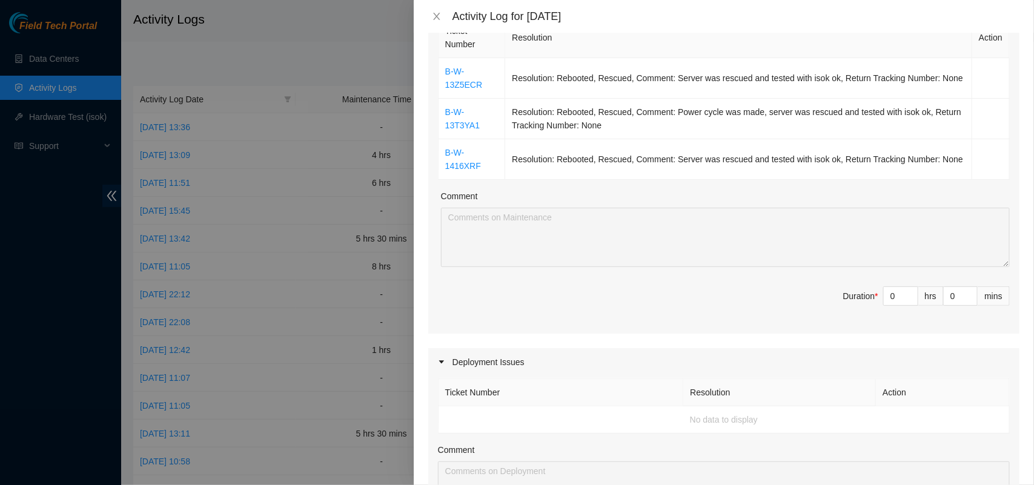
scroll to position [177, 0]
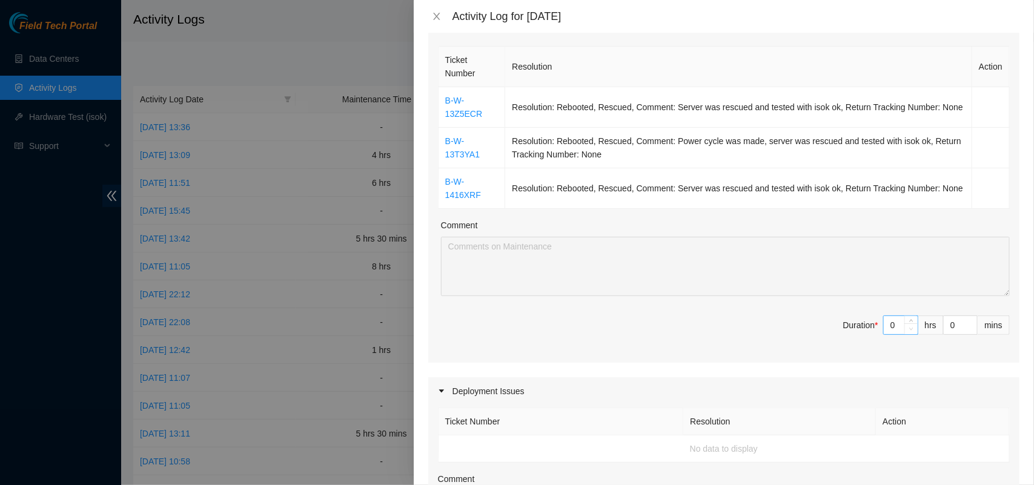
click at [905, 324] on span "Decrease Value" at bounding box center [911, 329] width 13 height 11
click at [908, 322] on span "up" at bounding box center [911, 322] width 7 height 7
type input "1"
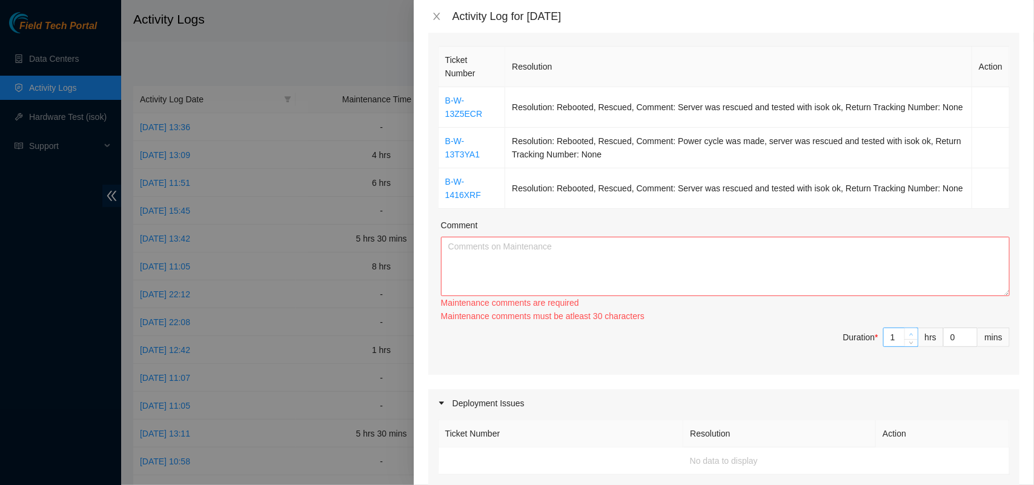
click at [897, 322] on div "Maintenance comments must be atleast 30 characters" at bounding box center [725, 316] width 569 height 13
click at [908, 335] on span "up" at bounding box center [911, 334] width 7 height 7
type input "2"
click at [908, 335] on span "up" at bounding box center [911, 334] width 7 height 7
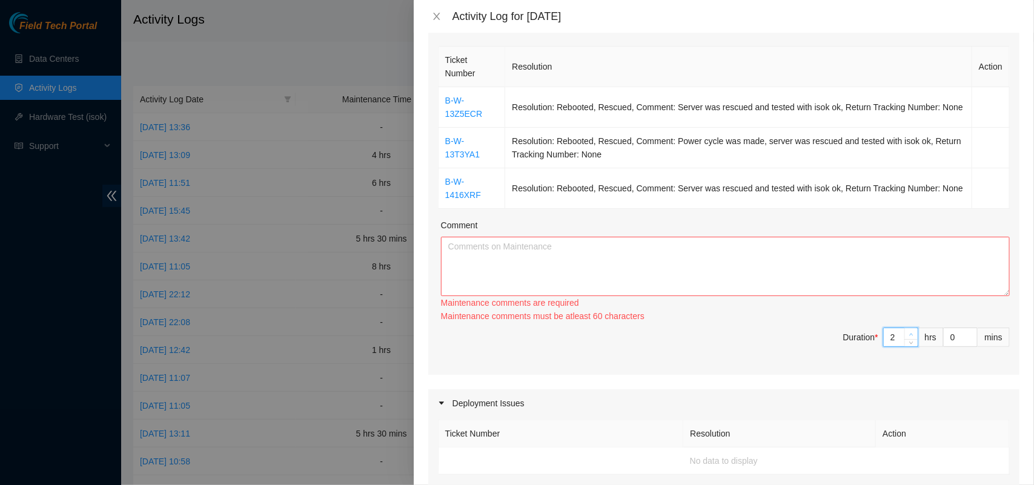
type input "3"
click at [908, 335] on span "up" at bounding box center [911, 334] width 7 height 7
type input "4"
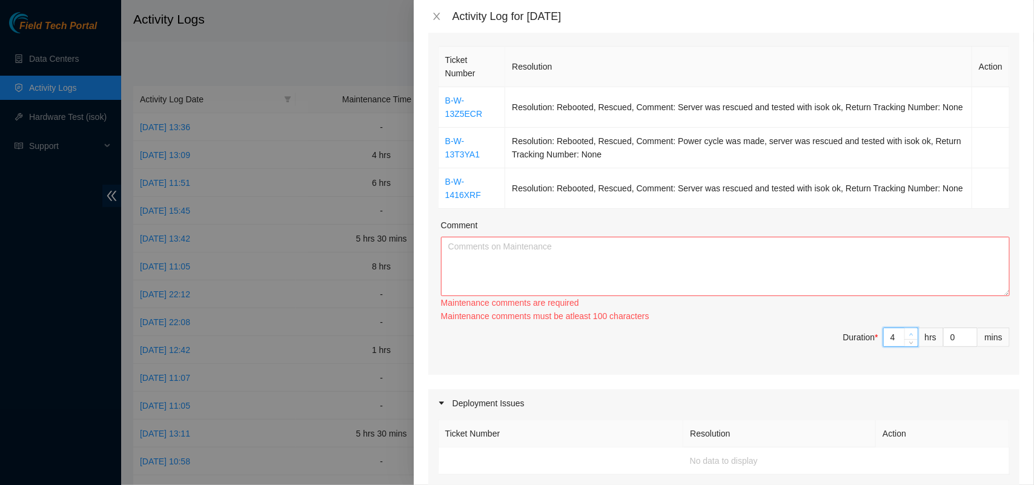
click at [908, 335] on span "up" at bounding box center [911, 334] width 7 height 7
type input "5"
click at [800, 253] on textarea "Comment" at bounding box center [725, 266] width 569 height 59
paste textarea "B-W-13T3YA1 Resolution: Rebooted, Rescued, Comment: Power cycle was made, serve…"
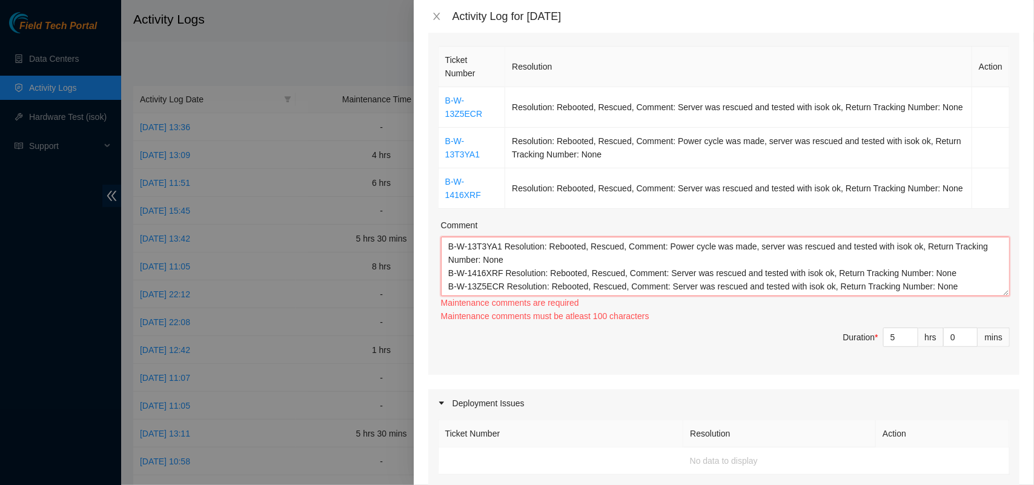
scroll to position [10, 0]
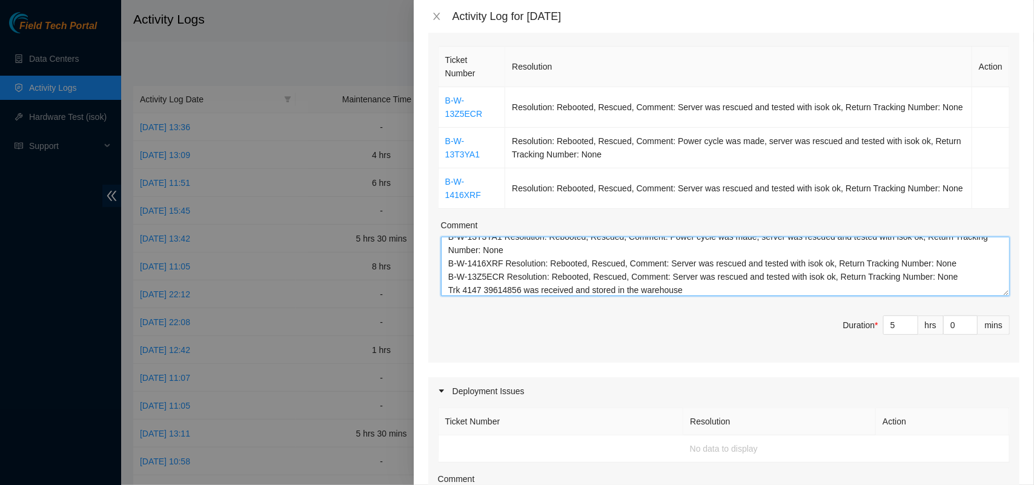
type textarea "B-W-13T3YA1 Resolution: Rebooted, Rescued, Comment: Power cycle was made, serve…"
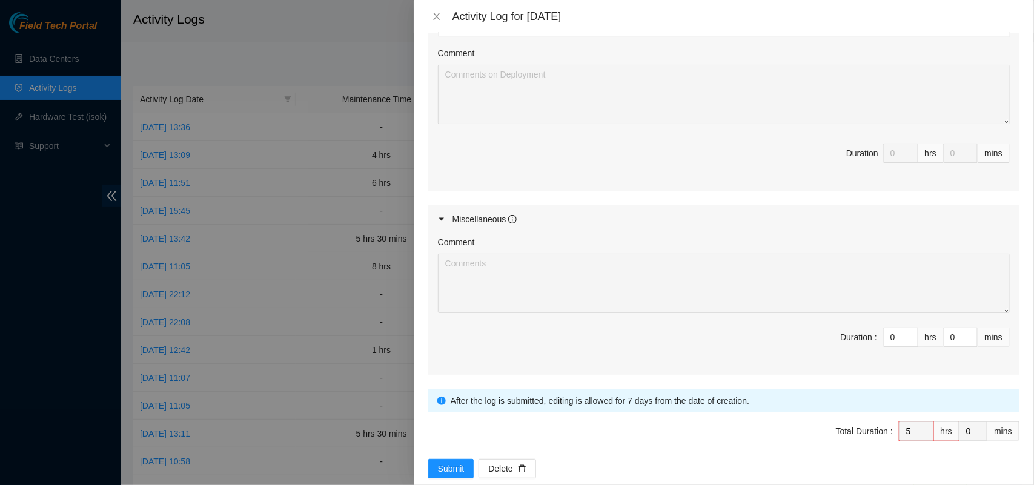
scroll to position [628, 0]
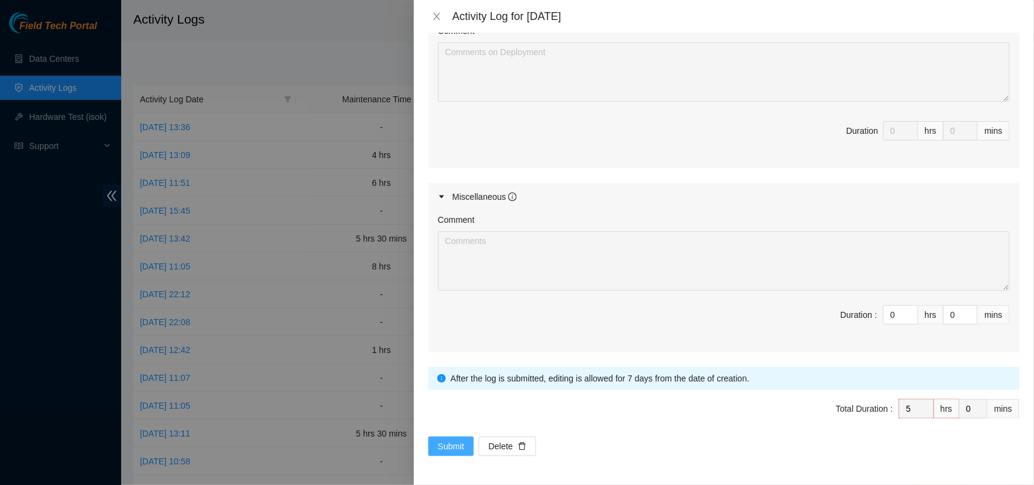
click at [456, 443] on span "Submit" at bounding box center [451, 446] width 27 height 13
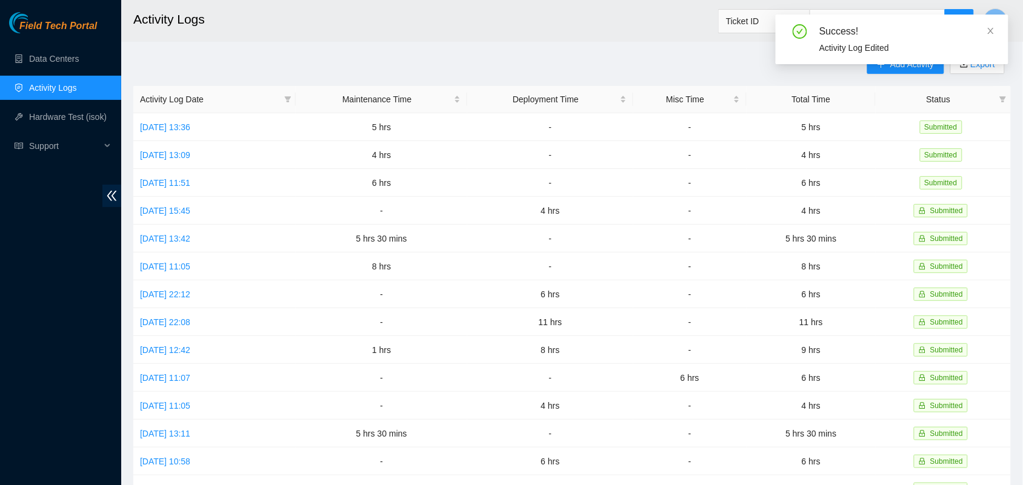
click at [494, 44] on main "Activity Logs Ticket ID L Add Activity Export Activity Log Date Maintenance Tim…" at bounding box center [572, 361] width 902 height 722
click at [328, 38] on h2 "Activity Logs" at bounding box center [482, 19] width 699 height 39
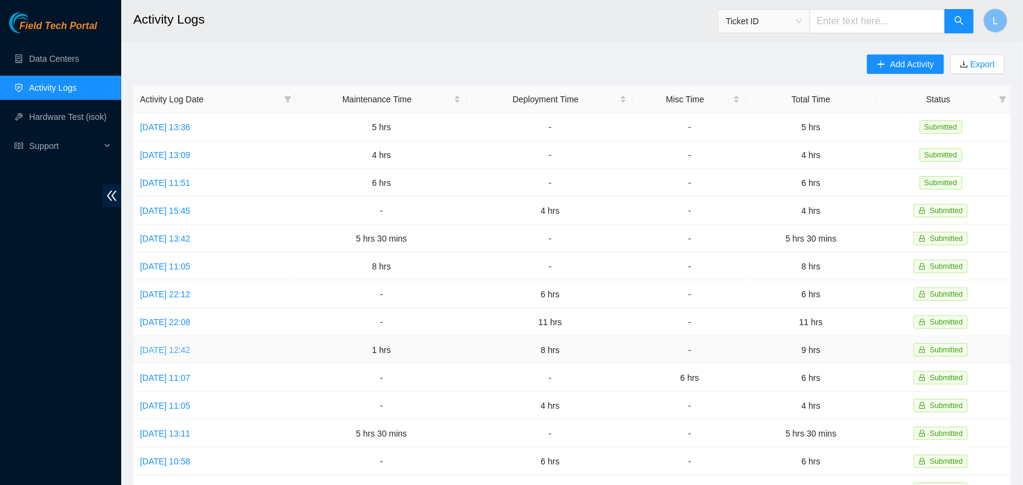
click at [190, 350] on link "[DATE] 12:42" at bounding box center [165, 350] width 50 height 10
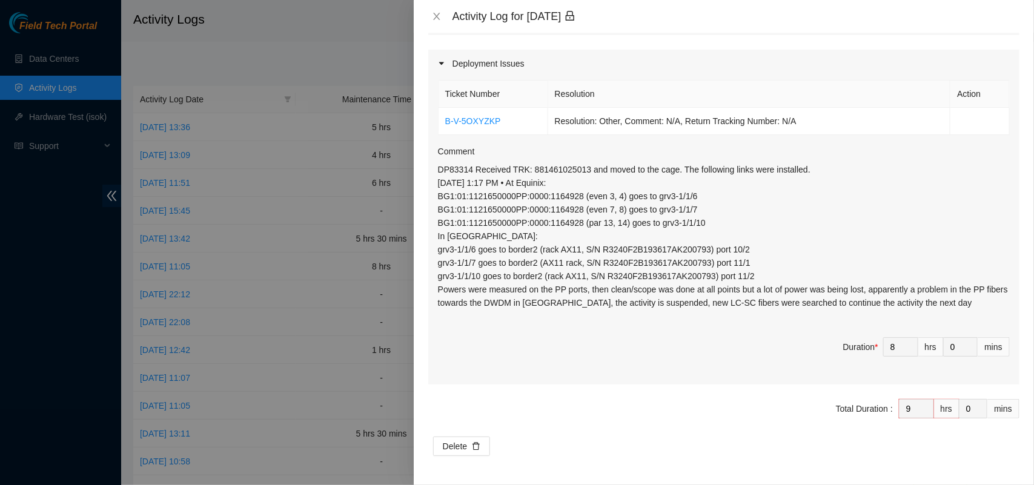
scroll to position [458, 0]
click at [437, 16] on icon "close" at bounding box center [436, 16] width 7 height 7
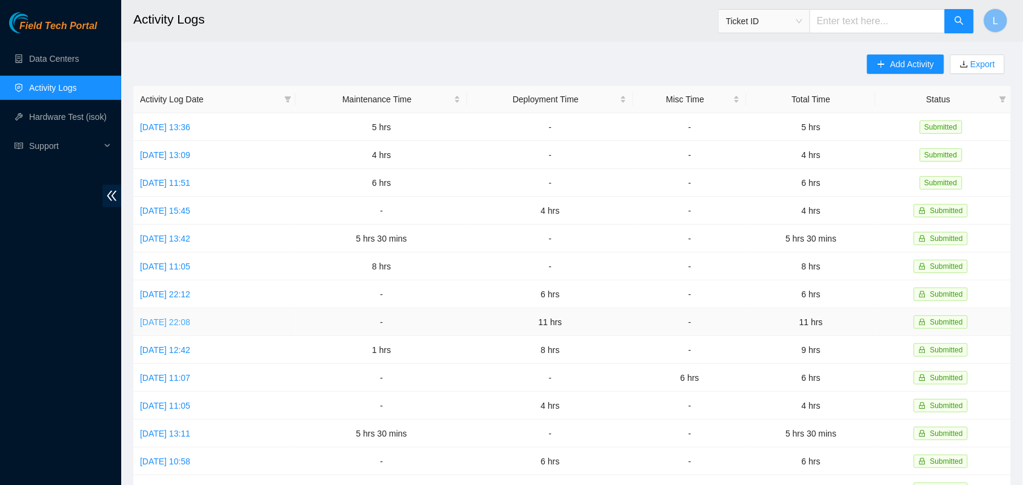
click at [190, 317] on link "[DATE] 22:08" at bounding box center [165, 322] width 50 height 10
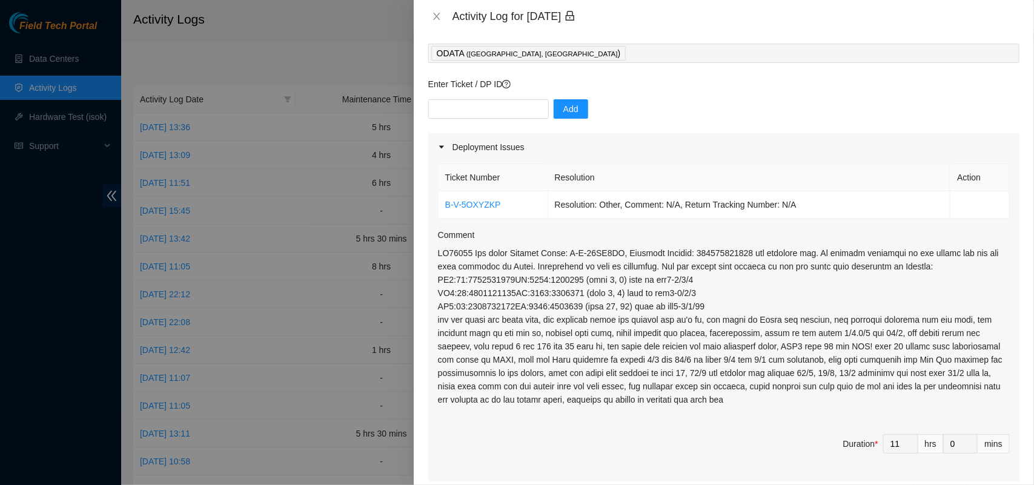
scroll to position [58, 0]
click at [437, 16] on icon "close" at bounding box center [436, 16] width 7 height 7
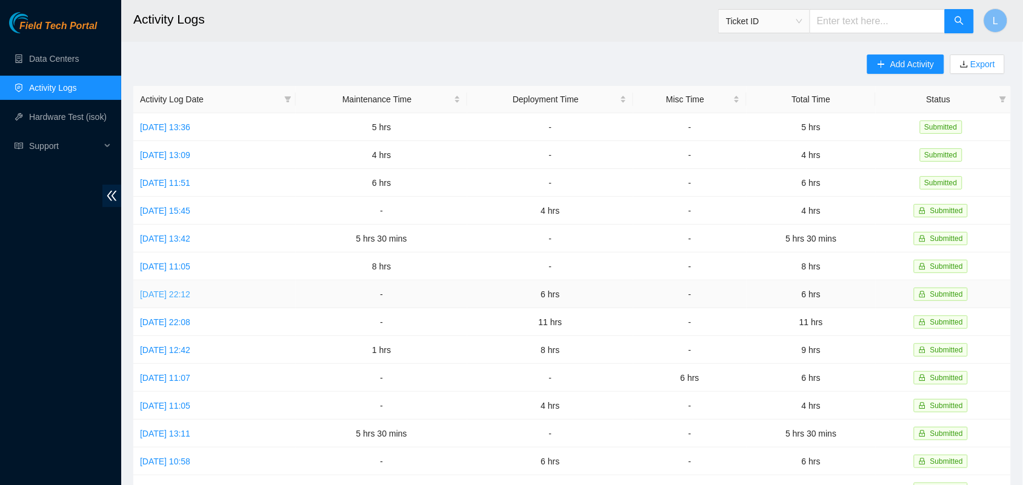
click at [189, 291] on link "[DATE] 22:12" at bounding box center [165, 295] width 50 height 10
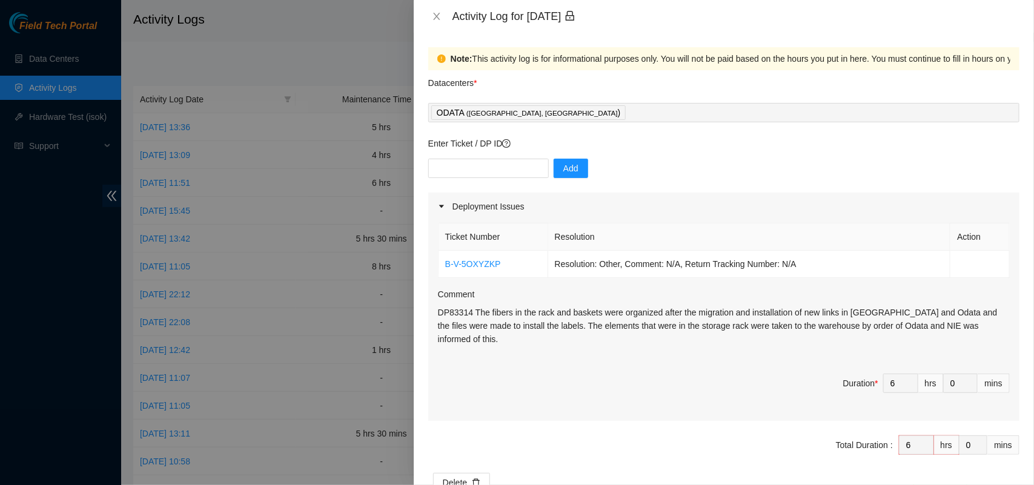
scroll to position [23, 0]
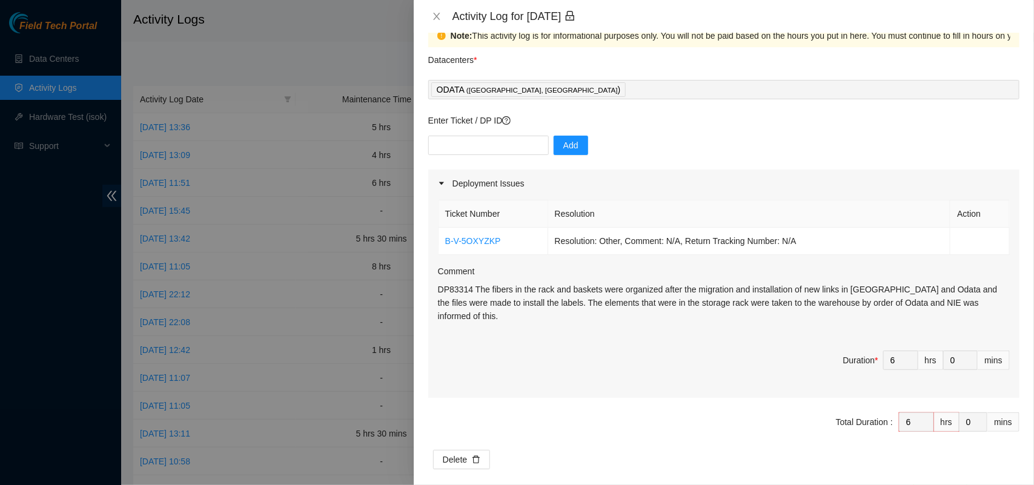
click at [317, 201] on div at bounding box center [517, 242] width 1034 height 485
click at [441, 20] on icon "close" at bounding box center [437, 17] width 10 height 10
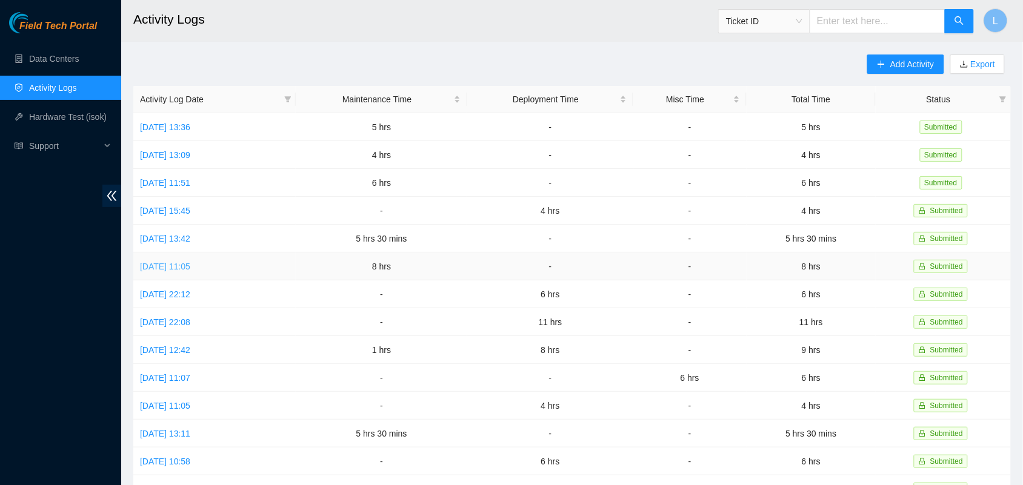
click at [173, 267] on link "[DATE] 11:05" at bounding box center [165, 267] width 50 height 10
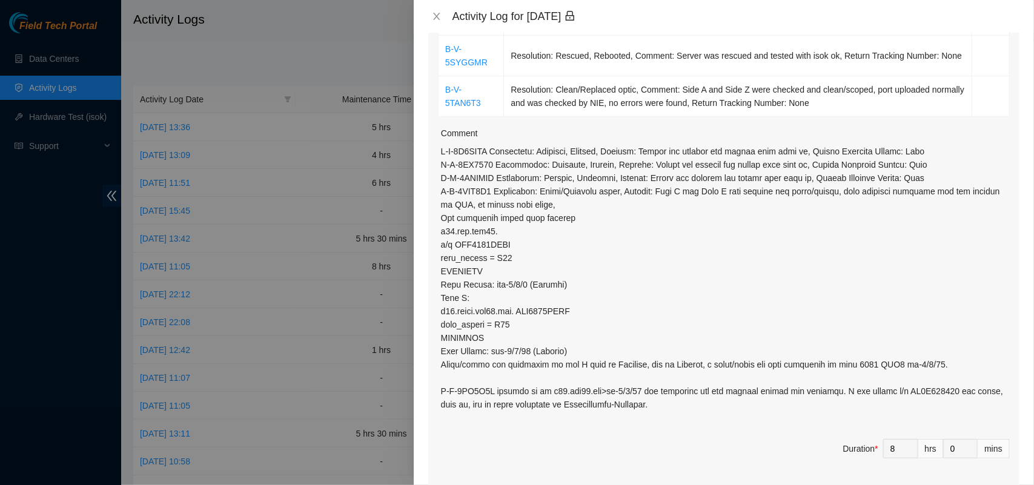
scroll to position [413, 0]
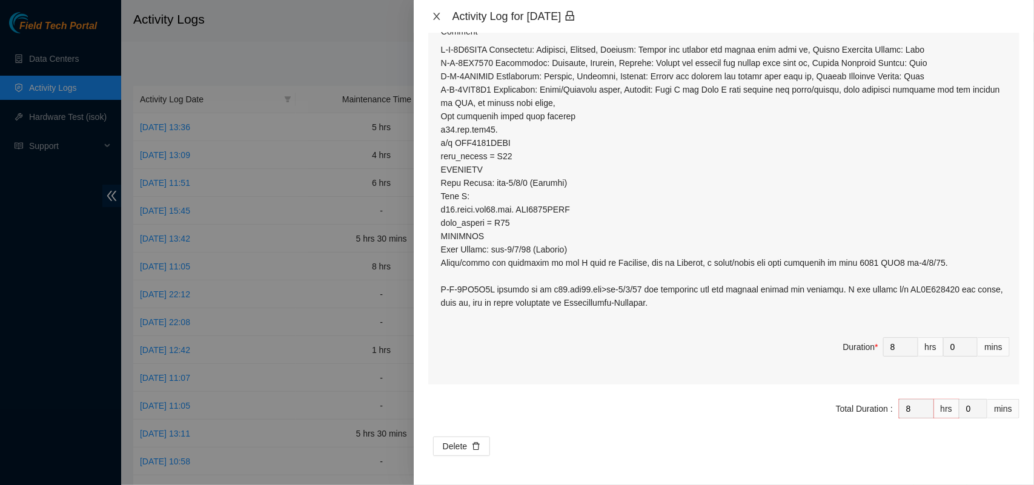
click at [437, 12] on icon "close" at bounding box center [437, 17] width 10 height 10
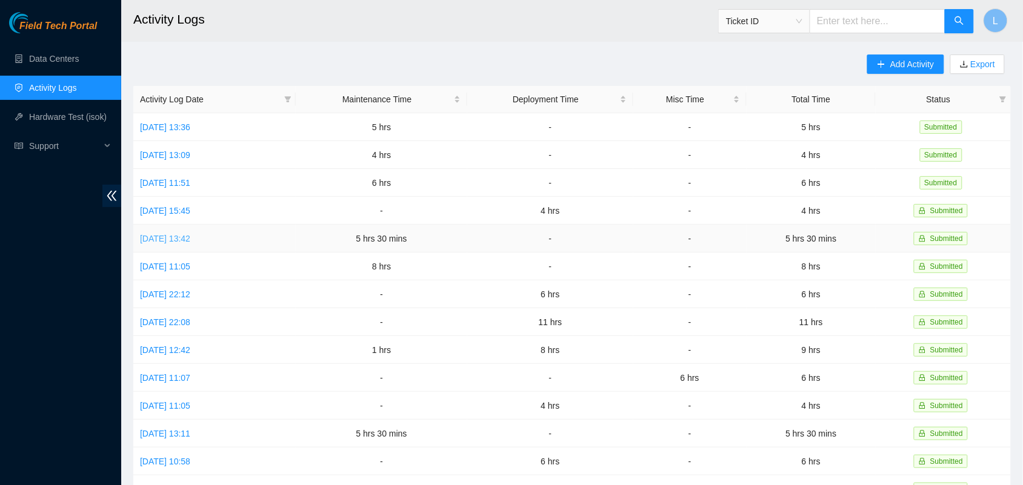
click at [179, 234] on link "[DATE] 13:42" at bounding box center [165, 239] width 50 height 10
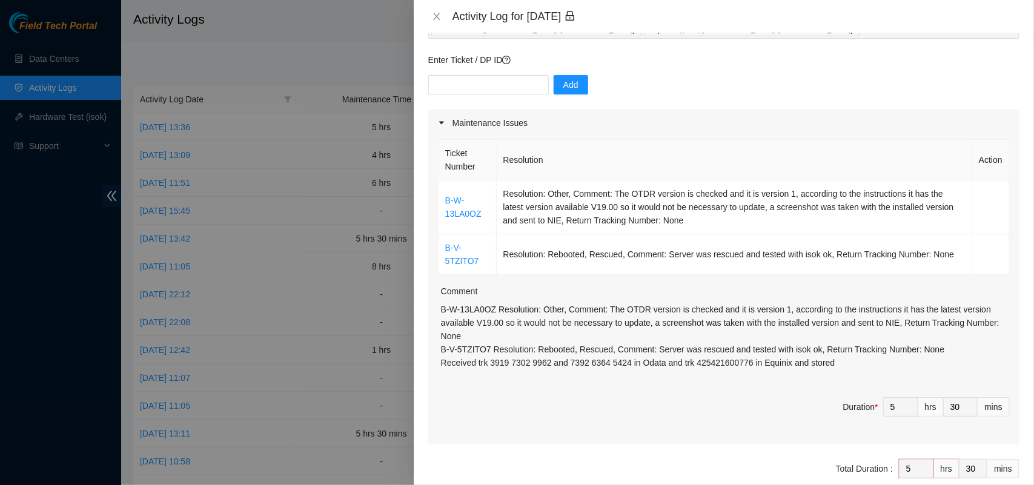
scroll to position [144, 0]
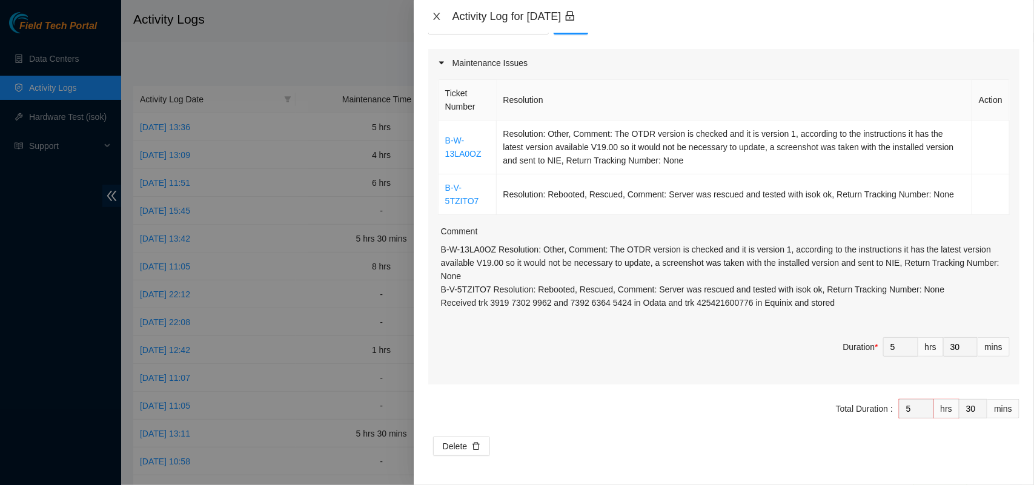
click at [434, 16] on icon "close" at bounding box center [437, 17] width 10 height 10
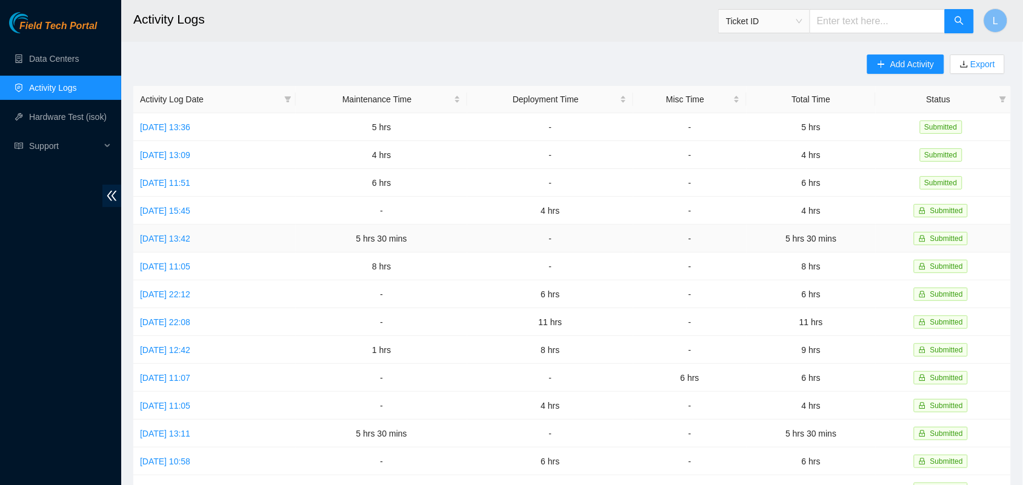
click at [356, 250] on td "5 hrs 30 mins" at bounding box center [382, 239] width 172 height 28
click at [182, 210] on link "Mon, 18 Aug 2025 15:45" at bounding box center [165, 211] width 50 height 10
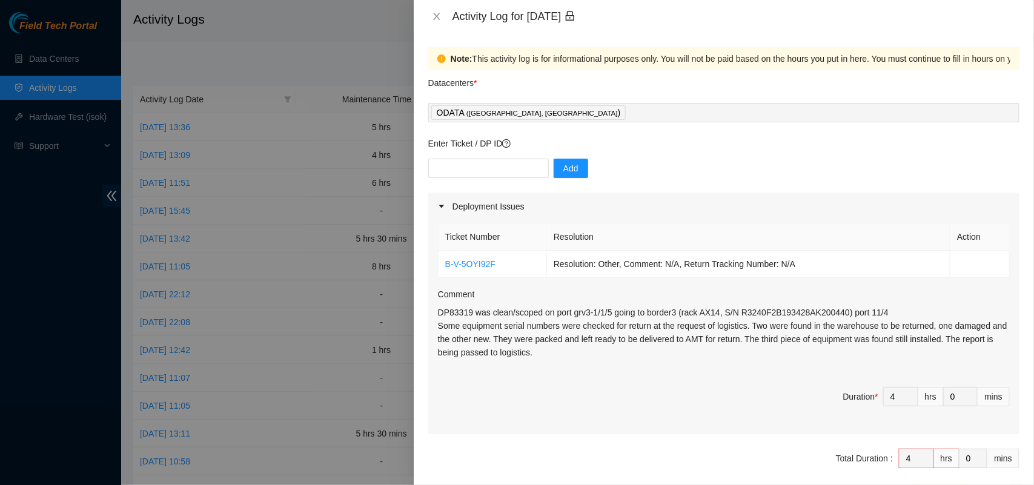
scroll to position [50, 0]
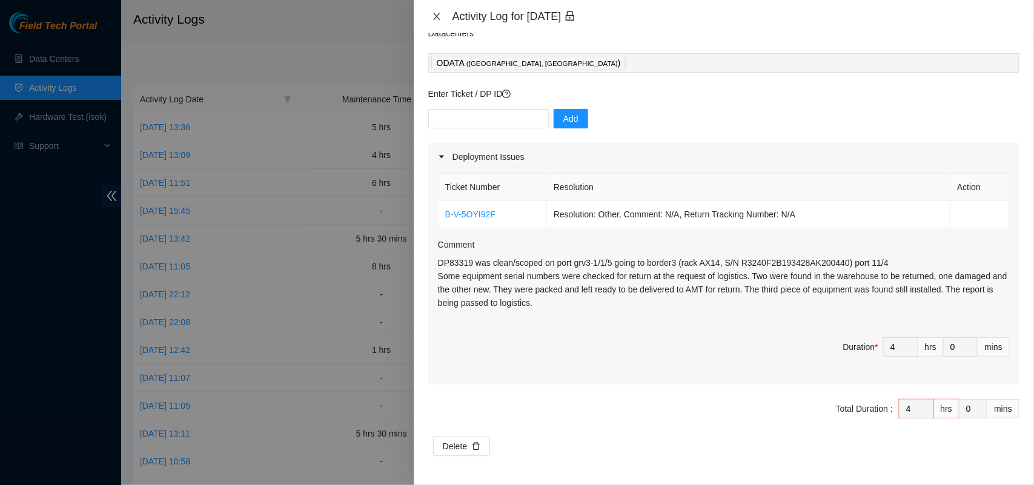
click at [437, 16] on icon "close" at bounding box center [436, 16] width 7 height 7
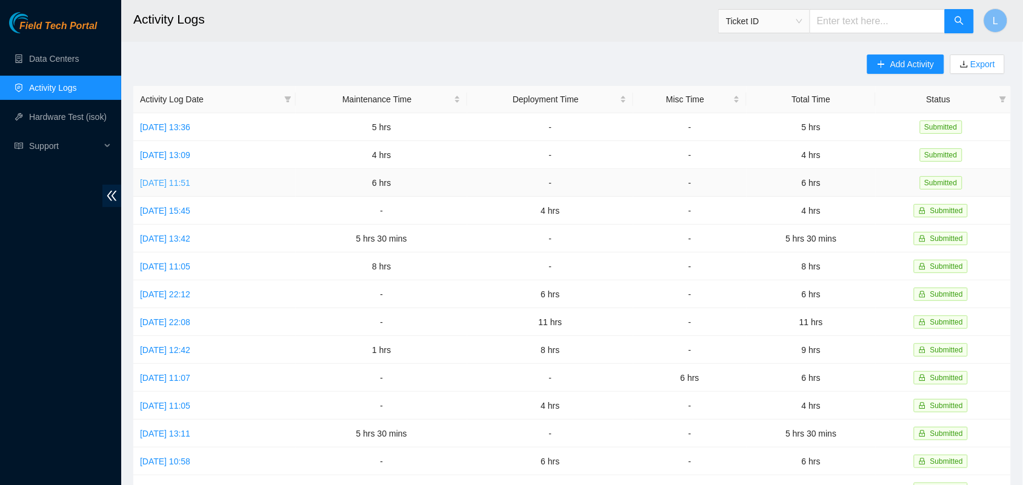
click at [190, 181] on link "[DATE] 11:51" at bounding box center [165, 183] width 50 height 10
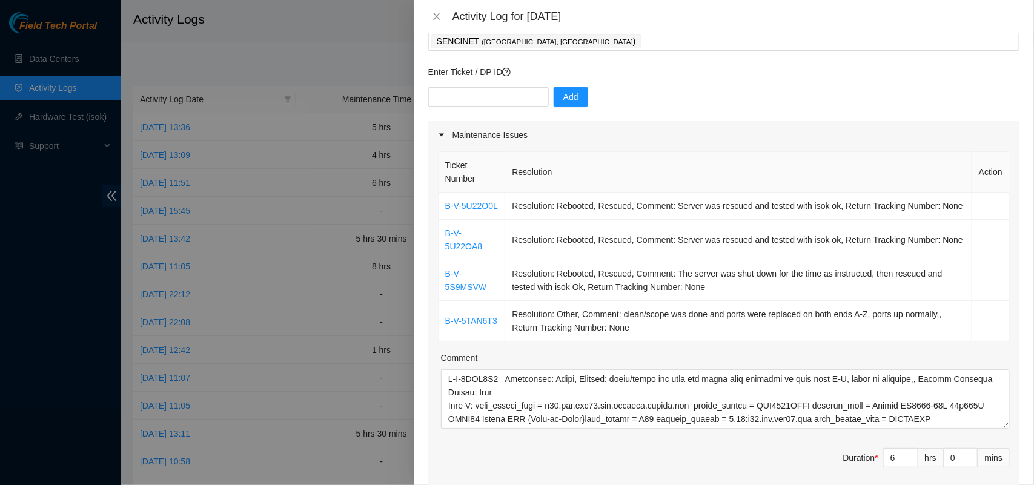
scroll to position [0, 0]
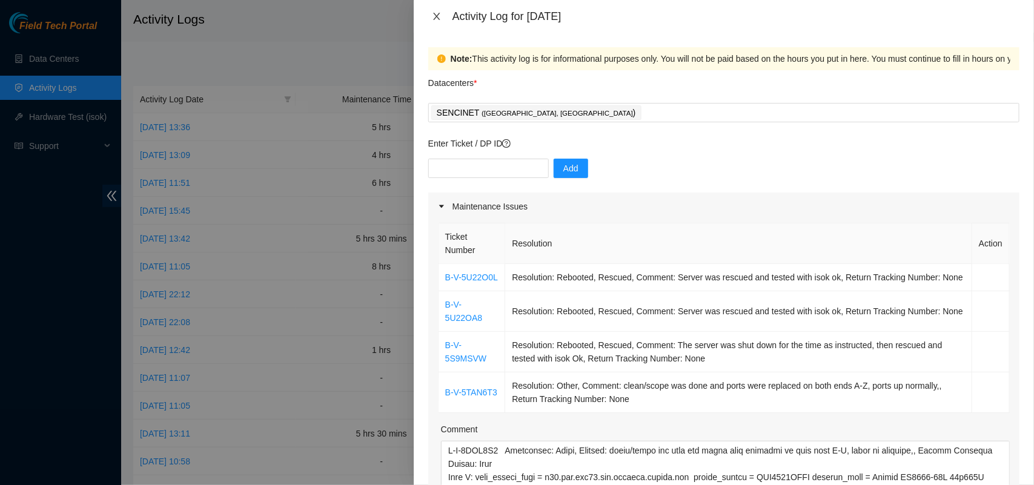
click at [434, 14] on icon "close" at bounding box center [436, 16] width 7 height 7
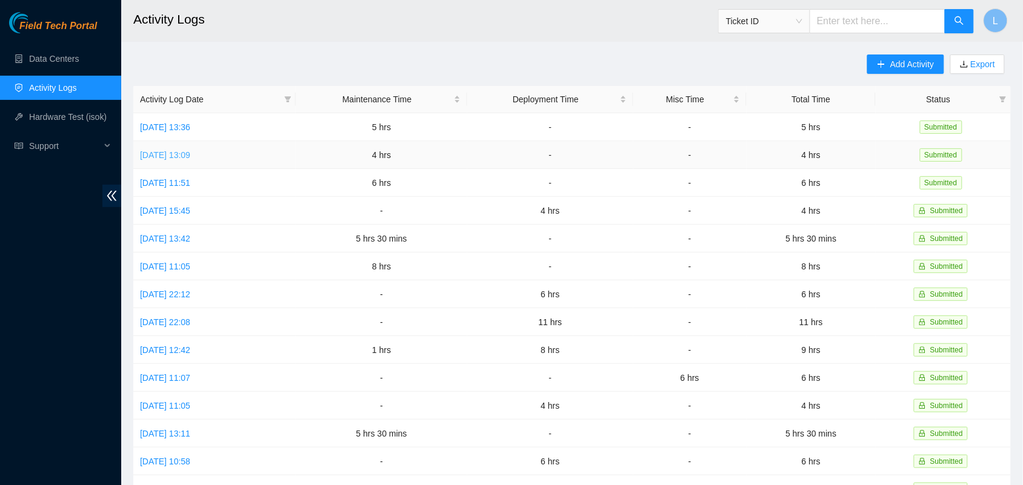
click at [181, 155] on link "[DATE] 13:09" at bounding box center [165, 155] width 50 height 10
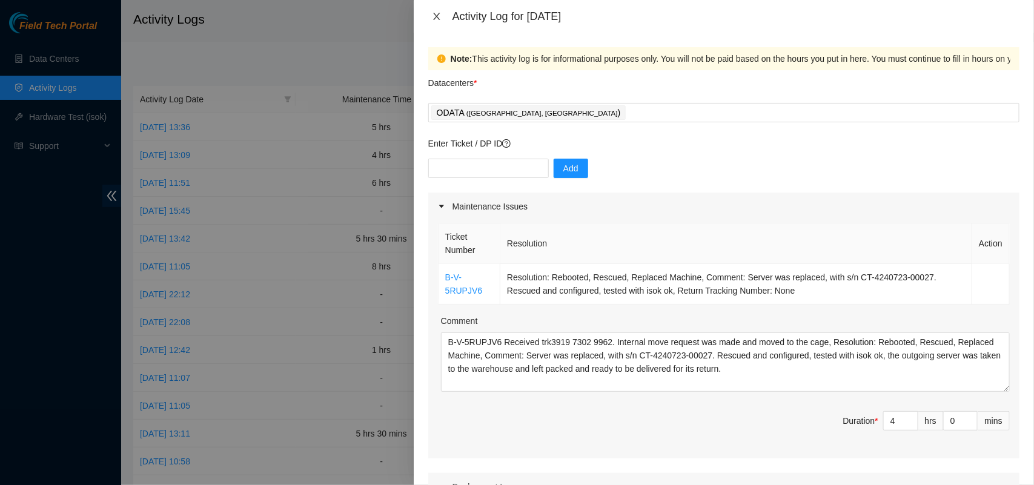
click at [435, 15] on icon "close" at bounding box center [436, 16] width 7 height 7
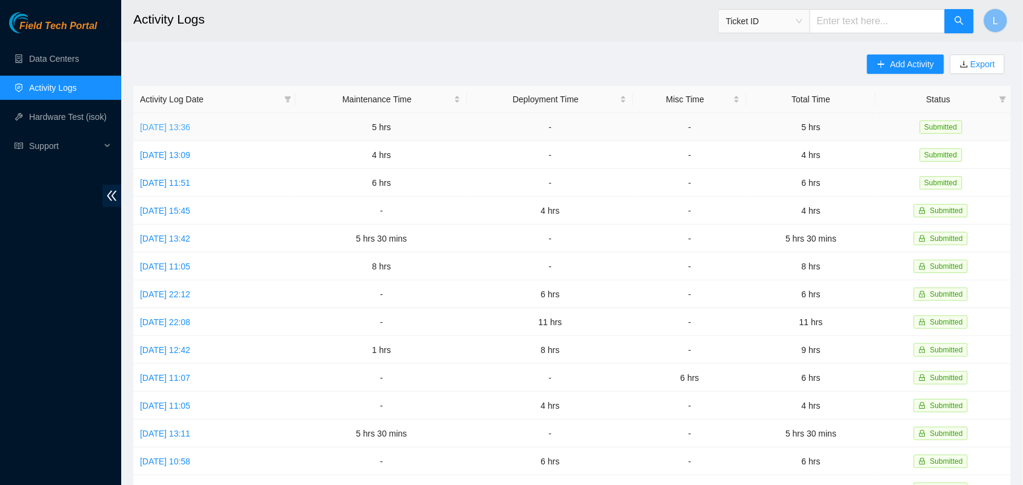
click at [190, 128] on link "[DATE] 13:36" at bounding box center [165, 127] width 50 height 10
